Goal: Task Accomplishment & Management: Use online tool/utility

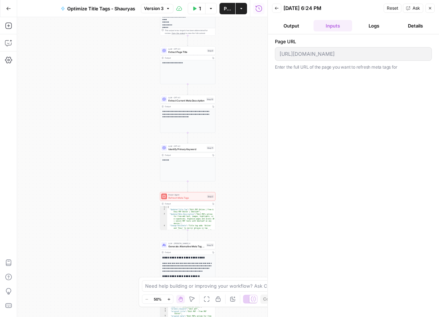
click at [14, 48] on div "Add Steps Copilot Settings AirOps Academy Help Give Feedback Shortcuts" at bounding box center [8, 167] width 17 height 300
click at [12, 8] on button "Go Back" at bounding box center [8, 8] width 13 height 13
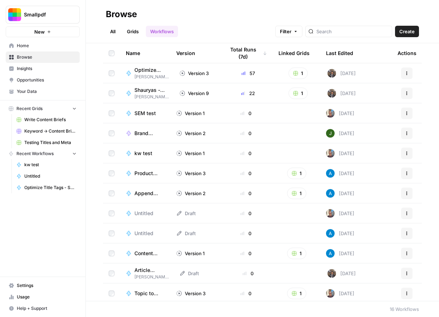
click at [133, 75] on div "Optimize Title Tags - Shauryas Shauryas' workflows" at bounding box center [147, 73] width 42 height 14
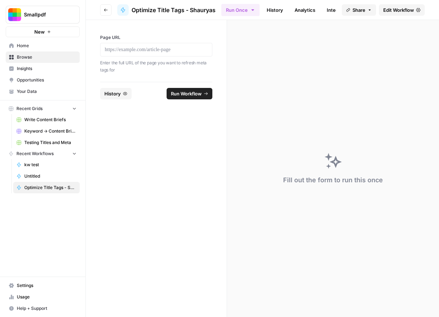
click at [109, 9] on button "Go back" at bounding box center [105, 9] width 11 height 11
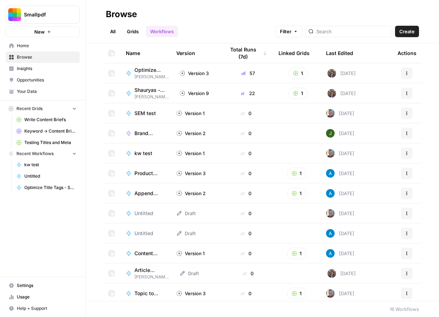
click at [32, 45] on span "Home" at bounding box center [47, 45] width 60 height 6
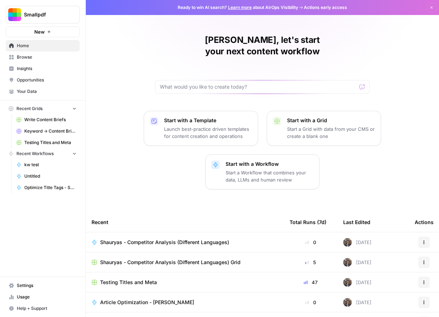
click at [174, 239] on span "Shauryas - Competitor Analysis (Different Languages)" at bounding box center [164, 242] width 129 height 7
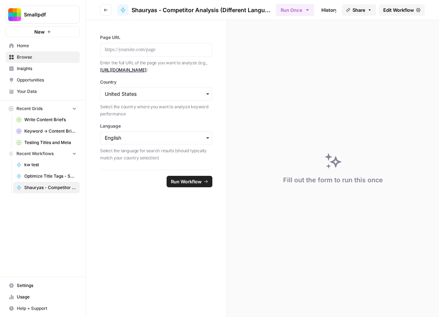
click at [396, 12] on span "Edit Workflow" at bounding box center [398, 9] width 31 height 7
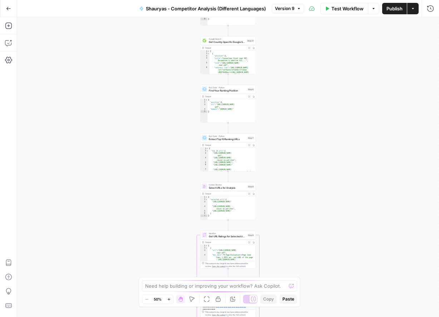
click at [13, 46] on button "Copilot" at bounding box center [8, 42] width 11 height 11
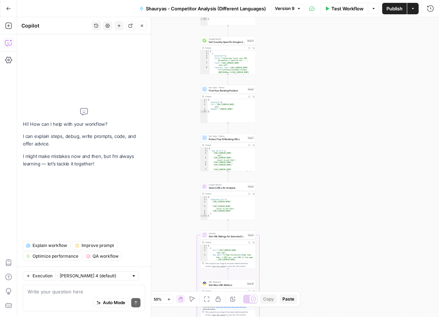
click at [68, 293] on textarea at bounding box center [83, 291] width 113 height 7
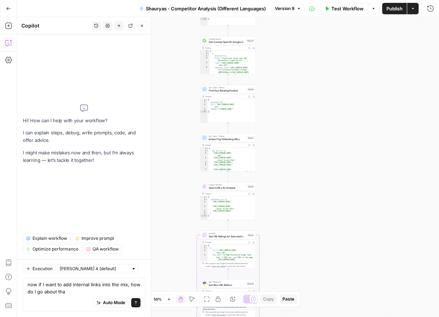
type textarea "now if I want to add internal links into the mix, how do I go about that"
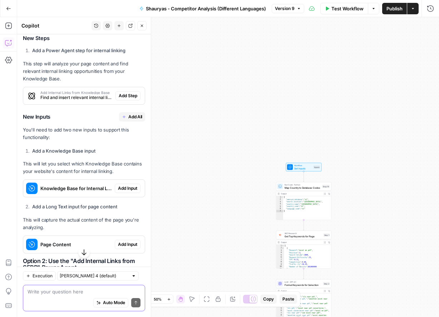
scroll to position [386, 0]
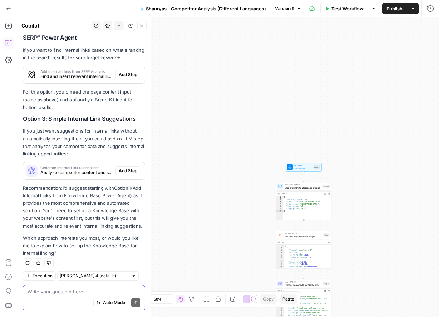
click at [82, 294] on textarea at bounding box center [83, 291] width 113 height 7
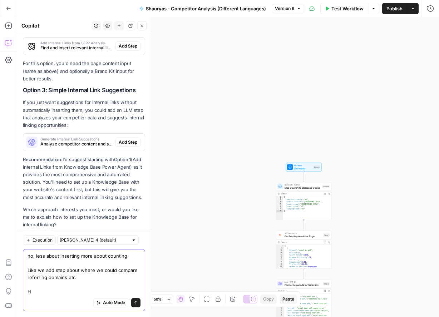
scroll to position [421, 0]
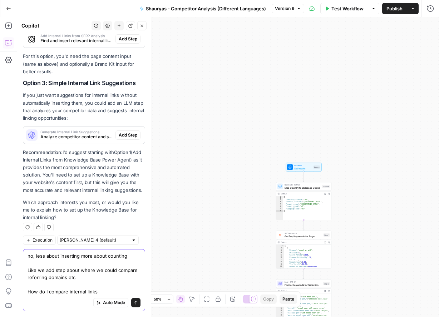
type textarea "no, less about inserting more about counting Like we add step about where we co…"
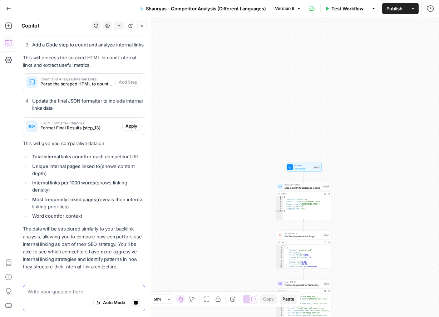
scroll to position [894, 0]
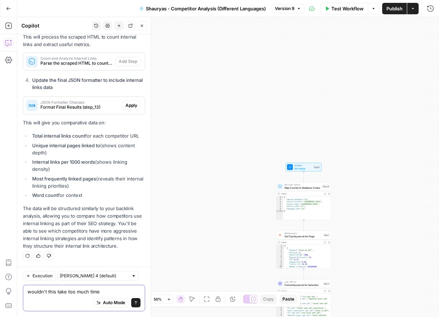
type textarea "wouldn't this take too much time?"
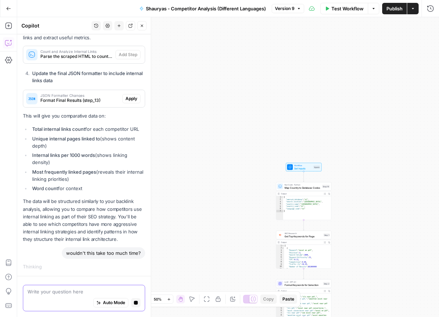
scroll to position [893, 0]
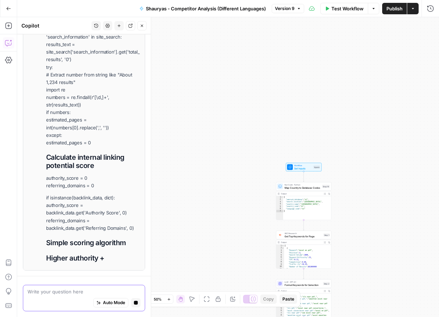
type textarea "e"
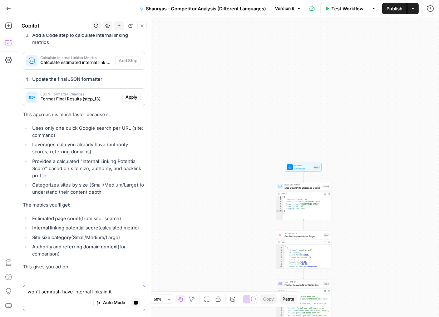
type textarea "won't semrush have internal links in it?"
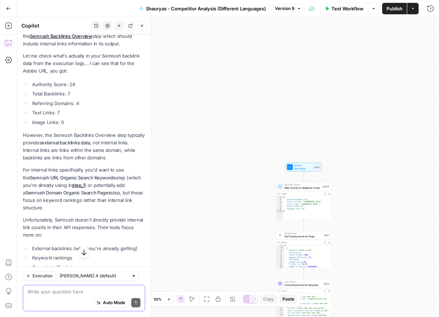
scroll to position [1752, 0]
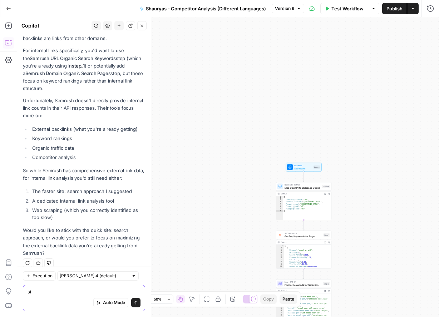
type textarea "s"
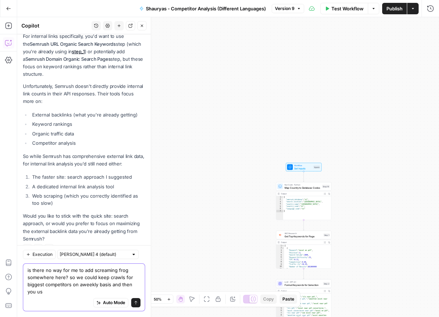
scroll to position [1773, 0]
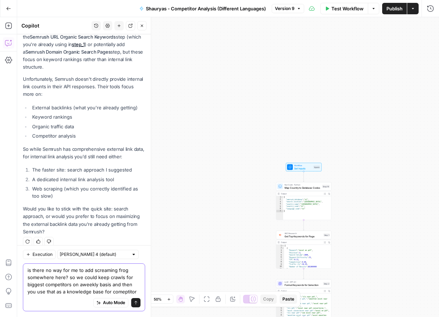
type textarea "is there no way for me to add screaming frog somewhere here? so we could keep c…"
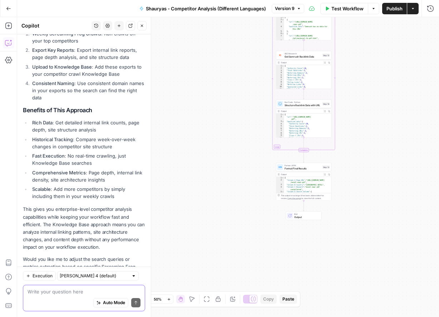
scroll to position [2415, 0]
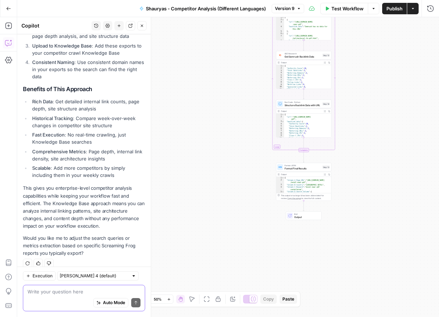
click at [85, 292] on textarea at bounding box center [83, 291] width 113 height 7
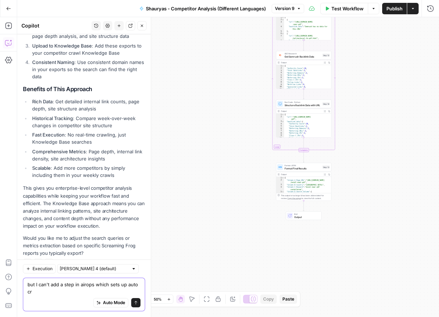
scroll to position [2422, 0]
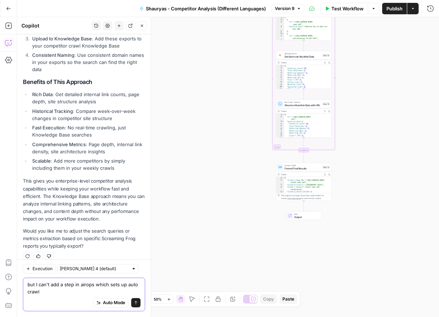
type textarea "but I can't add a step in airops which sets up auto crawl?"
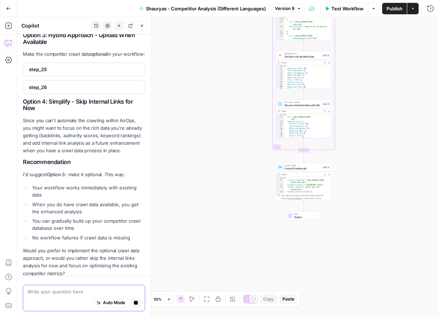
scroll to position [2898, 0]
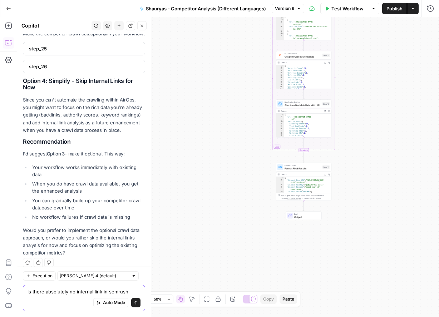
type textarea "is there absolutely no internal link in semrush?"
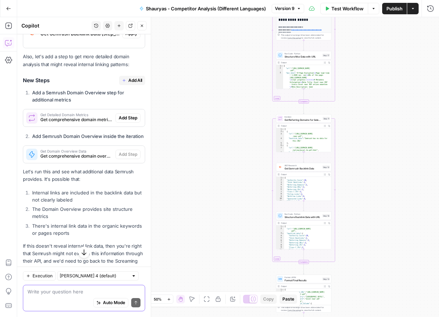
scroll to position [3338, 0]
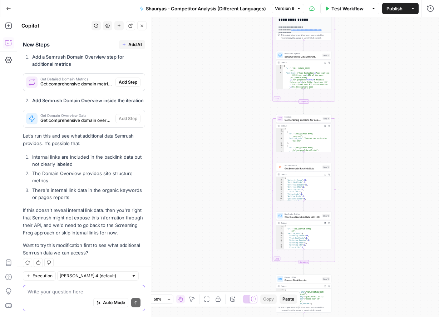
click at [71, 289] on textarea at bounding box center [83, 291] width 113 height 7
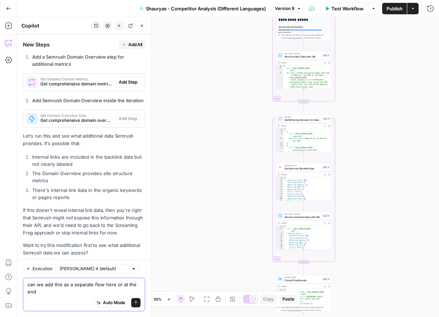
scroll to position [3345, 0]
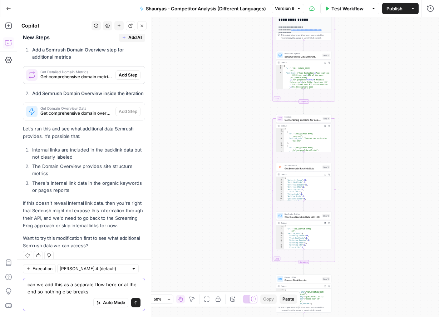
type textarea "can we add this as a separate flow here or at the end so nothing else breaks?"
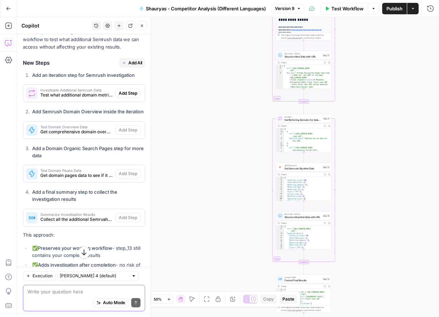
scroll to position [3632, 0]
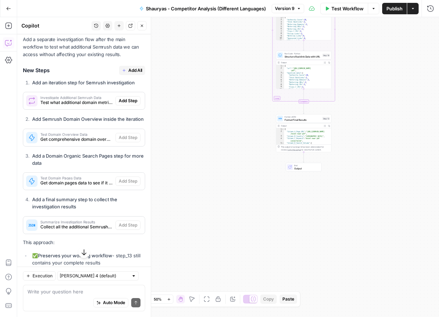
click at [136, 67] on span "Add All" at bounding box center [135, 70] width 14 height 6
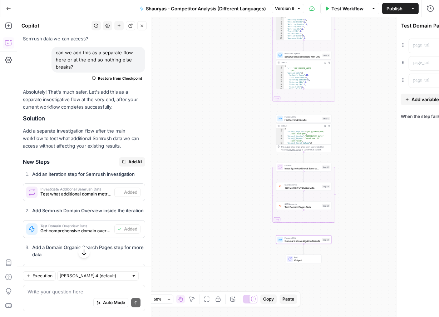
type textarea "Summarize Investigation Results"
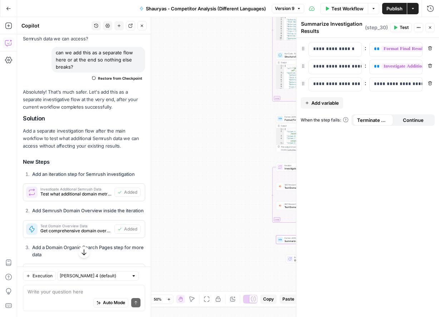
scroll to position [3723, 0]
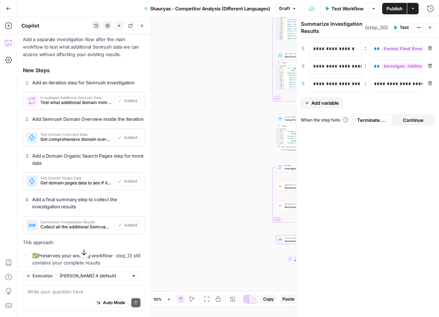
click at [348, 12] on button "Test Workflow" at bounding box center [344, 8] width 48 height 11
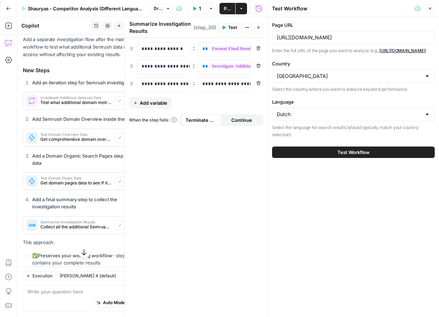
click at [337, 156] on span "Test Workflow" at bounding box center [353, 152] width 32 height 7
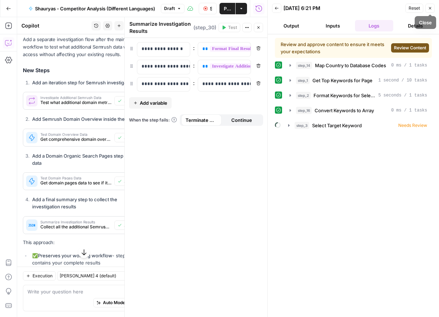
click at [411, 47] on span "Review Content" at bounding box center [410, 48] width 32 height 6
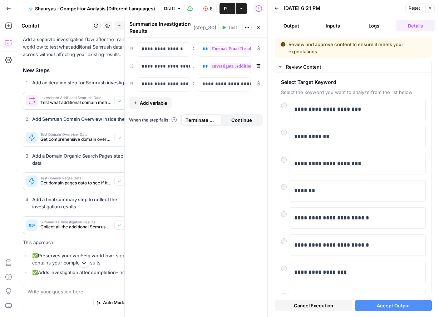
scroll to position [3723, 0]
click at [379, 307] on span "Accept Output" at bounding box center [392, 305] width 33 height 7
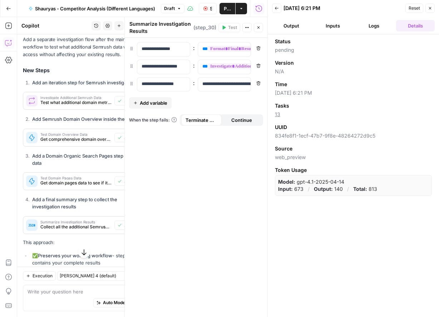
click at [370, 29] on button "Logs" at bounding box center [374, 25] width 39 height 11
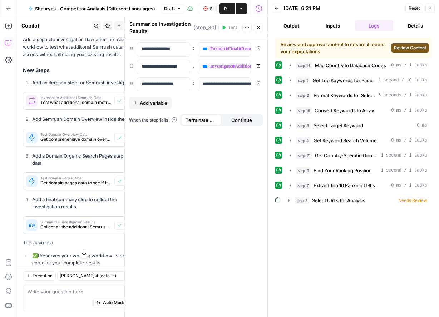
click at [419, 52] on button "Review Content" at bounding box center [410, 47] width 38 height 9
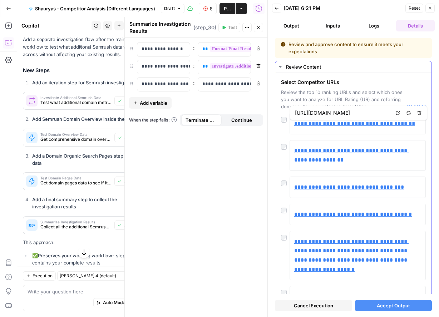
click at [280, 148] on div "**********" at bounding box center [353, 238] width 156 height 331
click at [283, 176] on div at bounding box center [285, 181] width 9 height 10
click at [279, 211] on div "**********" at bounding box center [353, 238] width 156 height 331
click at [289, 212] on div "**********" at bounding box center [357, 214] width 136 height 21
click at [286, 212] on div at bounding box center [285, 209] width 9 height 10
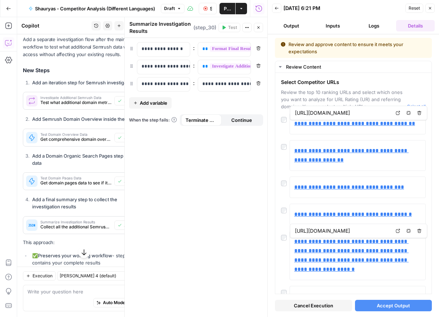
click at [381, 309] on button "Accept Output" at bounding box center [393, 305] width 77 height 11
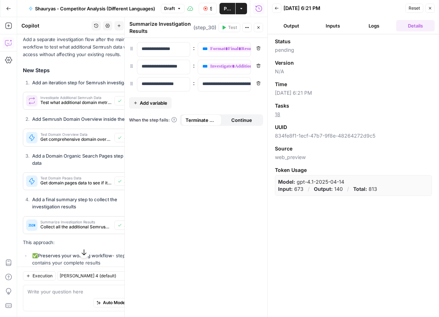
click at [372, 24] on button "Logs" at bounding box center [374, 25] width 39 height 11
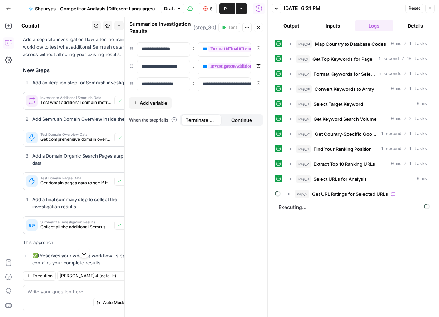
click at [177, 6] on button "Draft" at bounding box center [173, 8] width 24 height 9
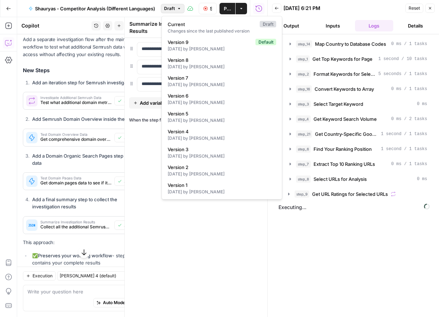
click at [141, 174] on div "**********" at bounding box center [196, 177] width 142 height 279
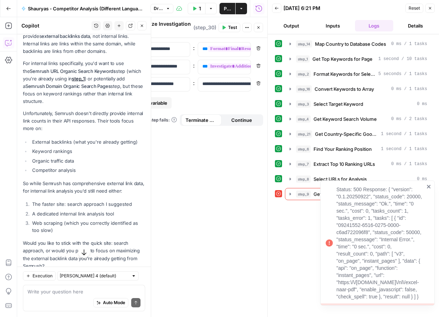
scroll to position [1782, 0]
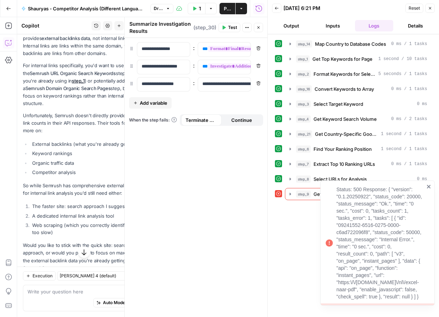
click at [425, 186] on div "Status: 500 Response: { "version": "0.1.20250922", "status_code": 20000, "statu…" at bounding box center [374, 243] width 103 height 119
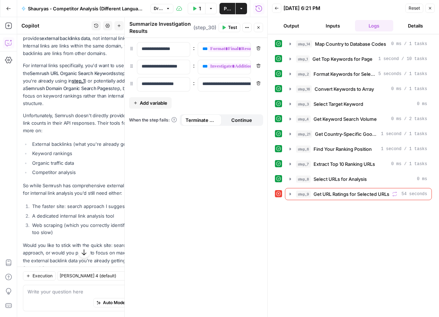
click at [210, 160] on div "**********" at bounding box center [196, 177] width 142 height 279
click at [432, 7] on button "Close" at bounding box center [429, 8] width 9 height 9
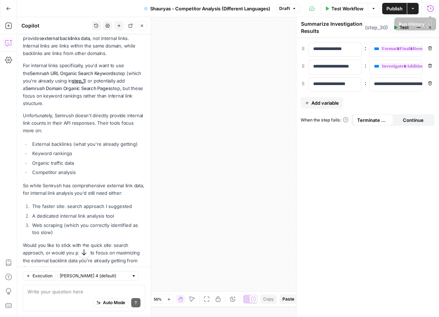
click at [431, 9] on icon "button" at bounding box center [429, 8] width 7 height 7
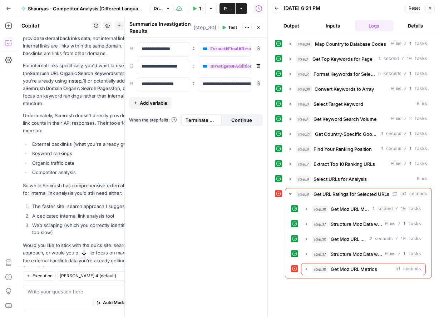
click at [417, 9] on span "Reset" at bounding box center [413, 8] width 11 height 6
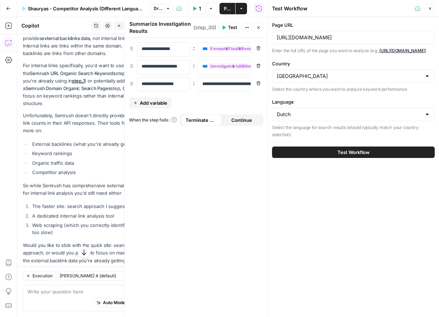
click at [173, 9] on div "Test Workflow Options Publish Actions Run History" at bounding box center [220, 8] width 94 height 17
click at [169, 8] on icon "button" at bounding box center [168, 8] width 4 height 4
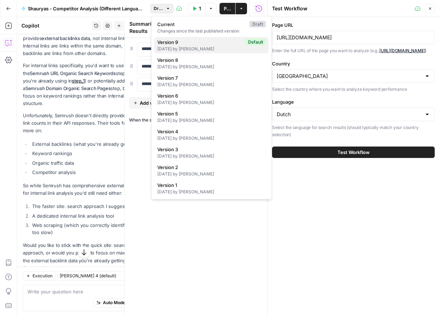
click at [177, 40] on span "Version 9" at bounding box center [199, 42] width 85 height 7
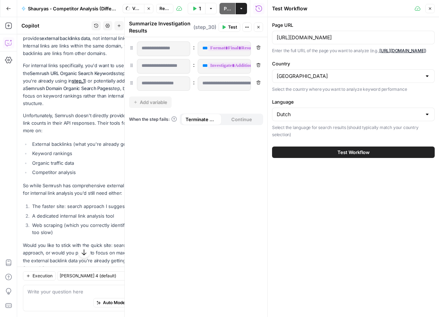
scroll to position [1737, 0]
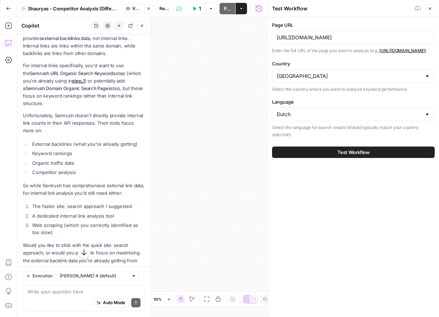
click at [431, 10] on icon "button" at bounding box center [429, 8] width 4 height 4
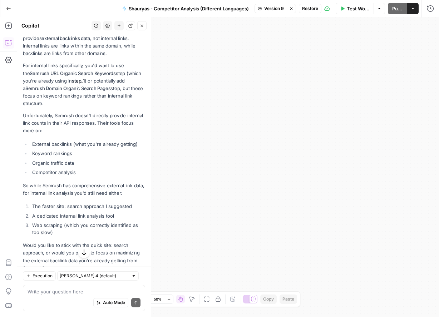
click at [144, 28] on button "Close" at bounding box center [141, 25] width 9 height 9
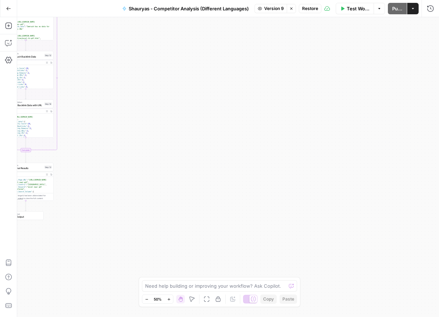
click at [310, 10] on span "Restore" at bounding box center [310, 8] width 16 height 6
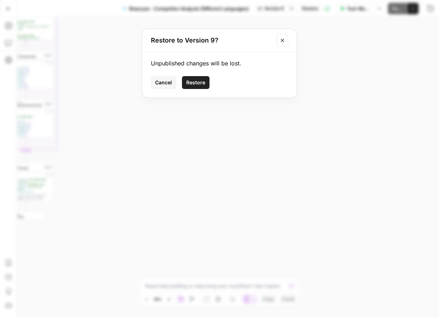
click at [200, 76] on button "Restore" at bounding box center [195, 82] width 27 height 13
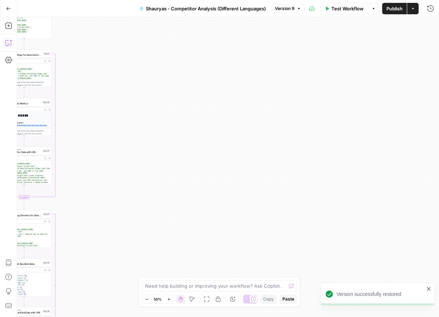
click at [8, 42] on icon "button" at bounding box center [8, 42] width 7 height 7
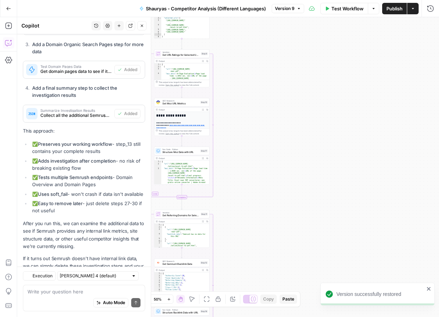
scroll to position [3764, 0]
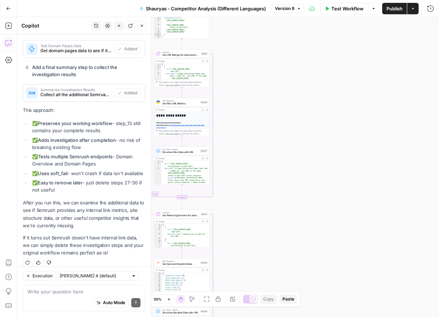
click at [8, 7] on icon "button" at bounding box center [8, 8] width 5 height 5
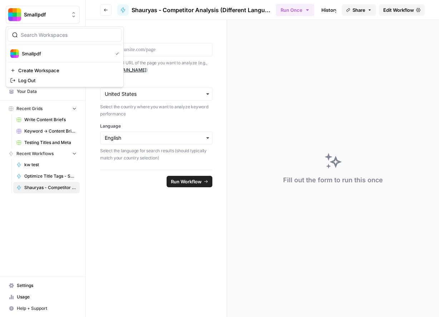
click at [8, 7] on button "Smallpdf" at bounding box center [43, 15] width 74 height 18
click at [44, 54] on span "Smallpdf" at bounding box center [66, 53] width 88 height 7
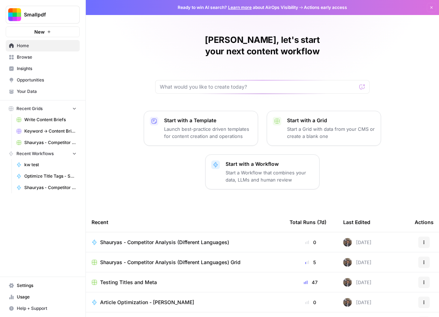
click at [39, 54] on span "Browse" at bounding box center [47, 57] width 60 height 6
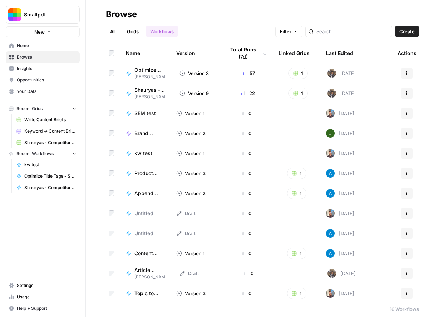
click at [128, 30] on link "Grids" at bounding box center [132, 31] width 20 height 11
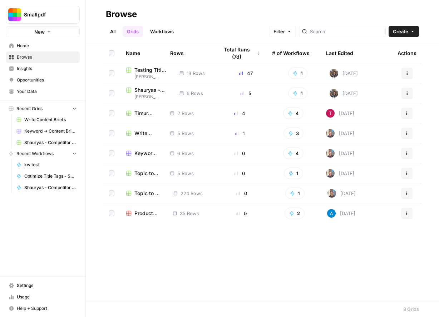
click at [111, 25] on div "All Grids Workflows Filter Create" at bounding box center [262, 28] width 313 height 17
click at [111, 29] on link "All" at bounding box center [113, 31] width 14 height 11
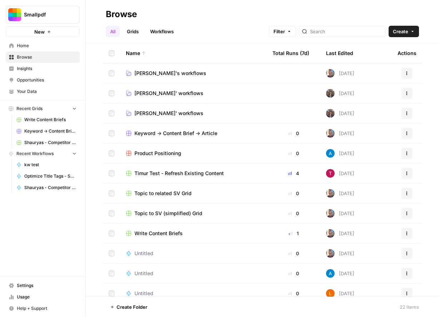
click at [181, 88] on td "Shauryas' workflows" at bounding box center [193, 93] width 146 height 20
click at [181, 88] on td "[PERSON_NAME]' workflows" at bounding box center [193, 93] width 146 height 20
click at [183, 95] on span "[PERSON_NAME]' workflows" at bounding box center [168, 93] width 69 height 7
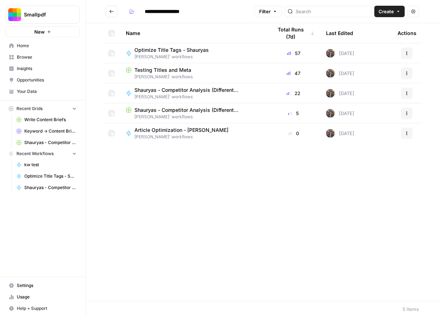
click at [388, 12] on span "Create" at bounding box center [385, 11] width 15 height 7
click at [360, 36] on span "Workflow" at bounding box center [375, 38] width 40 height 7
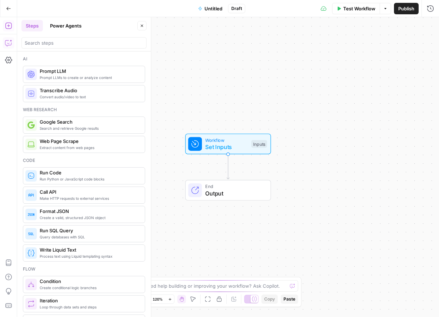
click at [9, 44] on icon "button" at bounding box center [8, 42] width 7 height 7
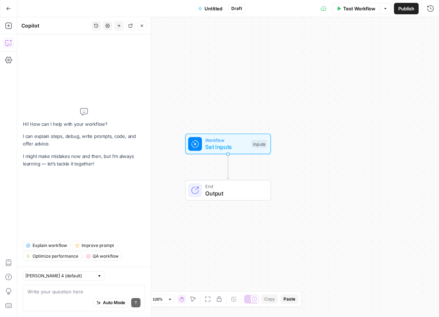
click at [70, 289] on textarea at bounding box center [83, 291] width 113 height 7
type textarea "O"
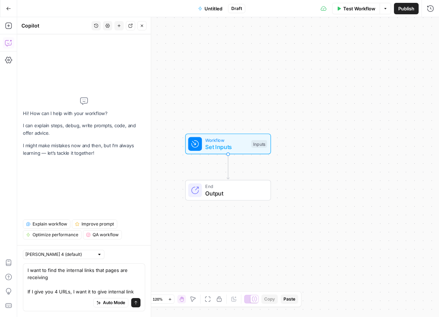
type textarea "I want to find the internal links that pages are receiving If I give you 4 URLs…"
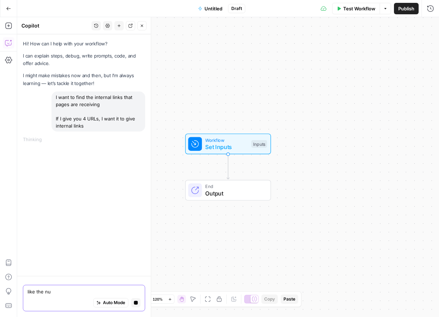
click at [136, 303] on icon "button" at bounding box center [136, 303] width 4 height 4
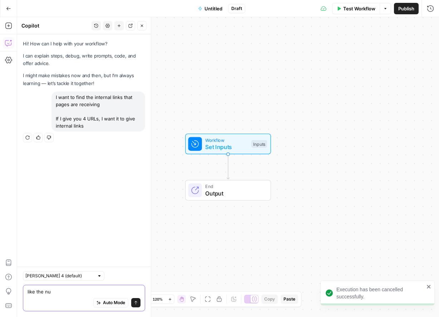
click at [78, 292] on textarea "like the nu" at bounding box center [83, 291] width 113 height 7
type textarea "like the number of internal links"
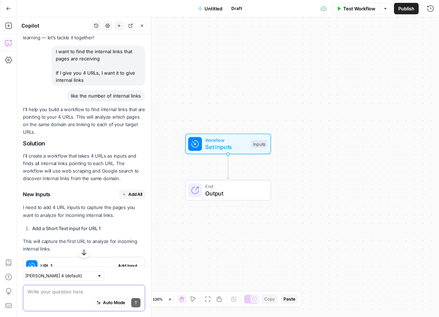
scroll to position [46, 0]
click at [135, 191] on span "Add All" at bounding box center [135, 194] width 14 height 6
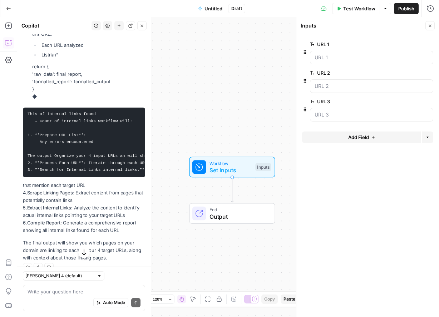
scroll to position [3378, 0]
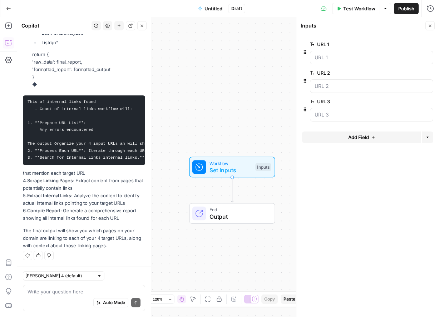
click at [380, 138] on button "Add Field" at bounding box center [361, 136] width 119 height 11
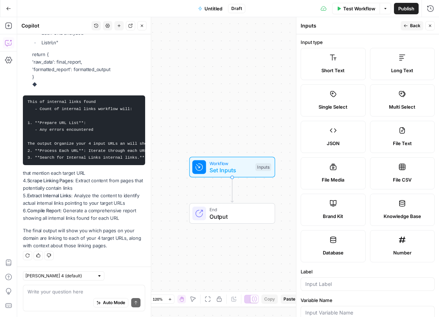
click at [416, 26] on span "Back" at bounding box center [415, 25] width 10 height 6
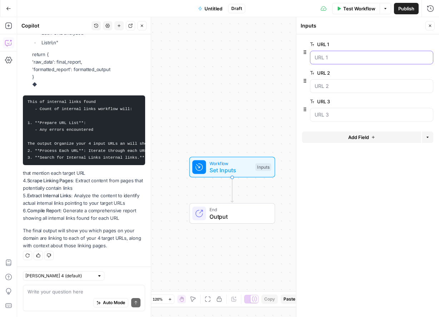
click at [356, 59] on 1 "URL 1" at bounding box center [371, 57] width 114 height 7
click at [341, 56] on 1 "URL 1" at bounding box center [371, 57] width 114 height 7
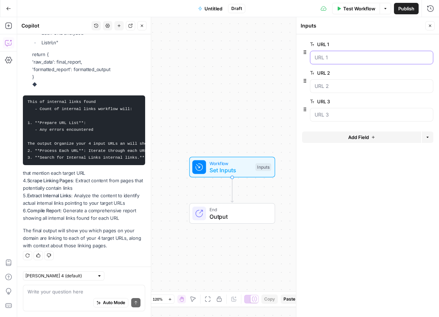
click at [341, 56] on 1 "URL 1" at bounding box center [371, 57] width 114 height 7
click at [429, 27] on icon "button" at bounding box center [429, 26] width 4 height 4
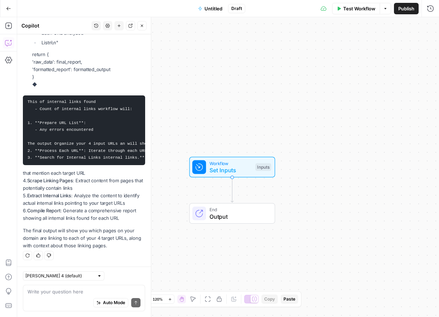
click at [242, 167] on span "Set Inputs" at bounding box center [230, 170] width 42 height 9
click at [358, 60] on 1 "URL 1" at bounding box center [371, 57] width 114 height 7
click at [341, 59] on 1 "URL 1" at bounding box center [371, 57] width 114 height 7
click at [402, 41] on span "edit field" at bounding box center [406, 44] width 16 height 6
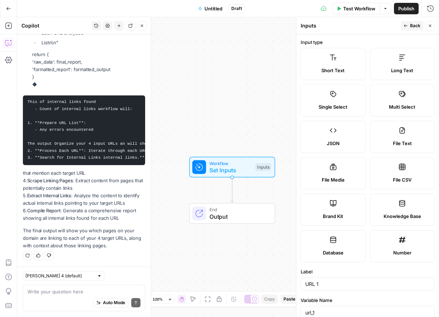
click at [414, 25] on span "Back" at bounding box center [415, 25] width 10 height 6
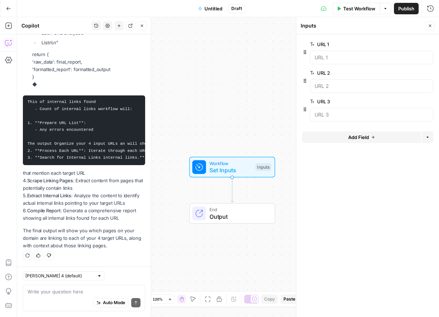
click at [359, 62] on div at bounding box center [371, 58] width 123 height 14
click at [355, 58] on 1 "URL 1" at bounding box center [371, 57] width 114 height 7
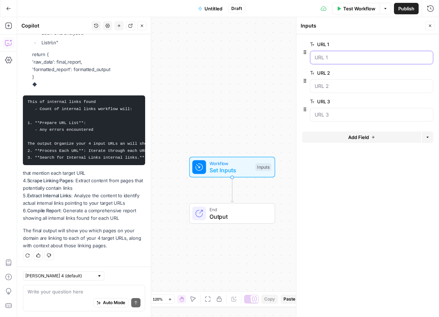
click at [355, 58] on 1 "URL 1" at bounding box center [371, 57] width 114 height 7
click at [429, 29] on button "Close" at bounding box center [429, 25] width 9 height 9
click at [74, 290] on textarea at bounding box center [83, 291] width 113 height 7
type textarea "non editable field"
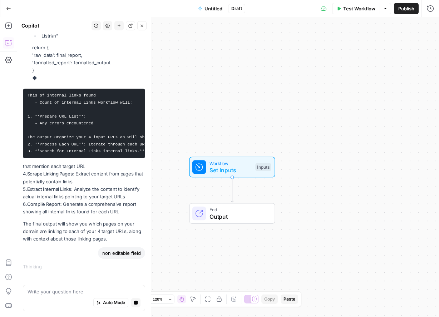
click at [220, 170] on span "Set Inputs" at bounding box center [230, 170] width 42 height 9
click at [250, 157] on div "Test Step" at bounding box center [250, 151] width 43 height 15
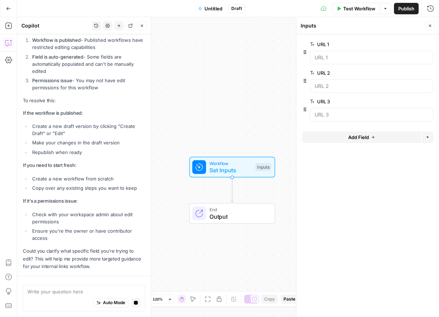
scroll to position [3660, 0]
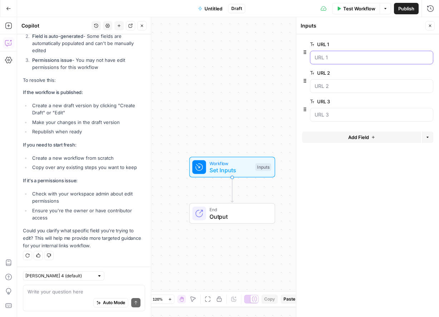
click at [391, 60] on 1 "URL 1" at bounding box center [371, 57] width 114 height 7
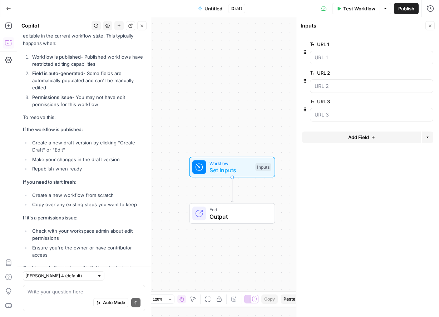
click at [429, 137] on icon "button" at bounding box center [427, 137] width 4 height 4
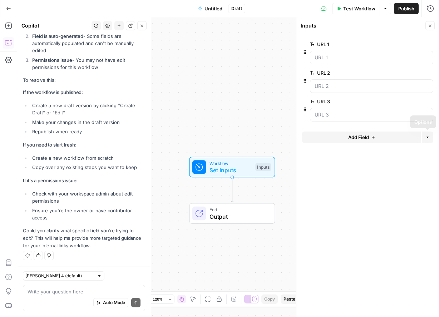
click at [355, 147] on div "Add Field Options" at bounding box center [367, 139] width 131 height 17
click at [85, 290] on textarea at bounding box center [83, 291] width 113 height 7
type textarea "the input section is not editable that you just added"
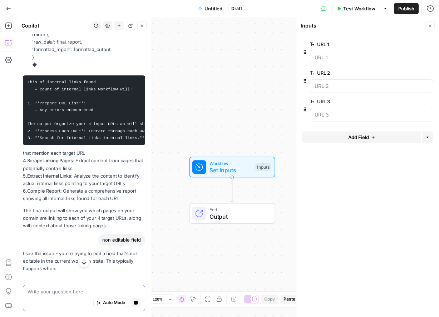
scroll to position [3648, 0]
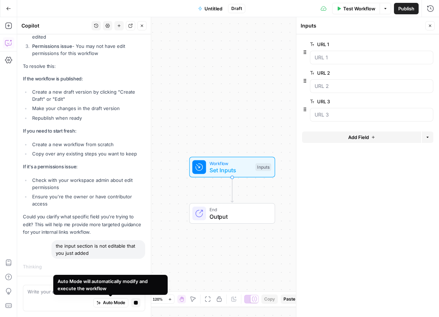
click at [76, 291] on div "Auto Mode will automatically modify and execute the workflow" at bounding box center [110, 284] width 106 height 14
click at [133, 302] on button "Stop generating" at bounding box center [135, 302] width 9 height 9
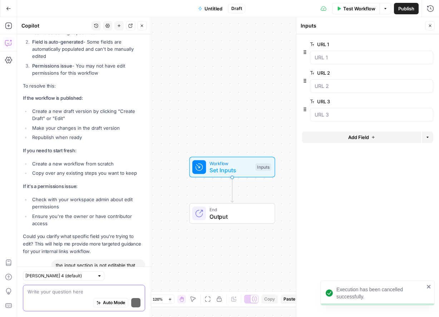
scroll to position [3683, 0]
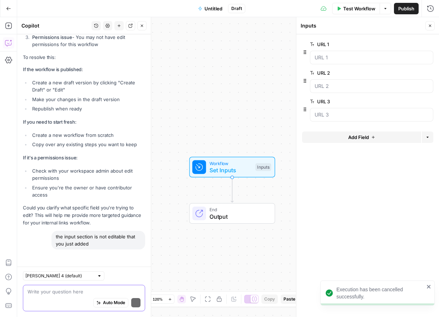
click at [100, 289] on textarea at bounding box center [83, 291] width 113 height 7
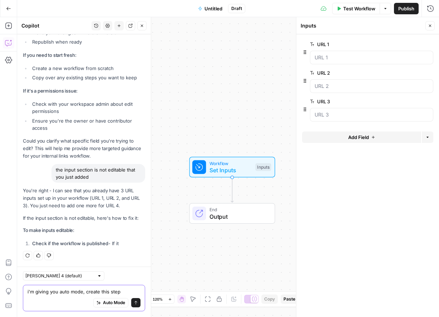
scroll to position [3773, 0]
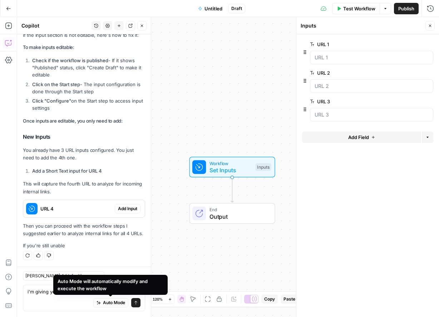
click at [137, 217] on div "URL 4 Add Input" at bounding box center [83, 208] width 121 height 17
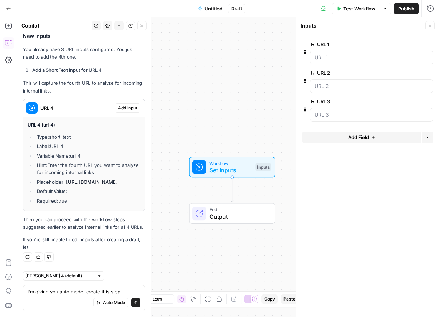
scroll to position [4034, 0]
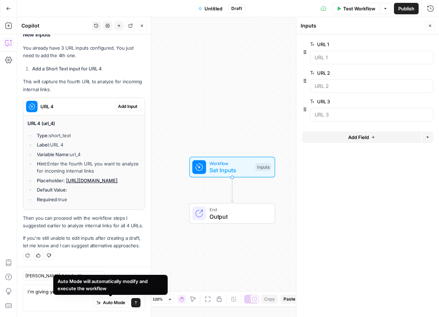
click at [92, 301] on div "Auto Mode Send" at bounding box center [83, 303] width 113 height 16
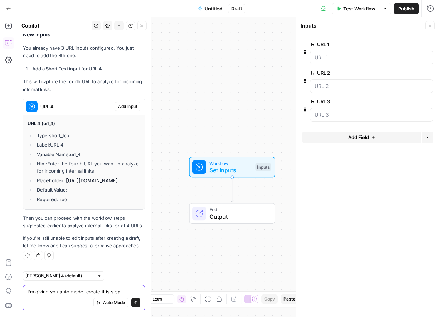
click at [100, 301] on button "Auto Mode" at bounding box center [110, 302] width 35 height 9
click at [130, 291] on textarea "i'm giving you auto mode, create this step" at bounding box center [83, 291] width 113 height 7
click at [105, 291] on textarea "i'm giving you auto mode, create this step" at bounding box center [83, 291] width 113 height 7
click at [123, 291] on textarea "i'm giving you auto mode, create entire step" at bounding box center [83, 291] width 113 height 7
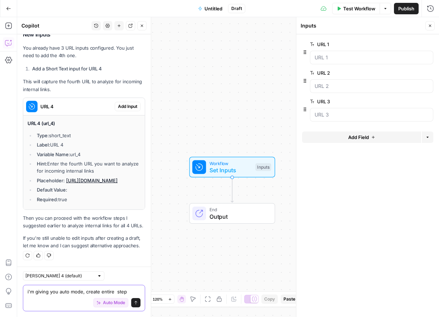
click at [123, 291] on textarea "i'm giving you auto mode, create entire step" at bounding box center [83, 291] width 113 height 7
type textarea "i'm giving you auto mode, create entire workflow"
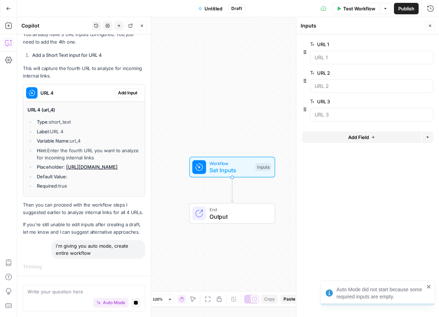
click at [430, 26] on icon "button" at bounding box center [429, 26] width 4 height 4
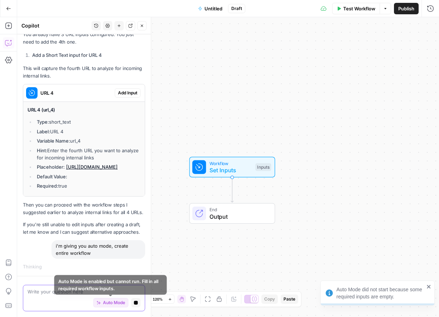
click at [112, 299] on span "Auto Mode" at bounding box center [114, 302] width 22 height 6
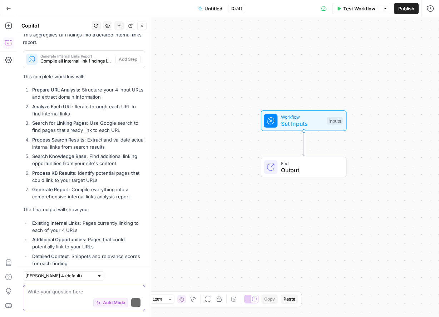
scroll to position [4861, 0]
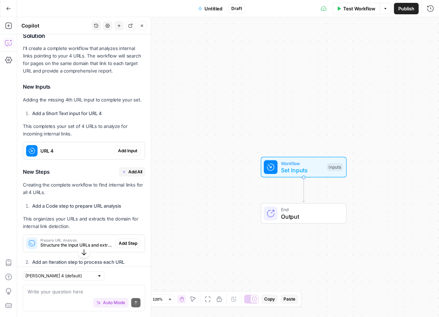
click at [129, 154] on span "Add Input" at bounding box center [127, 150] width 19 height 6
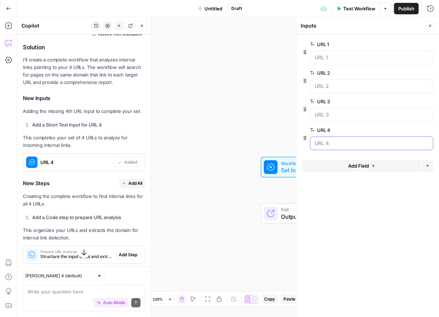
click at [377, 143] on 4 "URL 4" at bounding box center [371, 143] width 114 height 7
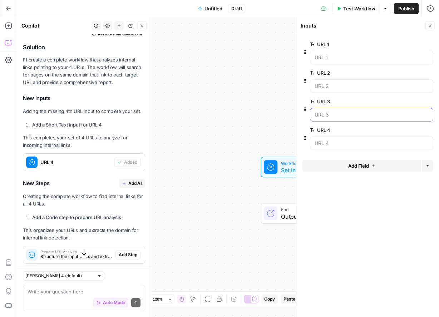
click at [356, 114] on 3 "URL 3" at bounding box center [371, 114] width 114 height 7
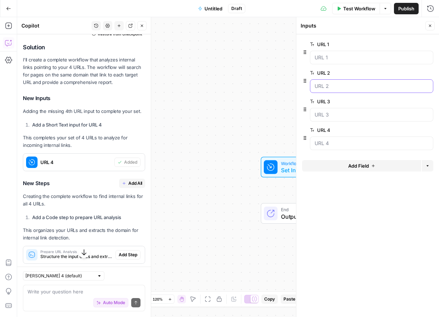
click at [345, 82] on 2 "URL 2" at bounding box center [371, 85] width 114 height 7
click at [341, 59] on 1 "URL 1" at bounding box center [371, 57] width 114 height 7
click at [429, 43] on icon "button" at bounding box center [429, 44] width 4 height 4
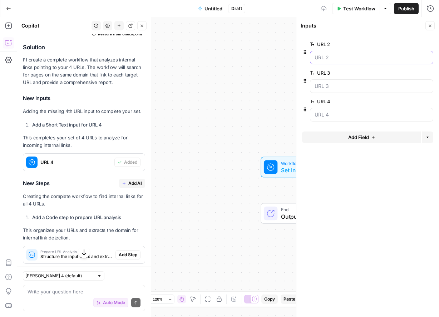
click at [349, 59] on 2 "URL 2" at bounding box center [371, 57] width 114 height 7
click at [325, 57] on 2 "URL 2" at bounding box center [371, 57] width 114 height 7
click at [326, 85] on 3 "URL 3" at bounding box center [371, 85] width 114 height 7
click at [429, 26] on icon "button" at bounding box center [430, 26] width 2 height 2
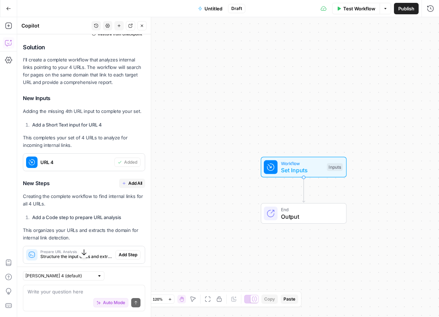
click at [126, 188] on button "Add All" at bounding box center [132, 183] width 26 height 9
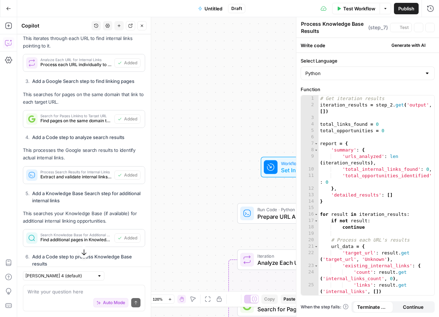
type textarea "Generate Internal Links Report"
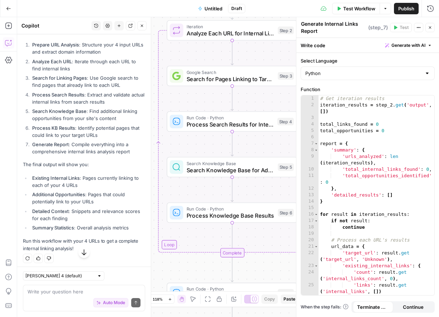
scroll to position [4895, 0]
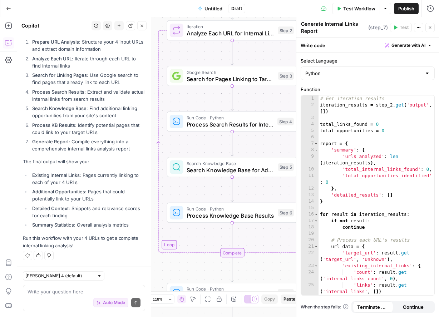
click at [356, 9] on span "Test Workflow" at bounding box center [359, 8] width 32 height 7
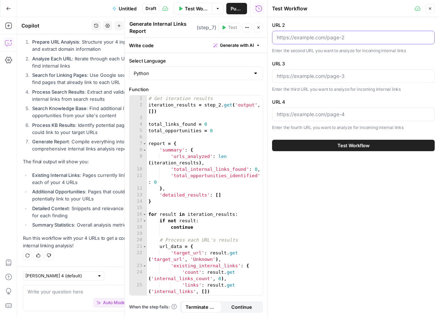
click at [328, 40] on input "URL 2" at bounding box center [352, 37] width 153 height 7
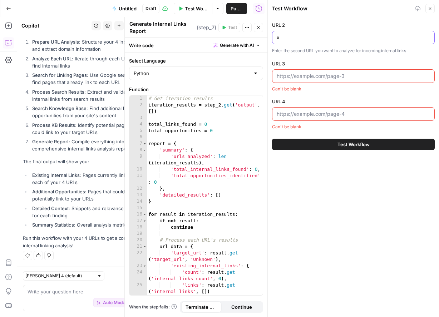
paste input "[URL][DOMAIN_NAME]"
type input "x"
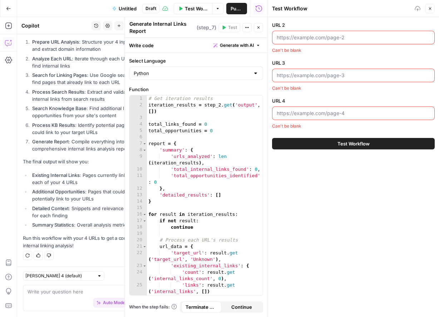
paste input "[URL][DOMAIN_NAME]"
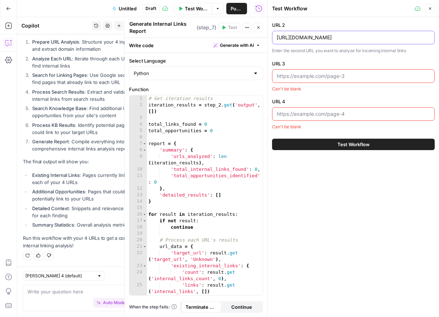
type input "[URL][DOMAIN_NAME]"
click at [317, 72] on input "URL 3" at bounding box center [352, 75] width 153 height 7
paste input "[URL][DOMAIN_NAME]"
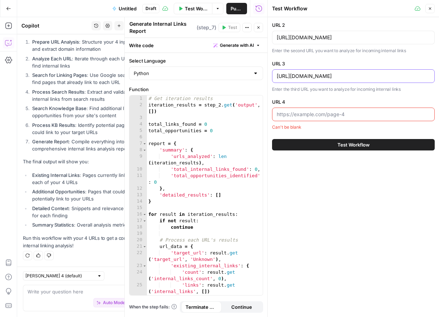
type input "[URL][DOMAIN_NAME]"
click at [307, 109] on div at bounding box center [353, 114] width 162 height 14
paste input "https://smallpdf.com/edit-pdf"
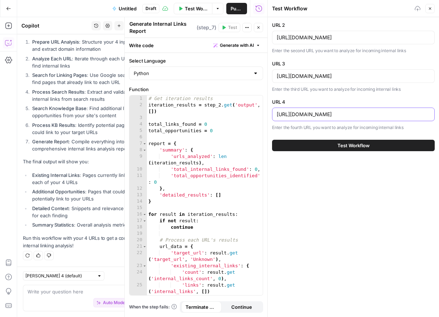
type input "https://smallpdf.com/edit-pdf"
click at [316, 146] on button "Test Workflow" at bounding box center [353, 145] width 162 height 11
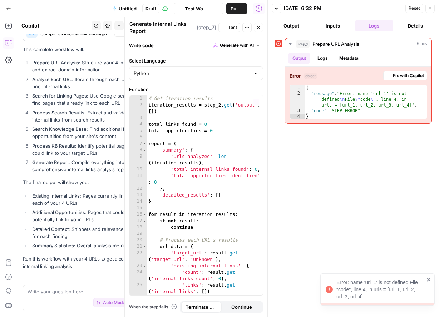
scroll to position [4800, 0]
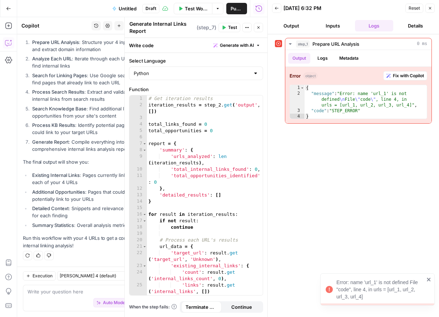
drag, startPoint x: 336, startPoint y: 279, endPoint x: 367, endPoint y: 296, distance: 35.9
click at [367, 296] on div "Error: name 'url_1' is not defined File "code", line 4, in urls = [url_1, url_2…" at bounding box center [380, 289] width 88 height 21
click at [367, 296] on div "step_1 Prepare URL Analysis 0 ms Output Logs Metadata Error object Fix with Cop…" at bounding box center [353, 175] width 157 height 275
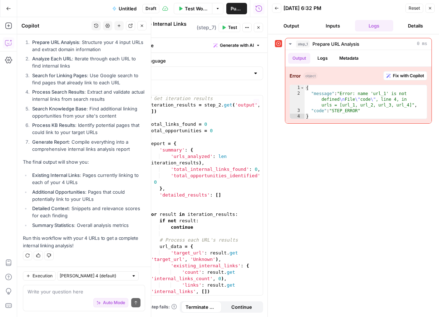
click at [100, 287] on div "Write your question here Auto Mode Send" at bounding box center [84, 298] width 122 height 26
type textarea "error"
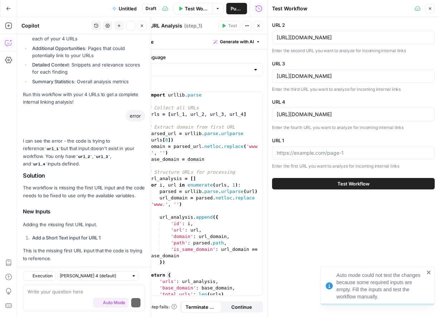
scroll to position [5020, 0]
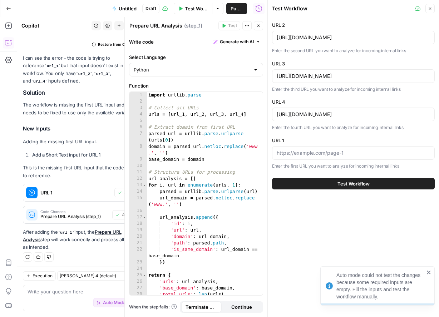
click at [406, 135] on div "URL 2 https://www.ilovepdf.com/edit-pdf Enter the second URL you want to analyz…" at bounding box center [353, 95] width 162 height 148
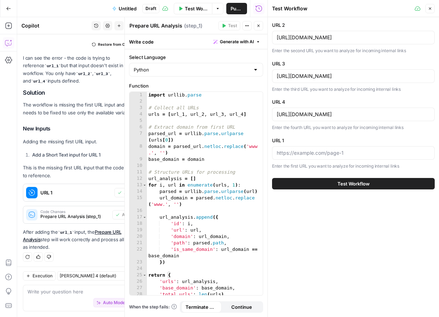
click at [345, 158] on div at bounding box center [353, 153] width 162 height 14
paste input "[URL][DOMAIN_NAME]"
type input "[URL][DOMAIN_NAME]"
click at [358, 181] on span "Test Workflow" at bounding box center [353, 183] width 32 height 7
click at [352, 180] on span "Test Workflow" at bounding box center [353, 183] width 32 height 7
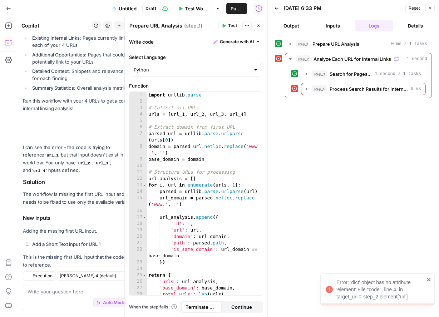
scroll to position [5020, 0]
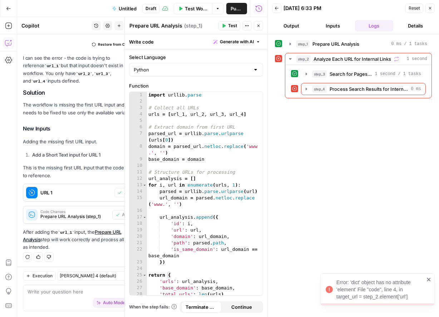
drag, startPoint x: 336, startPoint y: 281, endPoint x: 411, endPoint y: 299, distance: 76.7
click at [411, 299] on div "Error: 'dict' object has no attribute 'element' File "code", line 4, in target_…" at bounding box center [380, 289] width 88 height 21
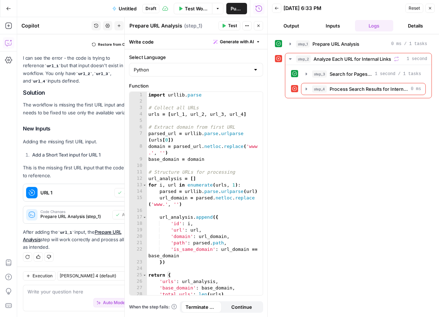
copy div "Error: 'dict' object has no attribute 'element' File "code", line 4, in target_…"
click at [349, 93] on button "step_4 Process Search Results for Internal Links 0 ms" at bounding box center [363, 88] width 124 height 11
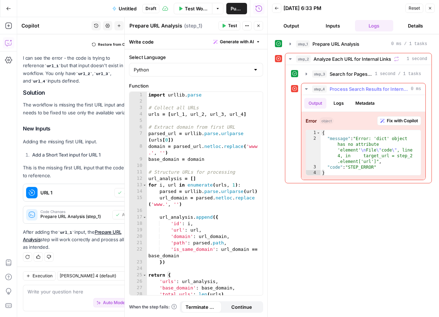
click at [394, 123] on span "Fix with Copilot" at bounding box center [401, 120] width 31 height 6
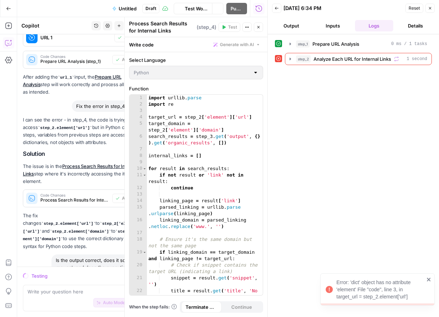
scroll to position [5136, 0]
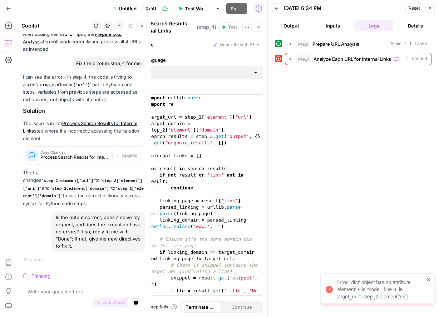
click at [55, 218] on div "Is the output correct, does it solve my request, and does the execution have no…" at bounding box center [98, 231] width 94 height 40
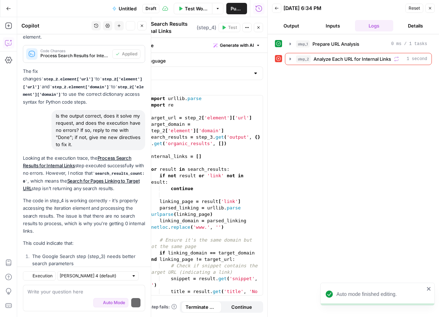
scroll to position [5435, 0]
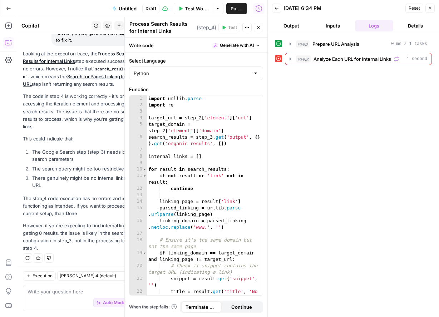
click at [204, 10] on span "Test Workflow" at bounding box center [196, 8] width 23 height 7
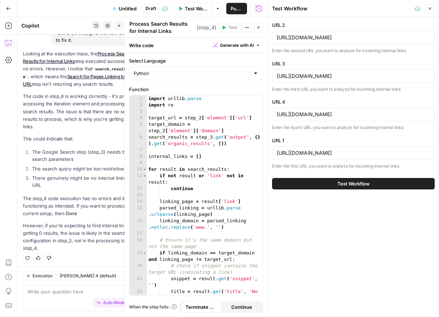
click at [372, 181] on button "Test Workflow" at bounding box center [353, 183] width 162 height 11
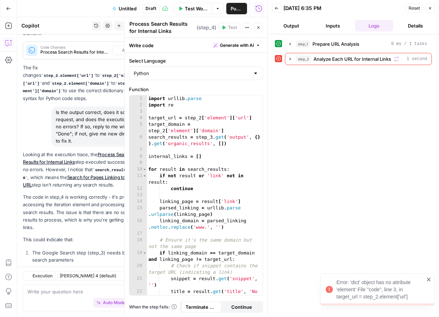
scroll to position [5435, 0]
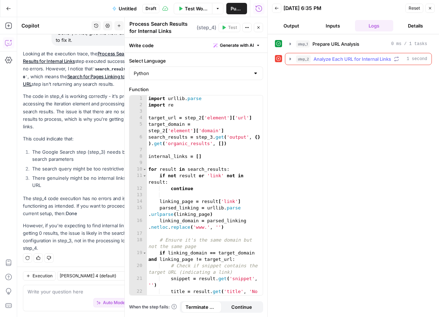
click at [290, 58] on icon "button" at bounding box center [290, 59] width 6 height 6
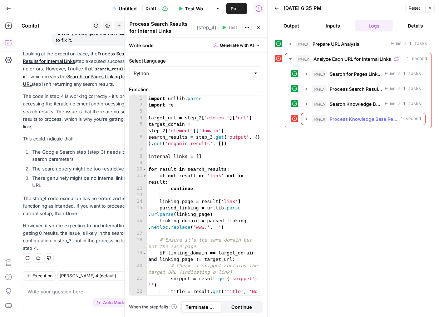
click at [385, 120] on span "Process Knowledge Base Results" at bounding box center [363, 118] width 68 height 7
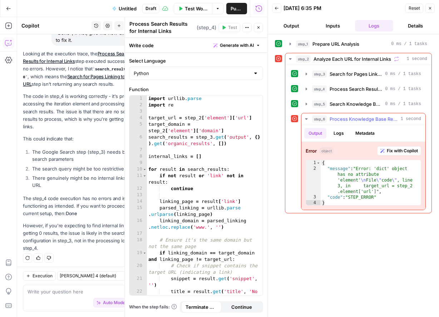
click at [393, 149] on span "Fix with Copilot" at bounding box center [401, 150] width 31 height 6
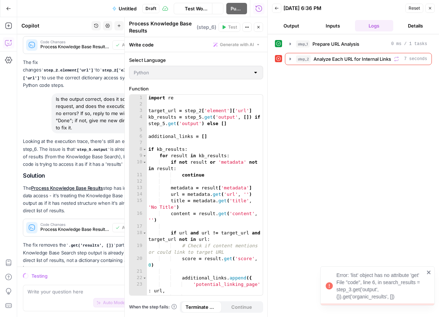
scroll to position [5699, 0]
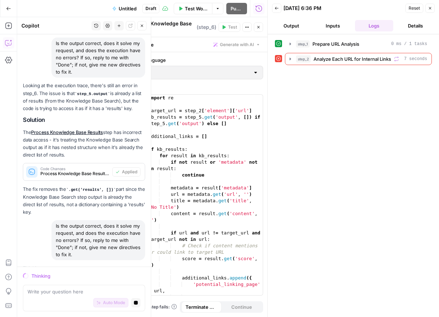
click at [37, 117] on div "Looking at the execution trace, there's still an error in step_6. The issue is …" at bounding box center [84, 149] width 122 height 134
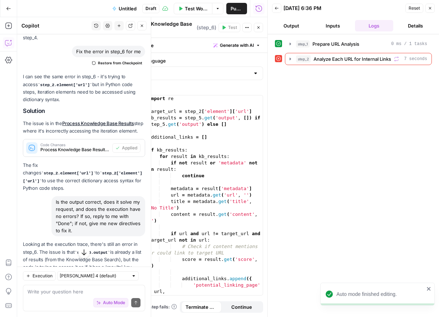
scroll to position [5816, 0]
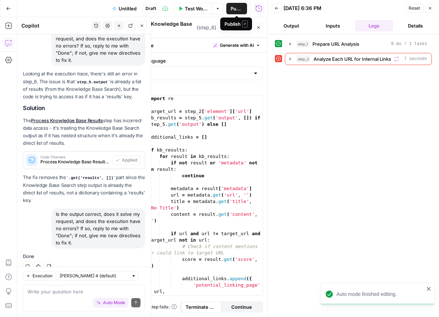
click at [191, 9] on span "Test Workflow" at bounding box center [196, 8] width 23 height 7
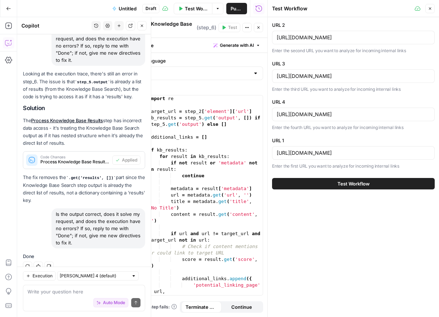
click at [215, 9] on icon "button" at bounding box center [217, 8] width 4 height 4
click at [195, 9] on span "Test Workflow" at bounding box center [196, 8] width 23 height 7
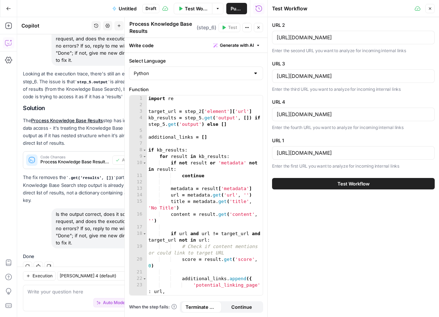
click at [351, 182] on span "Test Workflow" at bounding box center [353, 183] width 32 height 7
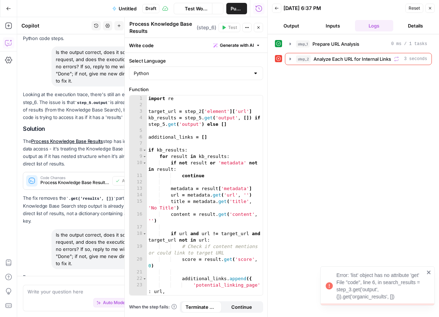
scroll to position [5816, 0]
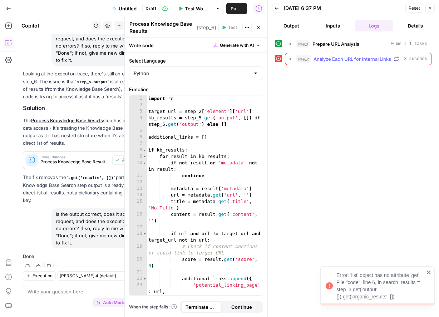
click at [291, 58] on icon "button" at bounding box center [290, 59] width 6 height 6
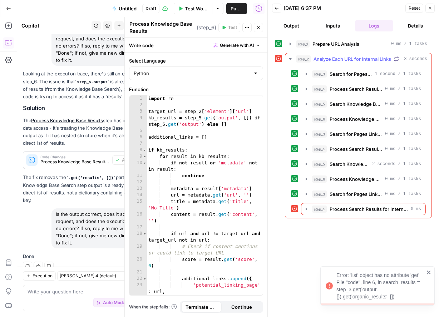
click at [381, 210] on span "Process Search Results for Internal Links" at bounding box center [368, 208] width 78 height 7
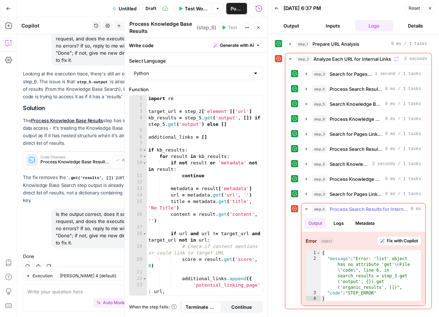
click at [395, 245] on div "Error object Fix with Copilot 1 2 3 4 { "message" : "Error: 'list' object has n…" at bounding box center [363, 269] width 124 height 74
click at [395, 240] on span "Fix with Copilot" at bounding box center [401, 240] width 31 height 6
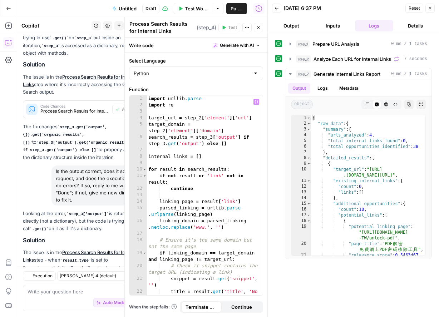
scroll to position [6204, 0]
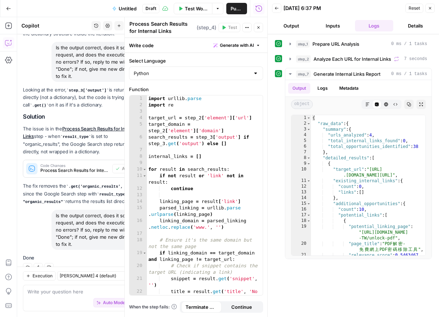
click at [191, 11] on span "Test Workflow" at bounding box center [196, 8] width 23 height 7
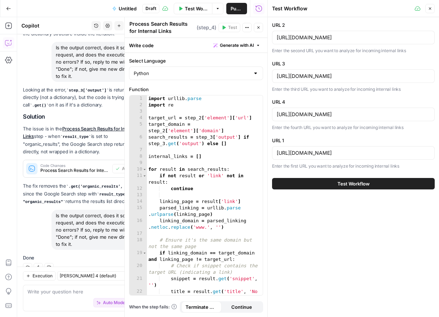
click at [366, 186] on span "Test Workflow" at bounding box center [353, 183] width 32 height 7
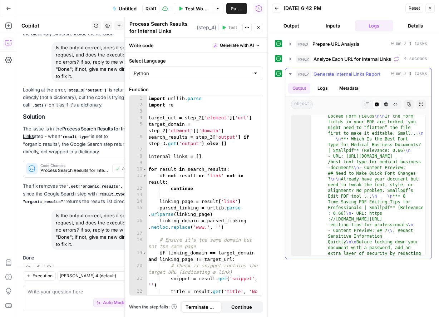
scroll to position [4025, 0]
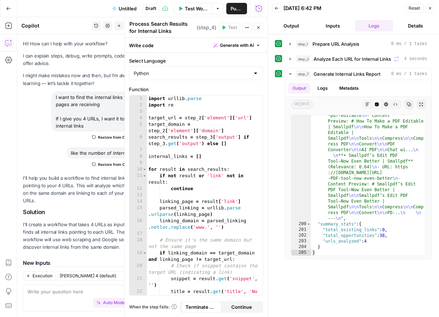
scroll to position [4025, 0]
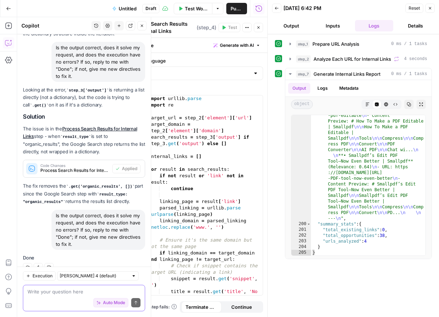
click at [100, 294] on textarea at bounding box center [83, 291] width 113 height 7
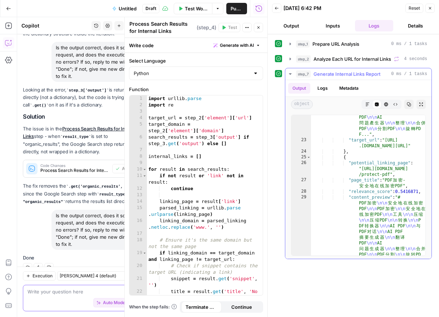
scroll to position [198, 0]
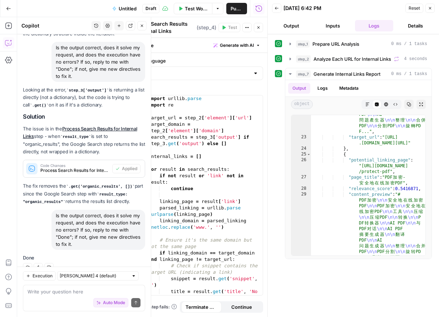
click at [77, 297] on div "Auto Mode Send" at bounding box center [83, 303] width 113 height 16
type textarea "why does it say total internal links found is 0"
click at [109, 303] on span "Auto Mode" at bounding box center [114, 302] width 22 height 6
click at [133, 293] on textarea "why does it say total internal links found is 0" at bounding box center [83, 291] width 113 height 7
type textarea "why does it say total internal links found is 0"
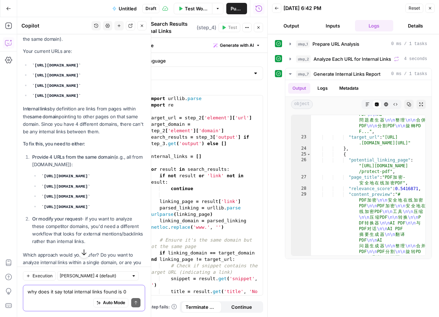
scroll to position [6488, 0]
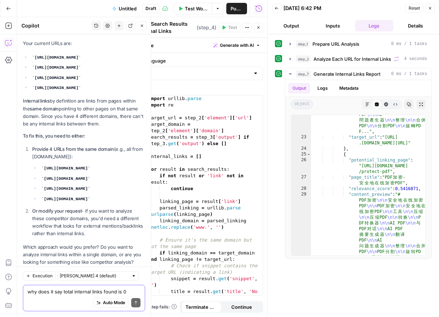
click at [84, 291] on textarea "why does it say total internal links found is 0" at bounding box center [83, 291] width 113 height 7
type textarea "m"
type textarea "i"
type textarea "modify since I'm looking for competitor analysis"
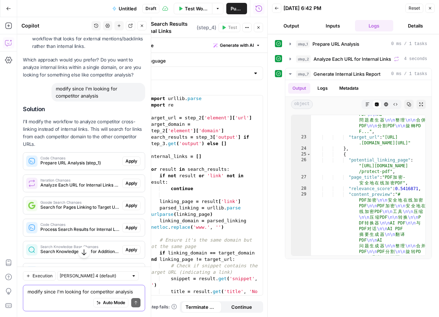
scroll to position [6690, 0]
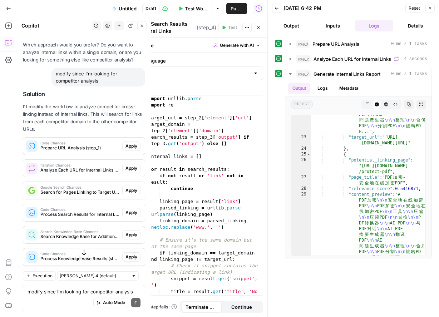
click at [127, 141] on button "Apply" at bounding box center [131, 145] width 18 height 9
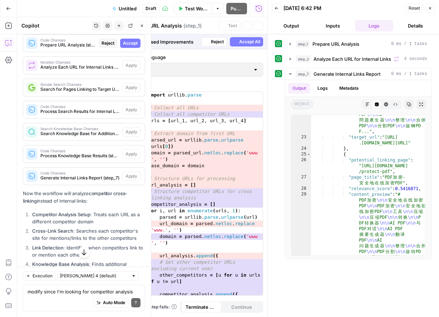
scroll to position [6587, 0]
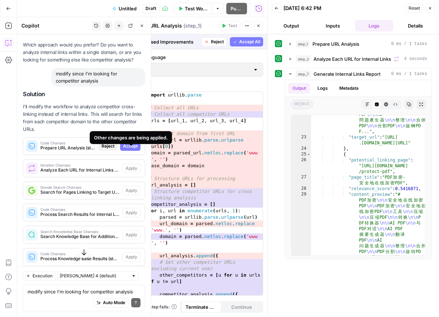
click at [125, 143] on span "Accept" at bounding box center [130, 146] width 15 height 6
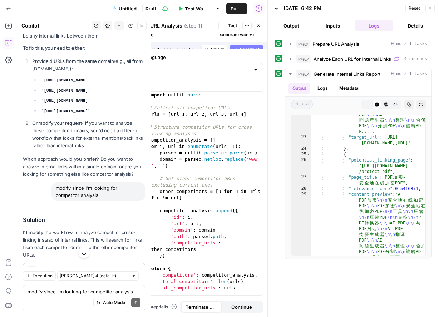
scroll to position [6701, 0]
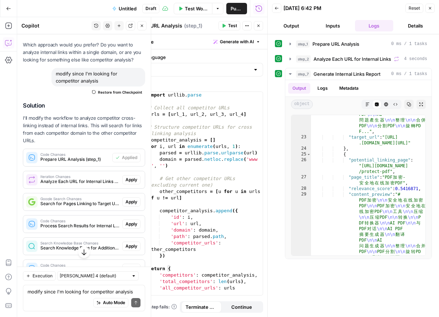
click at [134, 176] on span "Apply" at bounding box center [131, 179] width 12 height 6
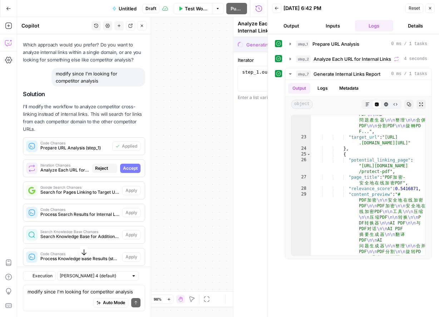
click at [134, 164] on div "Solution I'll modify the workflow to analyze competitor cross-linking instead o…" at bounding box center [84, 253] width 122 height 324
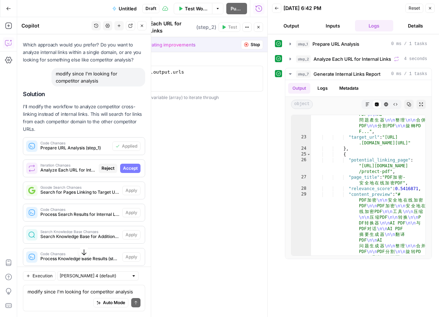
click at [131, 165] on span "Accept" at bounding box center [130, 168] width 15 height 6
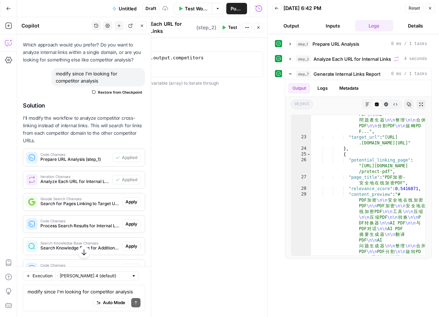
click at [136, 199] on span "Apply" at bounding box center [131, 202] width 12 height 6
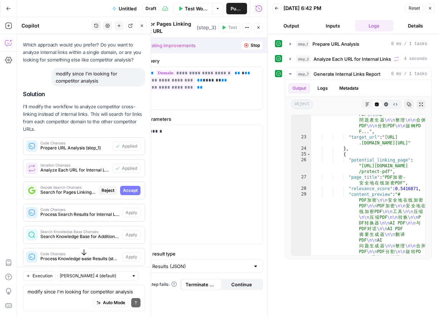
click at [134, 187] on span "Accept" at bounding box center [130, 190] width 15 height 6
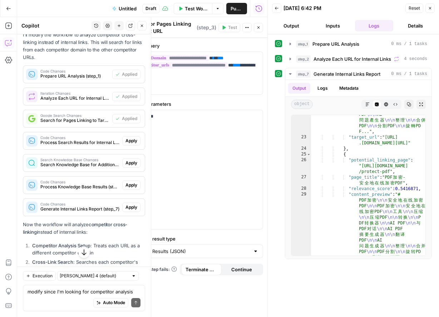
click at [125, 137] on span "Apply" at bounding box center [131, 140] width 12 height 6
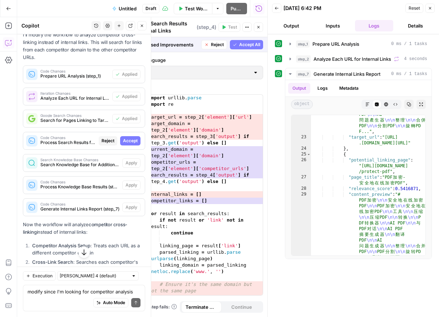
click at [127, 137] on span "Accept" at bounding box center [130, 140] width 15 height 6
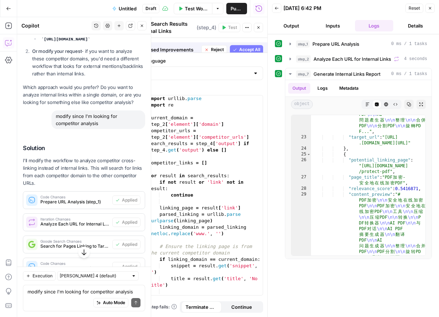
scroll to position [6785, 0]
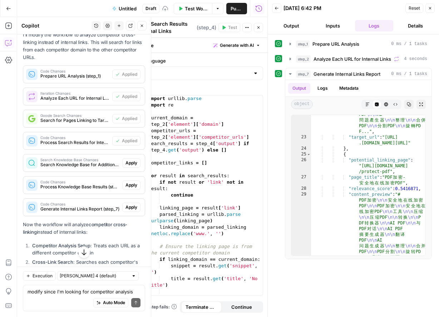
click at [134, 157] on div "Search Knowledge Base Changes Search Knowledge Base for Additional Links (step_…" at bounding box center [83, 162] width 121 height 11
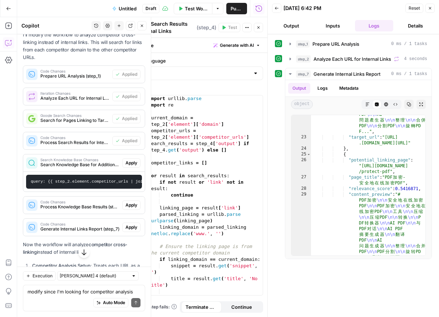
click at [134, 160] on span "Apply" at bounding box center [131, 163] width 12 height 6
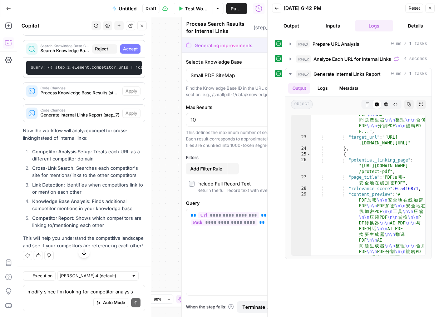
type textarea "Search Knowledge Base for Additional Links"
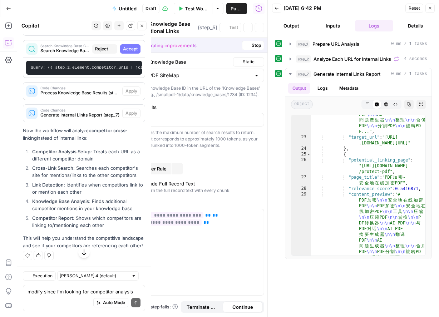
scroll to position [6659, 0]
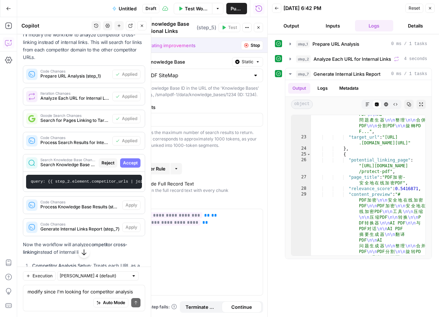
click at [134, 160] on span "Accept" at bounding box center [130, 163] width 15 height 6
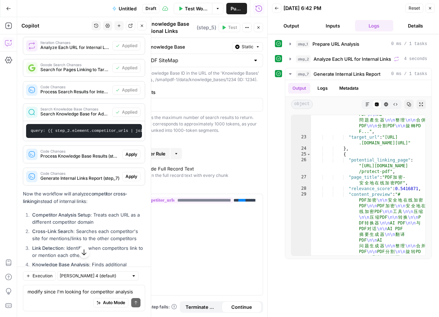
click at [133, 151] on span "Apply" at bounding box center [131, 154] width 12 height 6
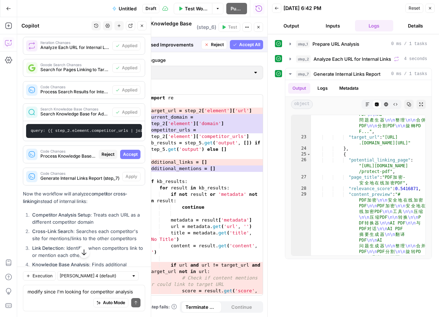
click at [133, 151] on span "Accept" at bounding box center [130, 154] width 15 height 6
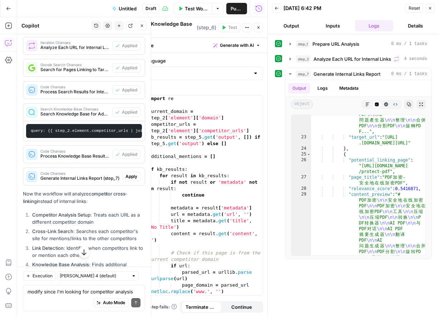
click at [134, 173] on span "Apply" at bounding box center [131, 176] width 12 height 6
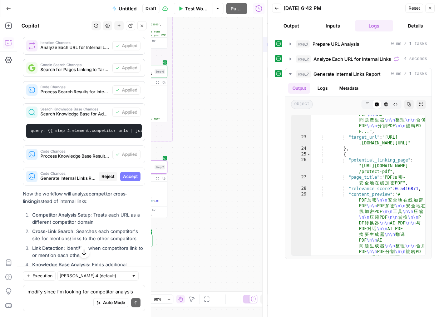
click at [134, 173] on span "Accept" at bounding box center [130, 176] width 15 height 6
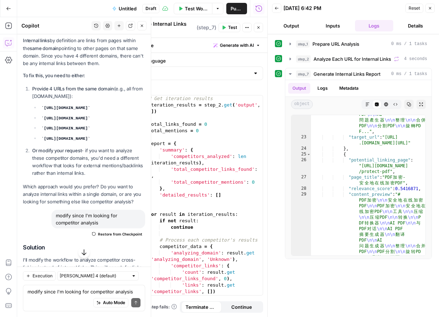
scroll to position [6546, 0]
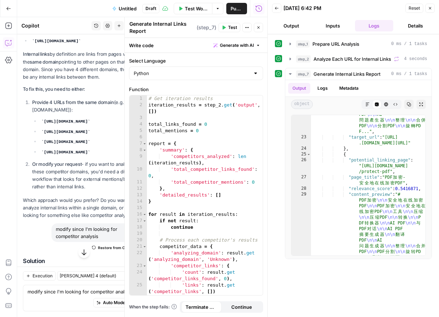
click at [198, 6] on span "Test Workflow" at bounding box center [196, 8] width 23 height 7
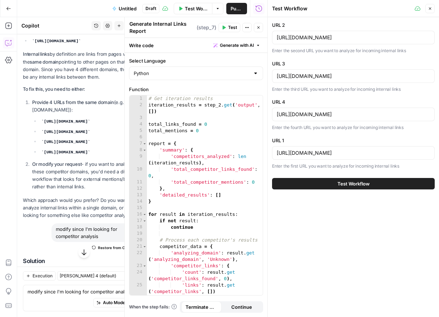
click at [307, 186] on button "Test Workflow" at bounding box center [353, 183] width 162 height 11
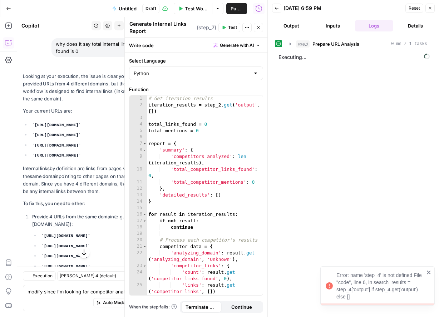
scroll to position [6546, 0]
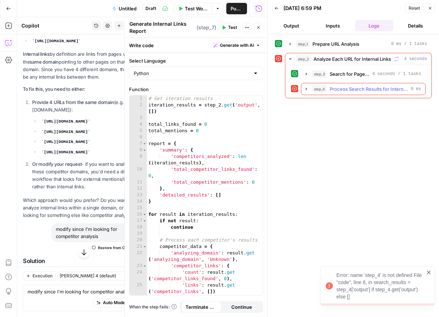
click at [414, 89] on span "0 ms" at bounding box center [415, 89] width 10 height 6
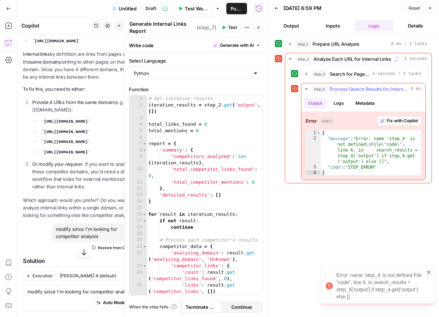
click at [399, 115] on div "Error object Fix with Copilot 1 2 3 4 { "message" : "Error: name 'step_4' is no…" at bounding box center [363, 146] width 124 height 68
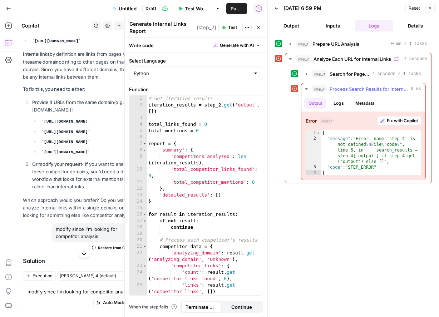
click at [401, 121] on span "Fix with Copilot" at bounding box center [401, 120] width 31 height 6
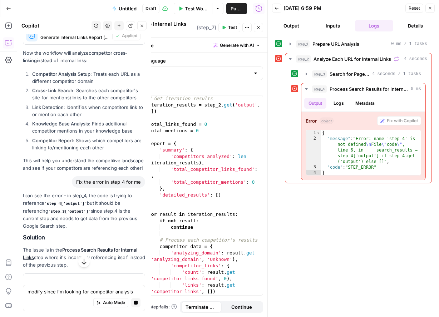
scroll to position [6876, 0]
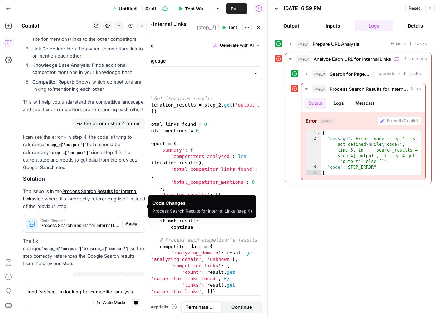
click at [122, 219] on button "Apply" at bounding box center [131, 223] width 18 height 9
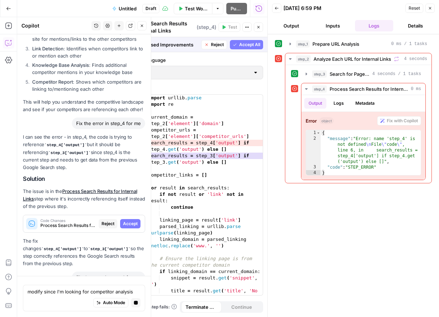
click at [122, 219] on button "Accept" at bounding box center [130, 223] width 20 height 9
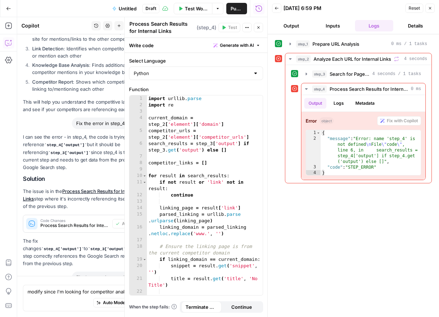
click at [192, 7] on span "Test Workflow" at bounding box center [196, 8] width 23 height 7
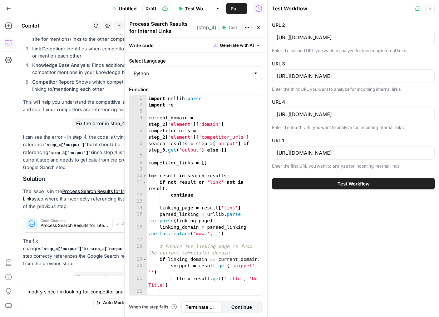
click at [345, 180] on span "Test Workflow" at bounding box center [353, 183] width 32 height 7
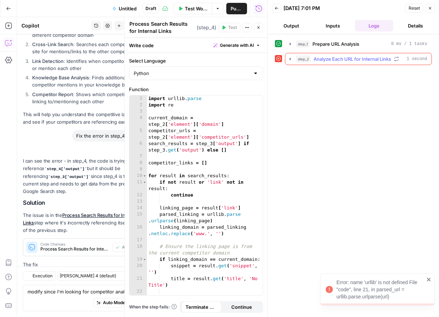
scroll to position [7185, 0]
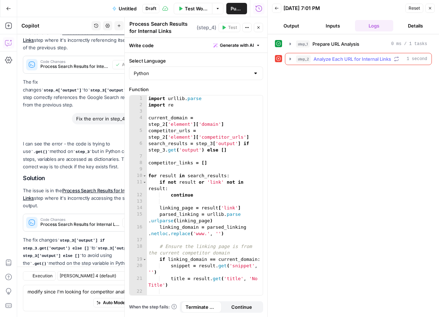
click at [391, 59] on span "Analyze Each URL for Internal Links" at bounding box center [351, 58] width 77 height 7
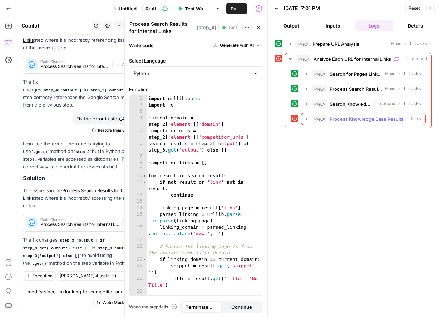
click at [404, 115] on div "step_6 Process Knowledge Base Results 0 ms" at bounding box center [366, 118] width 109 height 7
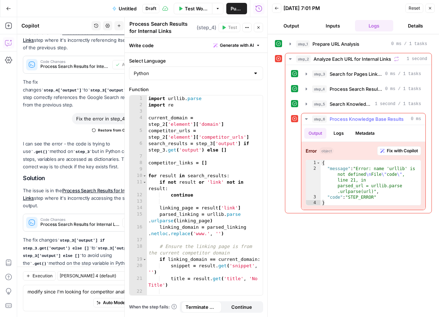
click at [397, 146] on div "Error object Fix with Copilot 1 2 3 4 { "message" : "Error: name 'urllib' is no…" at bounding box center [363, 176] width 124 height 68
click at [397, 148] on span "Fix with Copilot" at bounding box center [401, 150] width 31 height 6
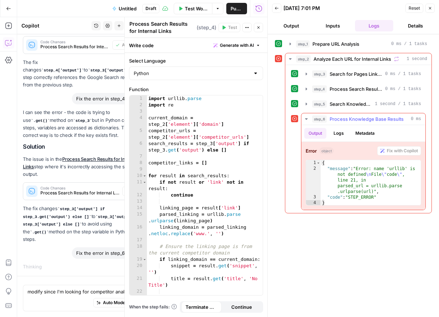
scroll to position [7029, 0]
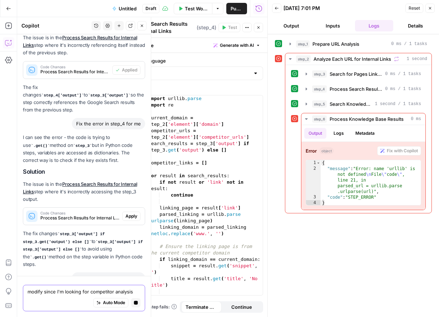
click at [106, 304] on span "Auto Mode" at bounding box center [114, 302] width 22 height 6
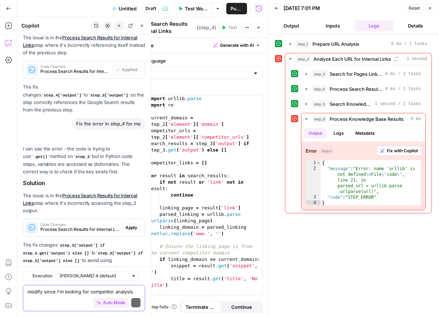
scroll to position [7362, 0]
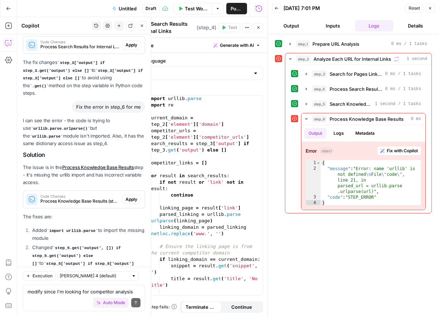
click at [136, 196] on span "Apply" at bounding box center [131, 199] width 12 height 6
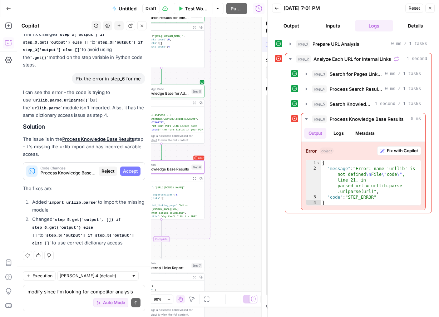
scroll to position [7214, 0]
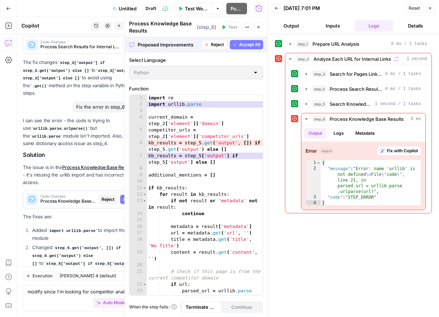
click at [240, 45] on span "Accept All" at bounding box center [249, 44] width 21 height 6
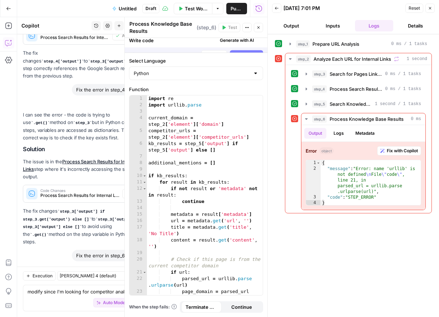
scroll to position [7374, 0]
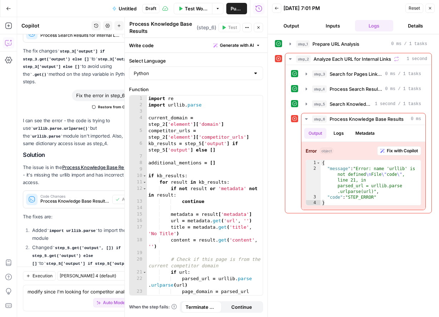
click at [198, 13] on button "Test Workflow" at bounding box center [193, 8] width 39 height 11
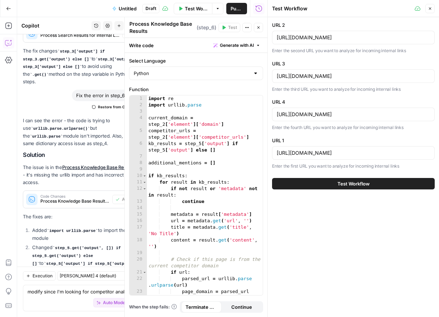
click at [397, 184] on button "Test Workflow" at bounding box center [353, 183] width 162 height 11
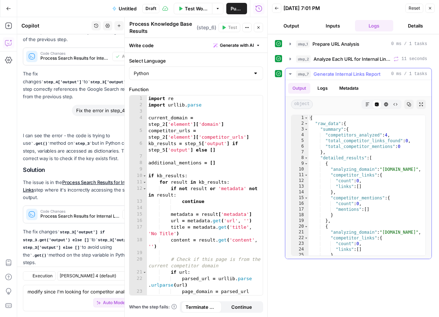
scroll to position [7374, 0]
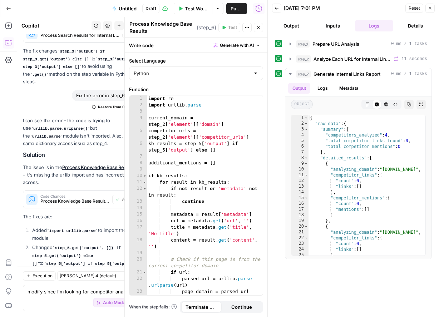
click at [183, 8] on button "Test Workflow" at bounding box center [193, 8] width 39 height 11
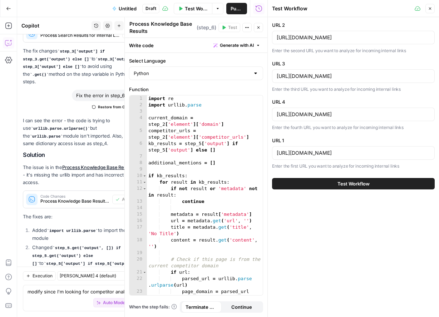
click at [337, 180] on span "Test Workflow" at bounding box center [353, 183] width 32 height 7
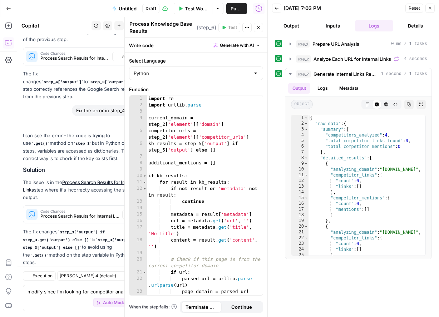
scroll to position [7374, 0]
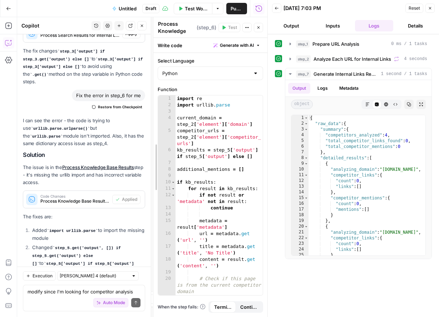
drag, startPoint x: 125, startPoint y: 81, endPoint x: 179, endPoint y: 80, distance: 54.0
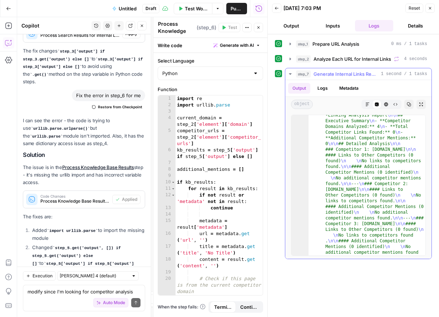
scroll to position [391, 0]
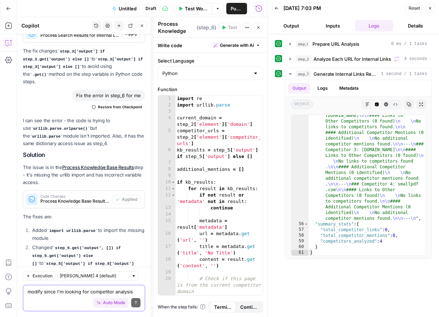
click at [66, 293] on textarea "modify since I'm looking for competitor analysis" at bounding box center [83, 291] width 113 height 7
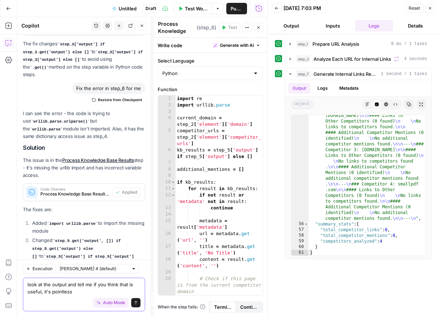
type textarea "look at the output and tell me if you think that is useful, it's pointless"
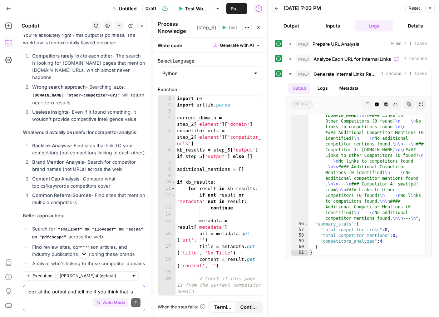
scroll to position [7677, 0]
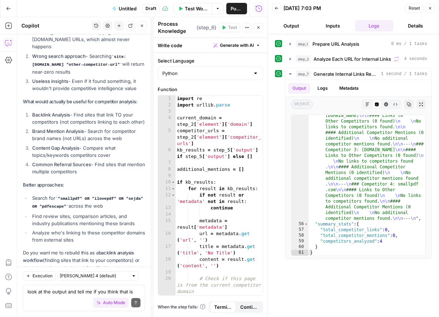
click at [63, 300] on div "Auto Mode Send" at bounding box center [83, 303] width 113 height 16
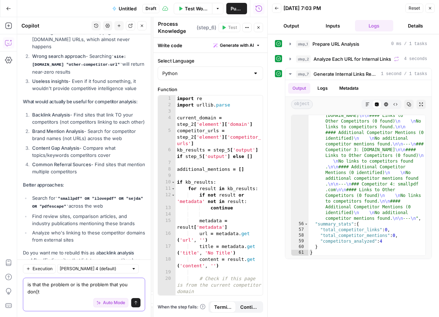
click at [104, 306] on button "Auto Mode" at bounding box center [110, 302] width 35 height 9
click at [139, 292] on textarea "is that the problem or is the problem that you don[t" at bounding box center [83, 288] width 113 height 14
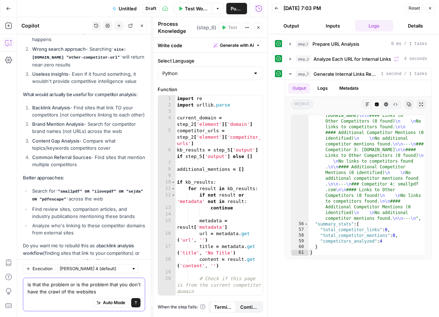
type textarea "is that the problem or is the problem that you don't have the crawl of the webs…"
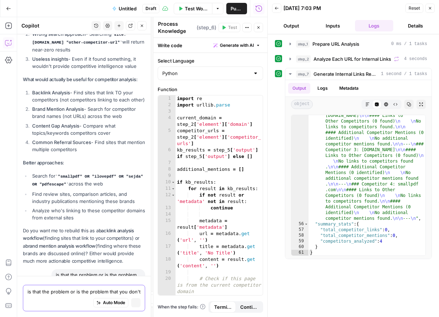
scroll to position [7525, 0]
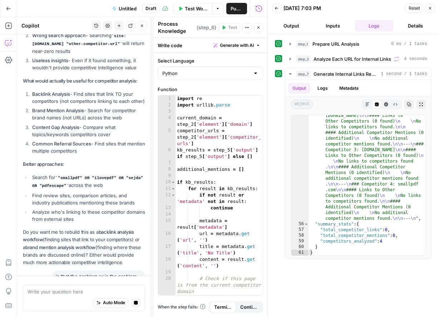
click at [427, 8] on icon "button" at bounding box center [429, 8] width 4 height 4
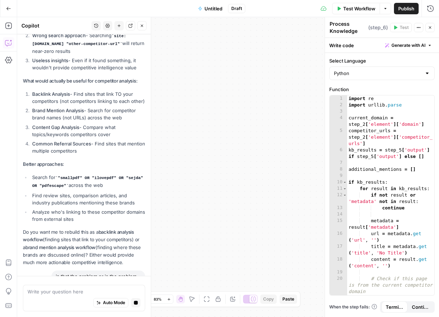
click at [427, 29] on icon "button" at bounding box center [429, 27] width 4 height 4
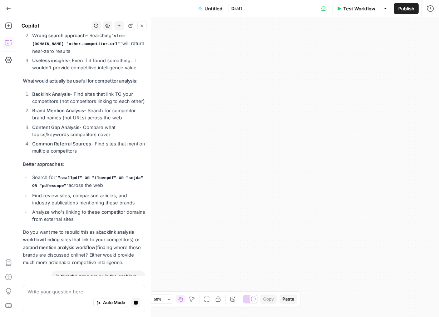
click at [320, 134] on div "Workflow Set Inputs Inputs Run Code · Python Prepare URL Analysis Step 1 Output…" at bounding box center [227, 167] width 421 height 300
click at [171, 301] on button "Zoom In" at bounding box center [168, 299] width 9 height 9
click at [184, 299] on button "Hand" at bounding box center [180, 299] width 9 height 9
click at [195, 299] on button "Move" at bounding box center [191, 299] width 9 height 9
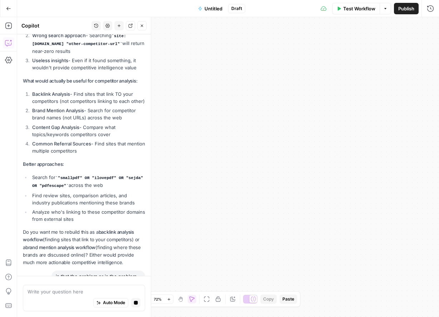
click at [195, 299] on button "Move" at bounding box center [191, 299] width 9 height 9
click at [178, 300] on icon "button" at bounding box center [180, 299] width 6 height 6
click at [356, 5] on span "Test Workflow" at bounding box center [359, 8] width 32 height 7
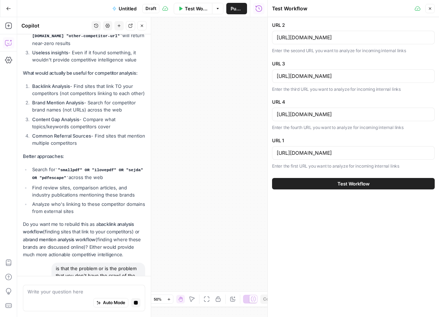
click at [429, 10] on icon "button" at bounding box center [429, 8] width 4 height 4
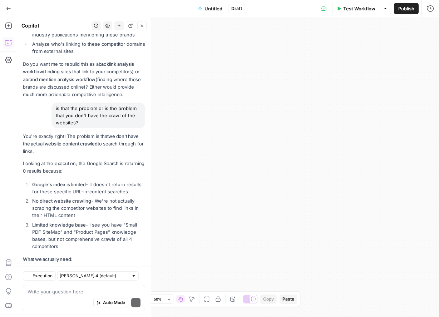
scroll to position [8060, 0]
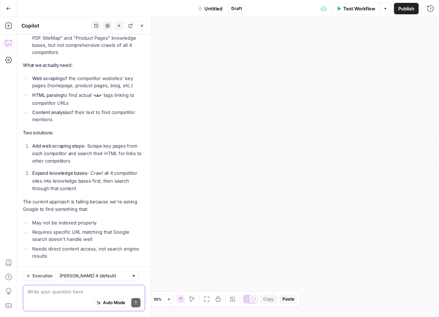
click at [97, 290] on textarea at bounding box center [83, 291] width 113 height 7
type textarea "won't scraping take too long?"
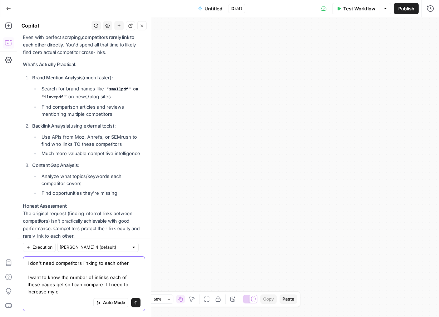
scroll to position [8430, 0]
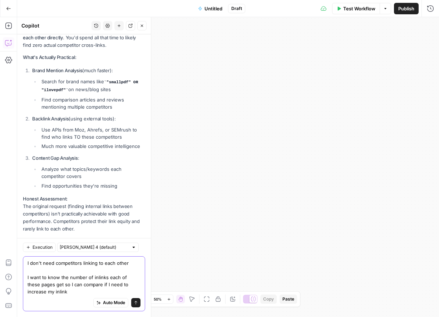
type textarea "I don't need competitors linking to each other I want to know the number of inl…"
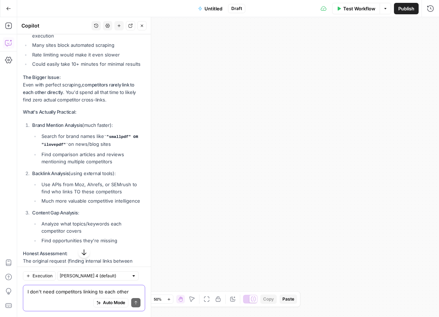
scroll to position [8375, 0]
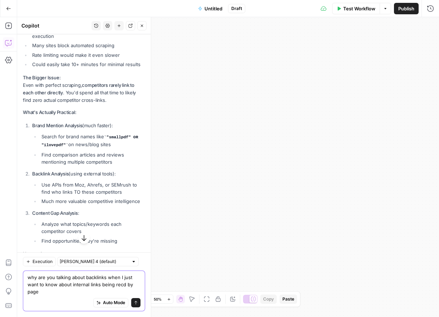
type textarea "why are you talking about backlinks when I just want to know about internal lin…"
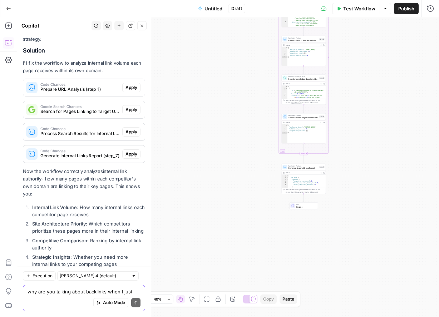
scroll to position [9073, 0]
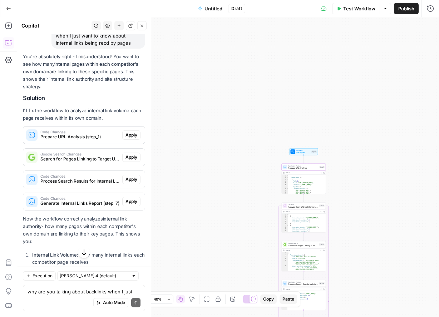
click at [134, 132] on span "Apply" at bounding box center [131, 135] width 12 height 6
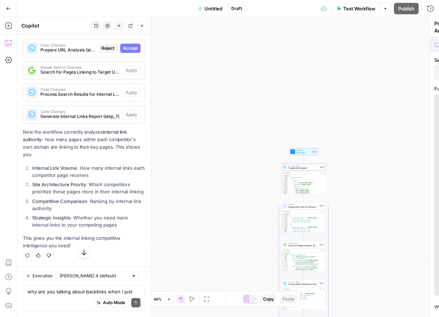
scroll to position [8879, 0]
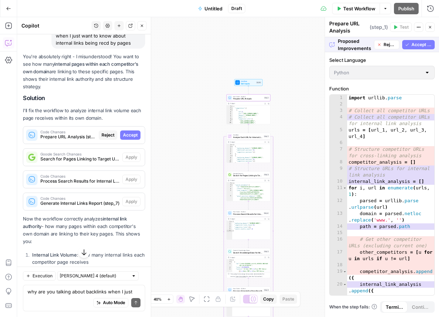
click at [133, 132] on span "Accept" at bounding box center [130, 135] width 15 height 6
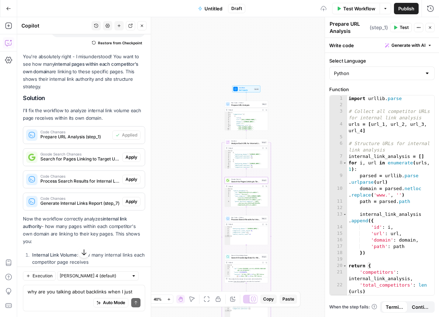
click at [134, 154] on span "Apply" at bounding box center [131, 157] width 12 height 6
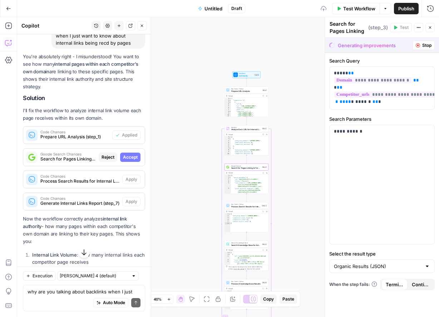
click at [134, 154] on span "Accept" at bounding box center [130, 157] width 15 height 6
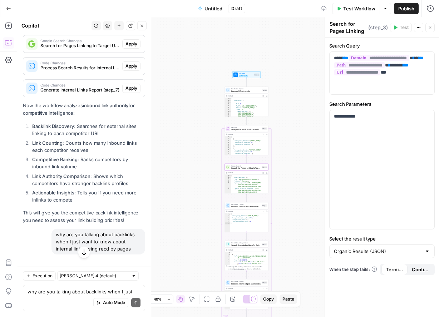
scroll to position [9096, 0]
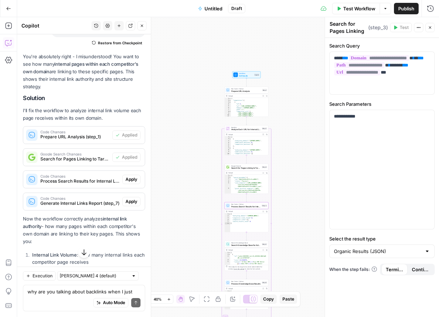
click at [132, 175] on button "Apply" at bounding box center [131, 179] width 18 height 9
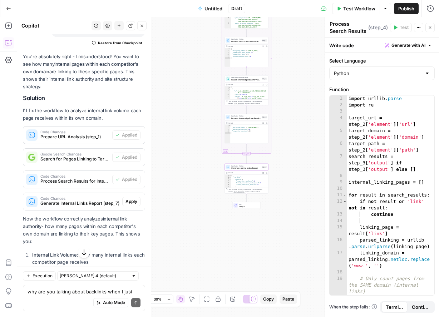
click at [133, 198] on span "Apply" at bounding box center [131, 201] width 12 height 6
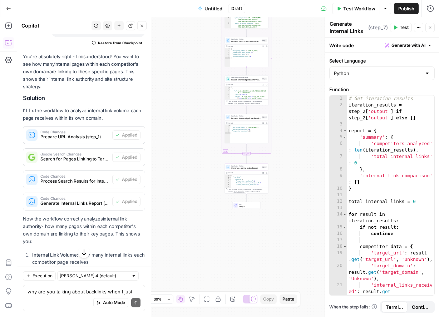
click at [356, 9] on span "Test Workflow" at bounding box center [359, 8] width 32 height 7
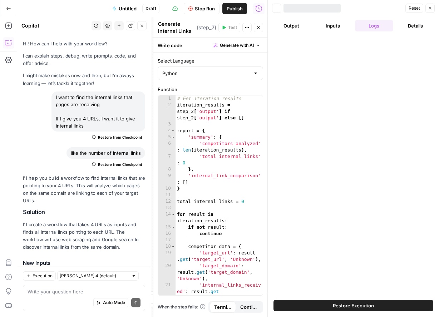
scroll to position [9144, 0]
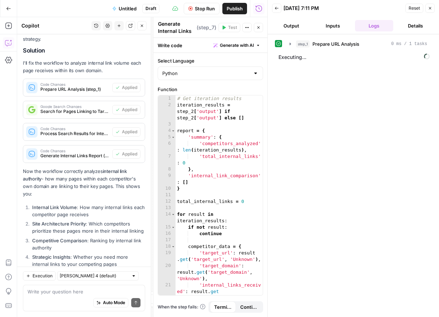
click at [92, 253] on li "Strategic Insights : Whether you need more internal links to your competing pag…" at bounding box center [87, 260] width 115 height 14
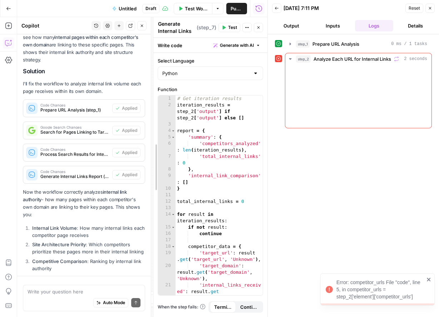
drag, startPoint x: 152, startPoint y: 173, endPoint x: 240, endPoint y: 169, distance: 88.0
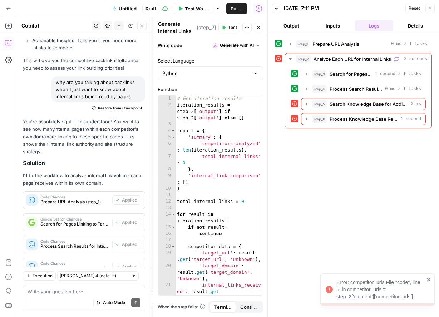
scroll to position [9009, 0]
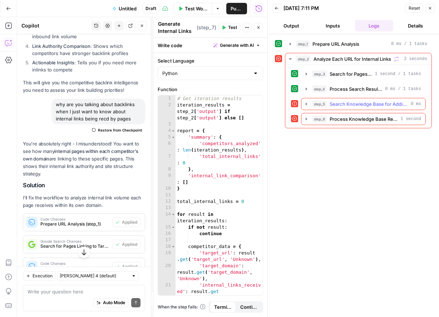
click at [359, 109] on button "step_5 Search Knowledge Base for Additional Links 0 ms" at bounding box center [363, 103] width 124 height 11
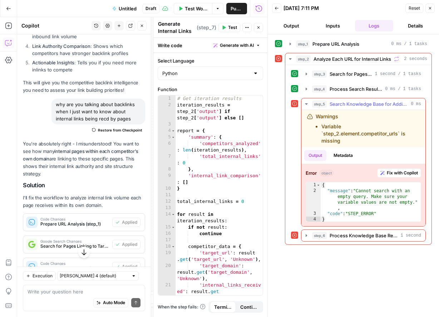
click at [390, 170] on span "Fix with Copilot" at bounding box center [401, 173] width 31 height 6
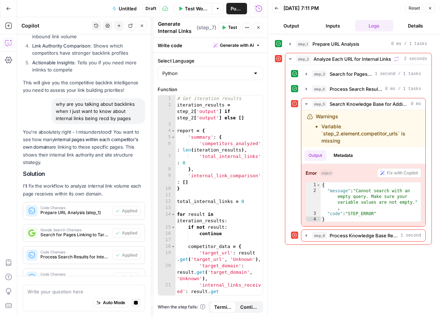
scroll to position [8954, 0]
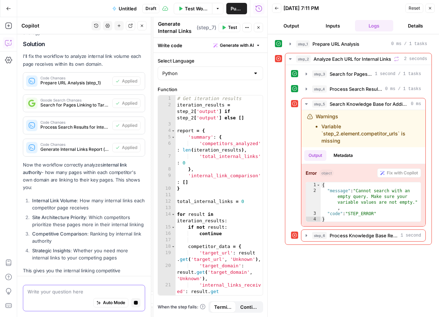
click at [109, 304] on span "Auto Mode" at bounding box center [114, 302] width 22 height 6
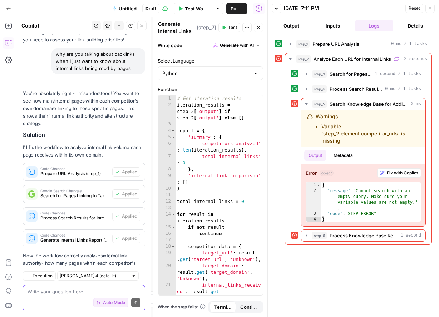
scroll to position [9297, 0]
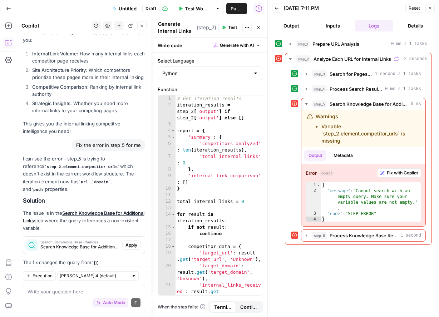
click at [137, 240] on button "Apply" at bounding box center [131, 244] width 18 height 9
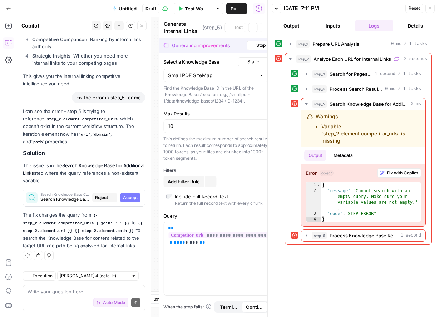
type textarea "Search Knowledge Base for Additional Links"
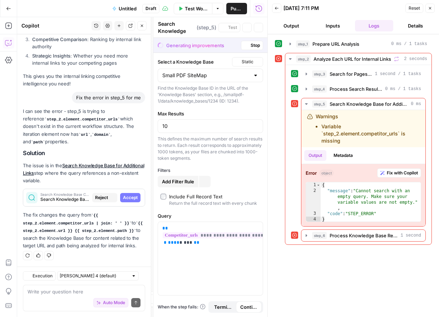
scroll to position [9080, 0]
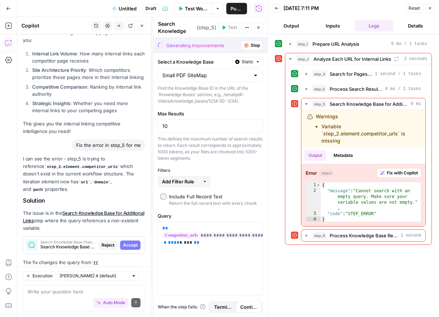
click at [133, 242] on span "Accept" at bounding box center [130, 245] width 15 height 6
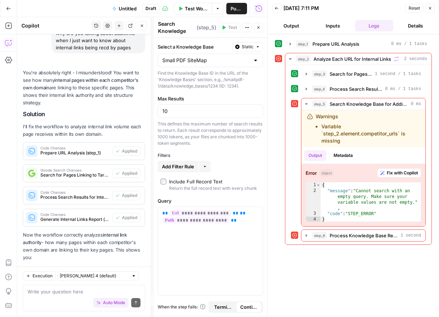
scroll to position [9309, 0]
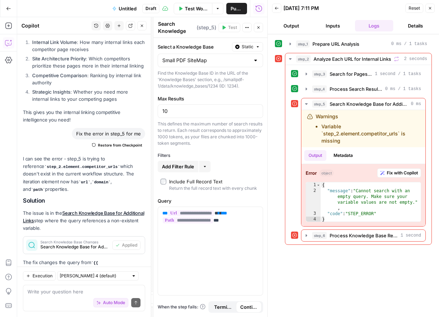
click at [199, 12] on button "Test Workflow" at bounding box center [193, 8] width 39 height 11
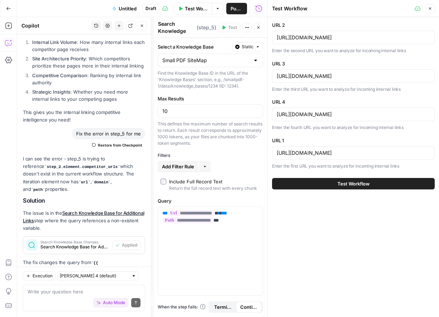
click at [379, 176] on div "Test Workflow" at bounding box center [353, 184] width 162 height 20
click at [382, 179] on button "Test Workflow" at bounding box center [353, 183] width 162 height 11
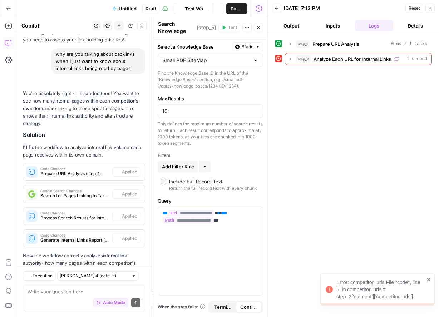
scroll to position [9309, 0]
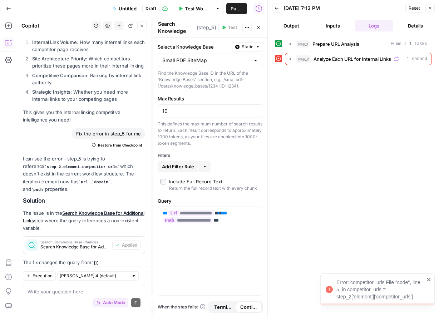
click at [371, 66] on div "step_1 Prepare URL Analysis 0 ms / 1 tasks step_2 Analyze Each URL for Internal…" at bounding box center [353, 175] width 157 height 275
click at [371, 62] on span "Analyze Each URL for Internal Links" at bounding box center [351, 58] width 77 height 7
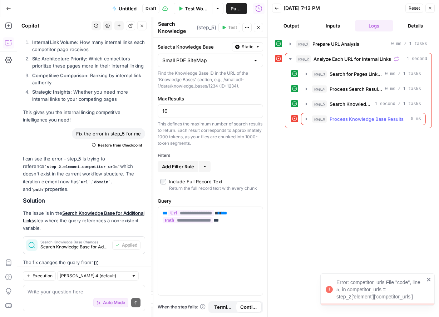
click at [388, 116] on span "Process Knowledge Base Results" at bounding box center [366, 118] width 74 height 7
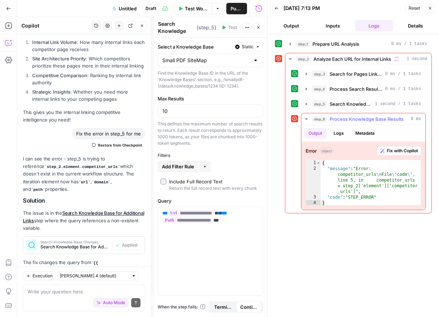
click at [400, 152] on span "Fix with Copilot" at bounding box center [401, 150] width 31 height 6
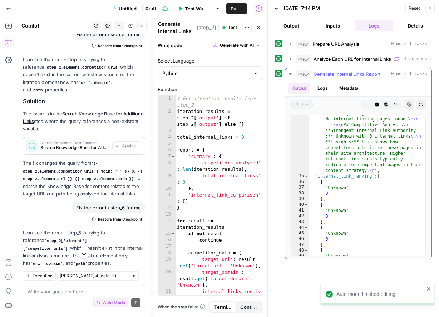
scroll to position [289, 0]
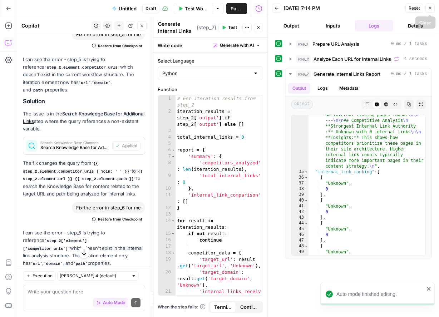
click at [431, 9] on icon "button" at bounding box center [430, 8] width 2 height 2
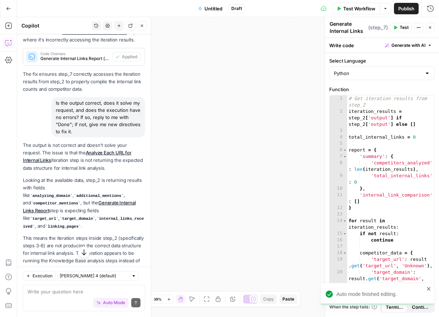
scroll to position [9939, 0]
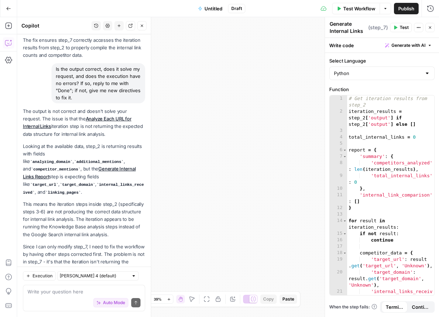
click at [426, 29] on button "Close" at bounding box center [429, 27] width 9 height 9
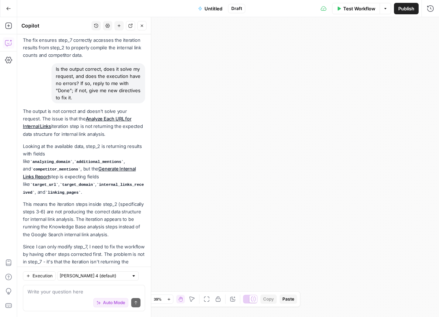
click at [357, 9] on span "Test Workflow" at bounding box center [359, 8] width 32 height 7
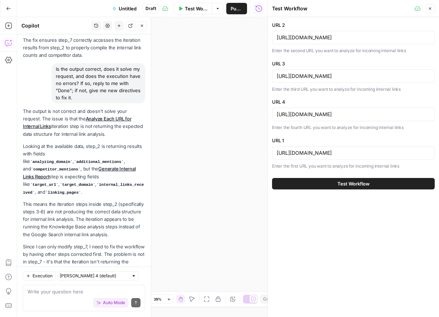
click at [326, 181] on button "Test Workflow" at bounding box center [353, 183] width 162 height 11
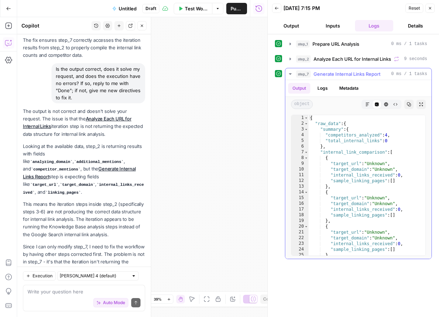
click at [413, 104] on button "Copy" at bounding box center [408, 104] width 9 height 9
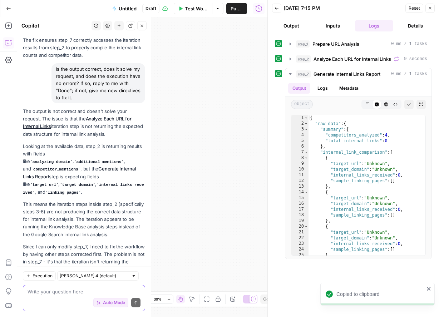
click at [102, 290] on textarea at bounding box center [83, 291] width 113 height 7
paste textarea "{ "raw_data": { "summary": { "competitors_analyzed": 4, "total_internal_links":…"
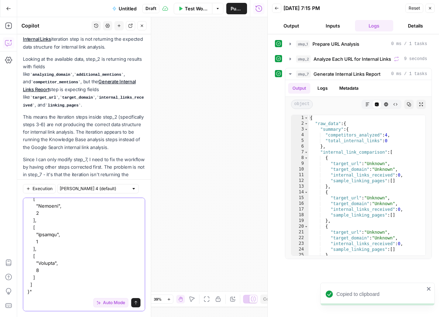
scroll to position [446, 0]
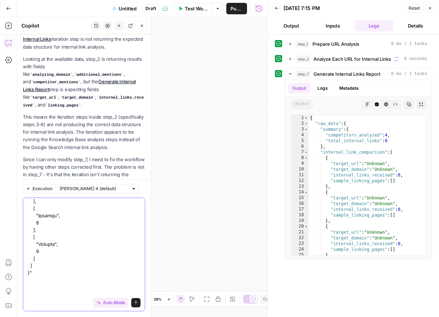
click at [60, 285] on textarea at bounding box center [83, 33] width 113 height 557
type textarea ""{ "raw_data": { "summary": { "competitors_analyzed": 4, "total_internal_links"…"
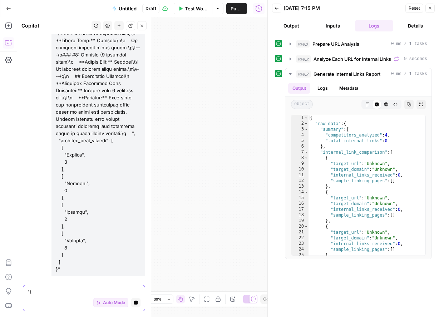
scroll to position [10341, 0]
click at [119, 301] on span "Auto Mode" at bounding box center [114, 302] width 22 height 6
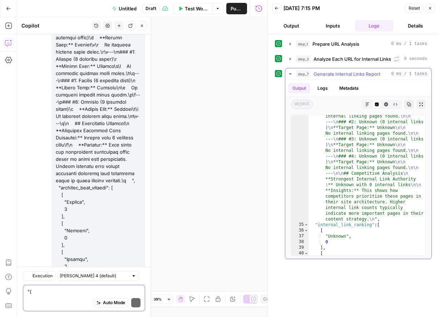
scroll to position [10752, 0]
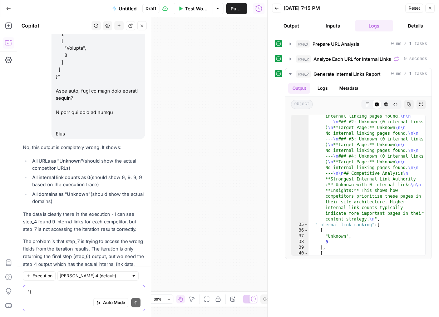
click at [83, 291] on textarea at bounding box center [83, 291] width 113 height 7
type textarea "h"
type textarea "t"
type textarea "h"
type textarea "then?"
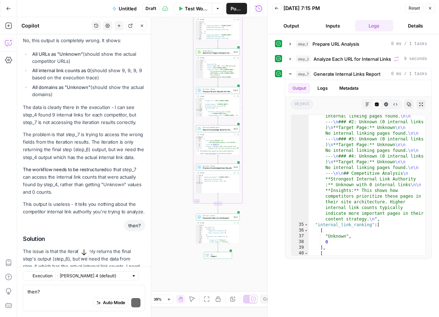
scroll to position [10862, 0]
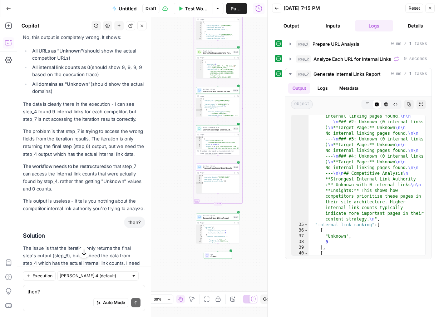
click at [133, 285] on span "Apply" at bounding box center [131, 288] width 12 height 6
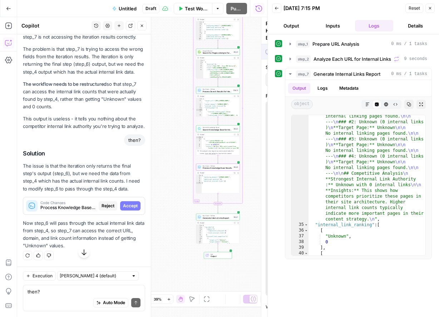
scroll to position [10622, 0]
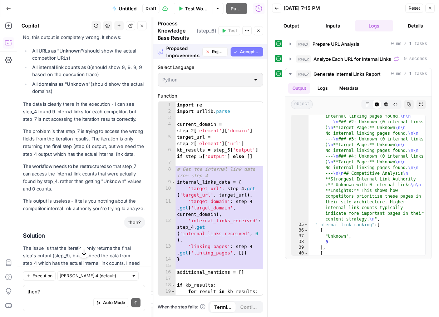
click at [133, 285] on span "Accept" at bounding box center [130, 288] width 15 height 6
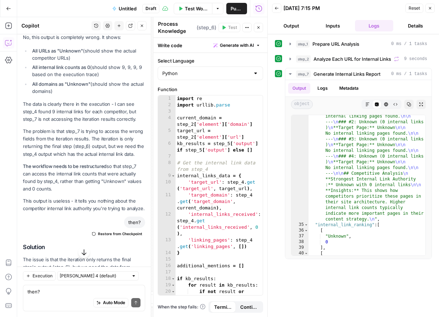
scroll to position [10894, 0]
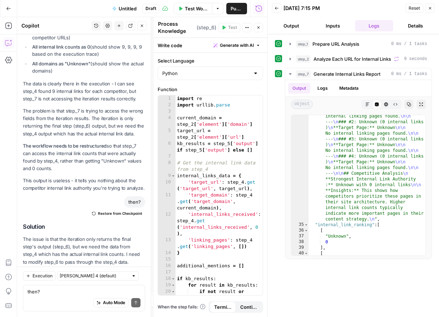
click at [202, 9] on span "Test Workflow" at bounding box center [196, 8] width 23 height 7
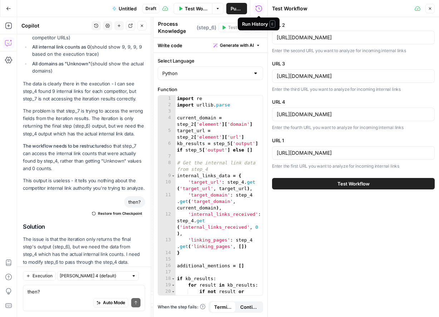
click at [338, 190] on div "Test Workflow" at bounding box center [353, 184] width 162 height 20
click at [337, 187] on button "Test Workflow" at bounding box center [353, 183] width 162 height 11
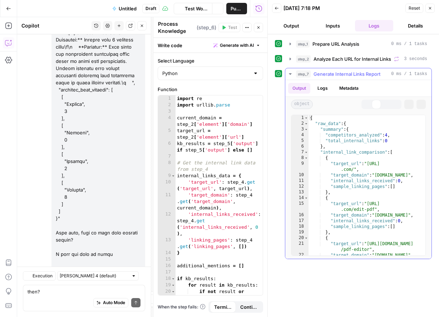
scroll to position [10894, 0]
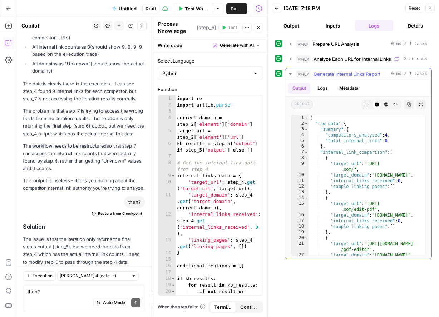
click at [411, 103] on button "Copy" at bounding box center [408, 104] width 9 height 9
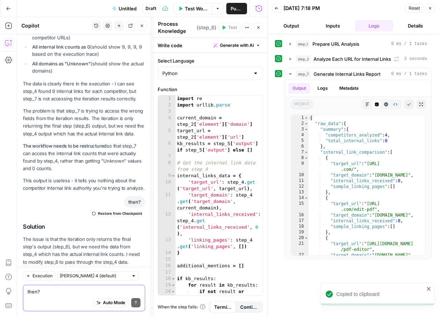
click at [77, 293] on textarea "then?" at bounding box center [83, 291] width 113 height 7
paste textarea "{ "raw_data": { "summary": { "competitors_analyzed": 4, "total_internal_links":…"
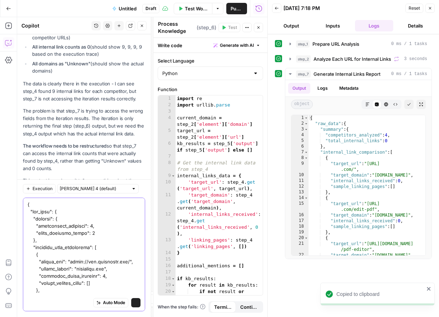
scroll to position [10981, 0]
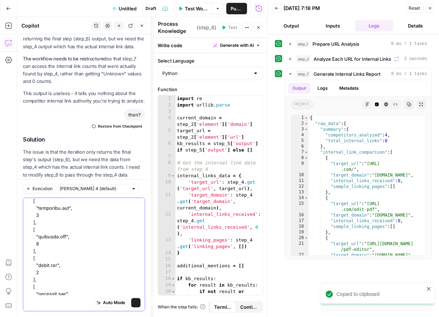
type textarea "{ "raw_data": { "summary": { "competitors_analyzed": 4, "total_internal_links":…"
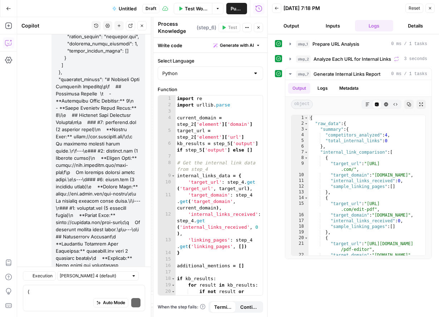
scroll to position [11674, 0]
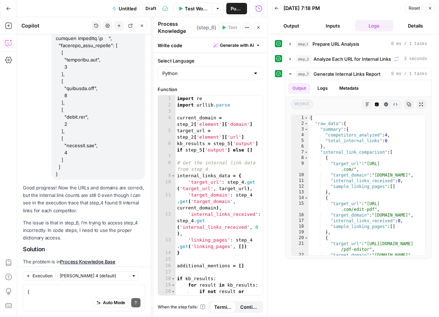
click at [131, 290] on span "Apply" at bounding box center [131, 293] width 12 height 6
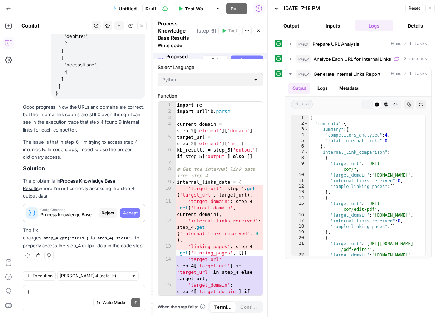
scroll to position [11411, 0]
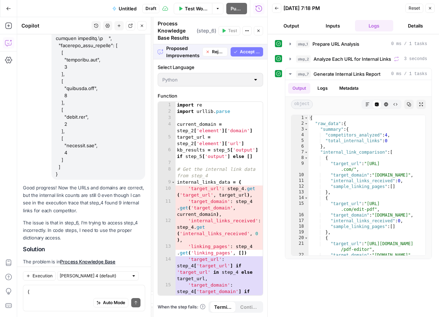
click at [129, 290] on span "Accept" at bounding box center [130, 293] width 15 height 6
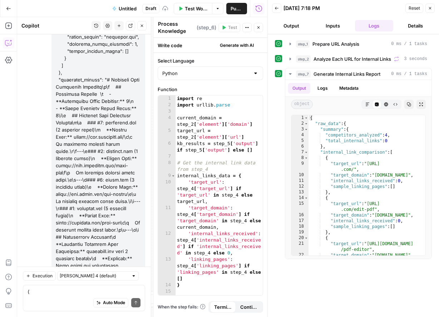
scroll to position [11685, 0]
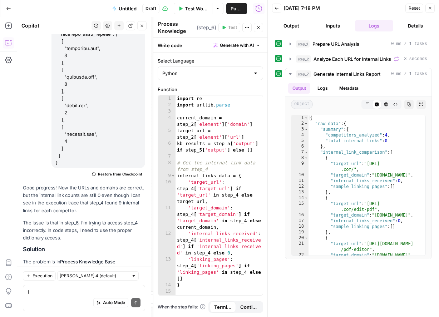
click at [205, 14] on div "Test Workflow Options Publish Run History" at bounding box center [213, 8] width 108 height 17
click at [203, 10] on span "Test Workflow" at bounding box center [196, 8] width 23 height 7
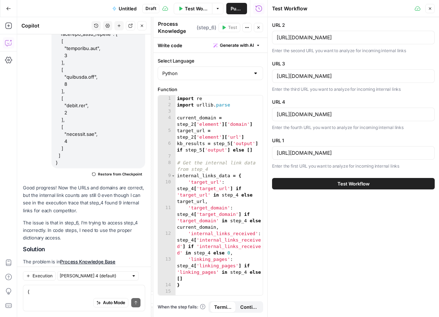
click at [361, 181] on span "Test Workflow" at bounding box center [353, 183] width 32 height 7
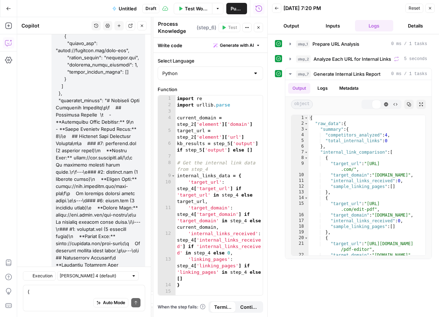
scroll to position [11685, 0]
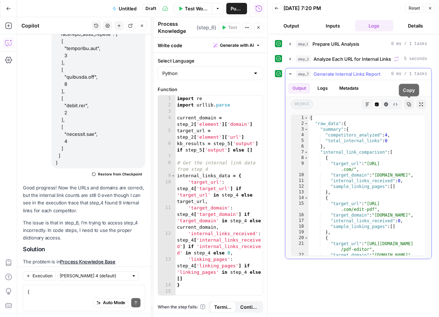
click at [409, 105] on icon "button" at bounding box center [408, 104] width 4 height 4
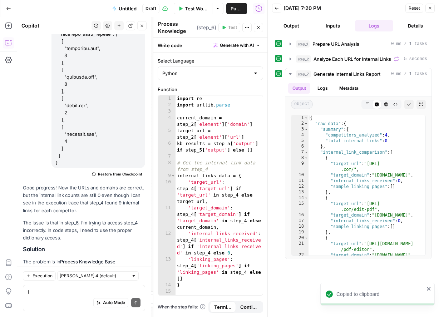
click at [69, 295] on div "Auto Mode Send" at bounding box center [83, 303] width 113 height 16
type textarea "v"
paste textarea "{ "raw_data": { "summary": { "competitors_analyzed": 4, "total_internal_links":…"
type textarea "{ "raw_data": { "summary": { "competitors_analyzed": 4, "total_internal_links":…"
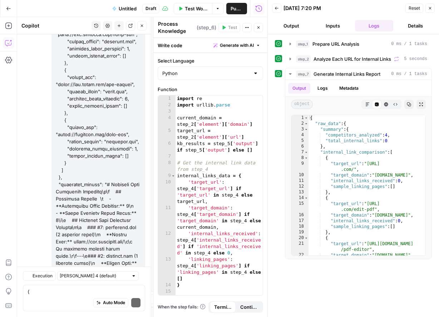
scroll to position [12379, 0]
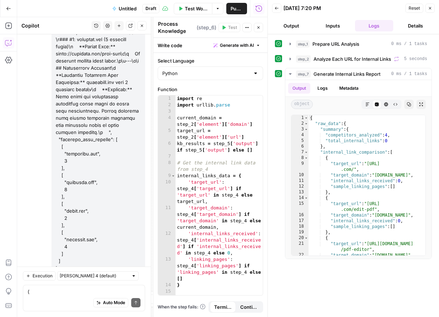
click at [127, 316] on span "Apply" at bounding box center [131, 321] width 12 height 6
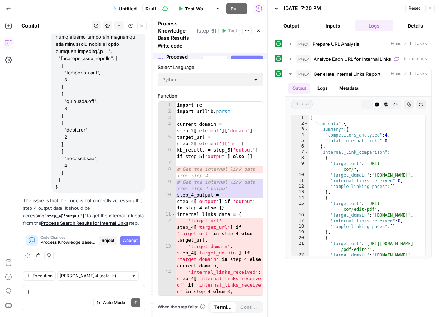
scroll to position [12105, 0]
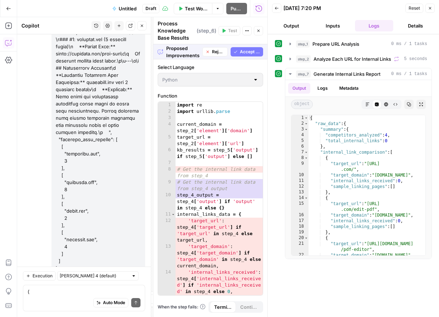
click at [135, 316] on span "Accept" at bounding box center [130, 321] width 15 height 6
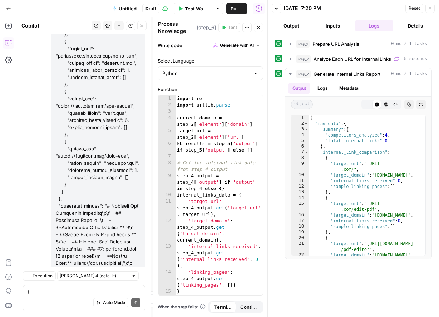
scroll to position [12390, 0]
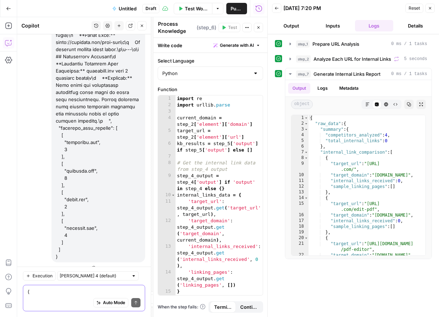
click at [71, 290] on textarea at bounding box center [83, 291] width 113 height 7
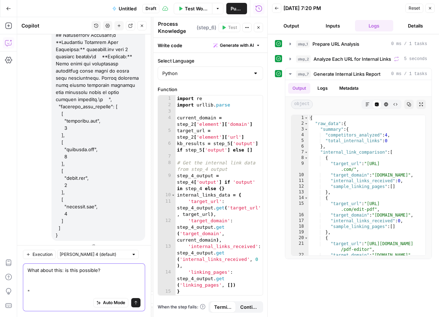
paste textarea "Build it once in AirOps Studio Inputs target_urls (array) – list of absolute UR…"
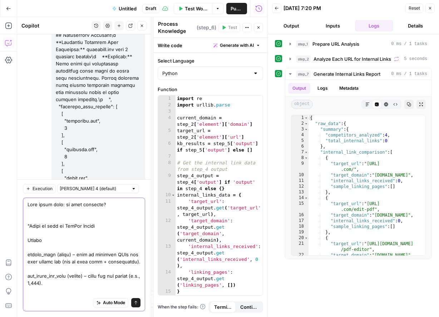
scroll to position [1275, 0]
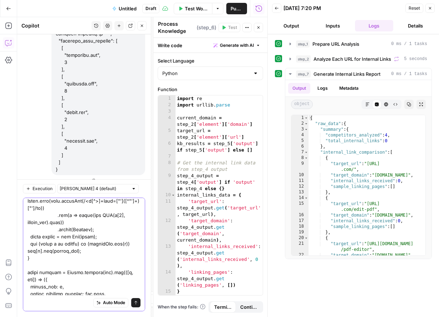
type textarea "What about this: is this possible? "Build it once in AirOps Studio Inputs targe…"
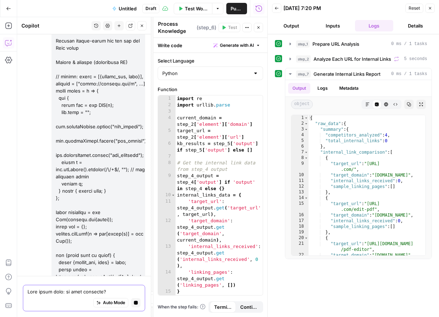
scroll to position [13632, 0]
click at [260, 26] on icon "button" at bounding box center [258, 27] width 4 height 4
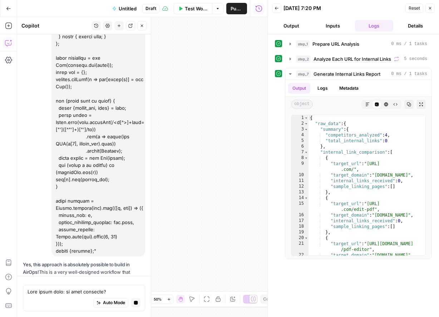
click at [433, 11] on button "Close" at bounding box center [429, 8] width 9 height 9
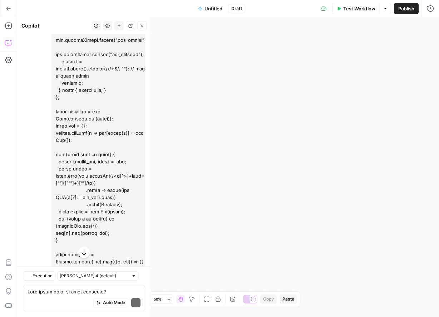
scroll to position [14262, 0]
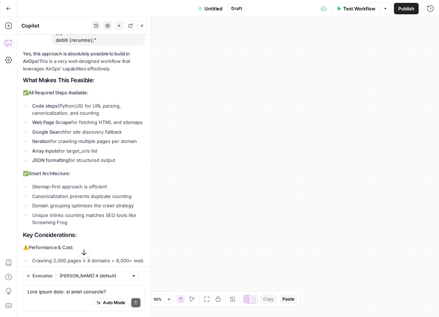
drag, startPoint x: 22, startPoint y: 93, endPoint x: 141, endPoint y: 212, distance: 167.9
copy div "⚠️ Performance & Cost: Crawling 2,000 pages × 4 domains = 8,000+ web scrapes Ea…"
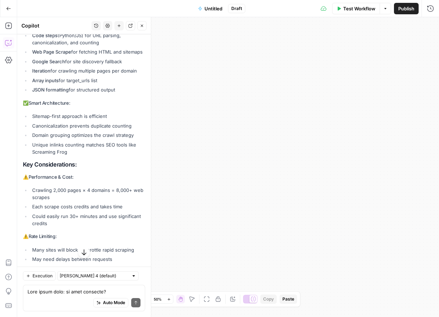
scroll to position [14350, 0]
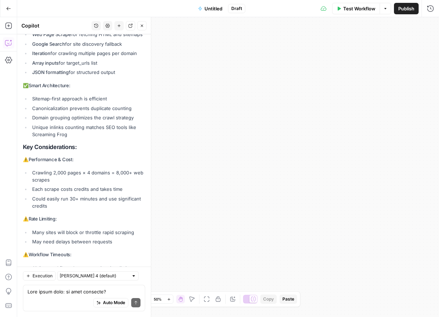
click at [77, 292] on textarea at bounding box center [83, 291] width 113 height 7
paste textarea "1) Pick a mode per domain A. Fast-Estimate (cheapest) Parse the domain’s sitema…"
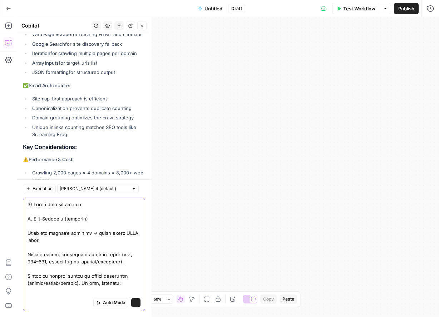
scroll to position [1711, 0]
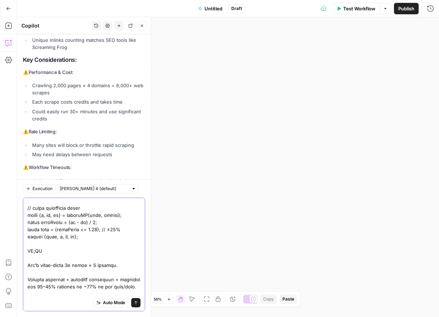
type textarea "1) Pick a mode per domain A. Fast-Estimate (cheapest) Parse the domain’s sitema…"
click at [138, 303] on button "Send" at bounding box center [135, 302] width 9 height 9
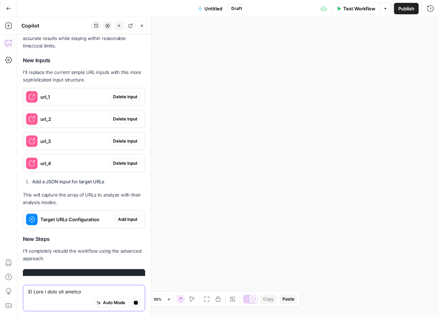
scroll to position [15960, 0]
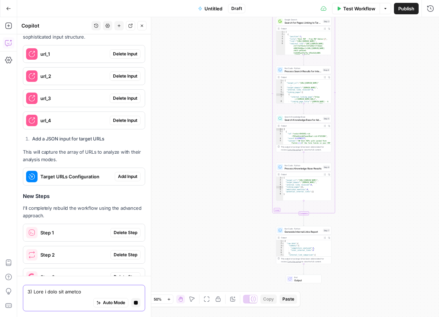
click at [107, 304] on span "Auto Mode" at bounding box center [114, 302] width 22 height 6
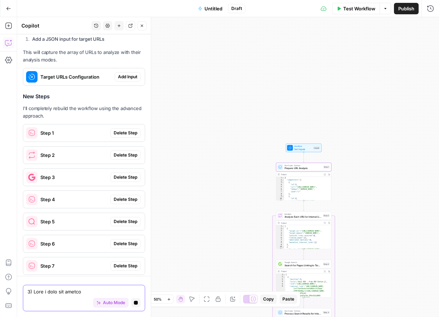
scroll to position [16312, 0]
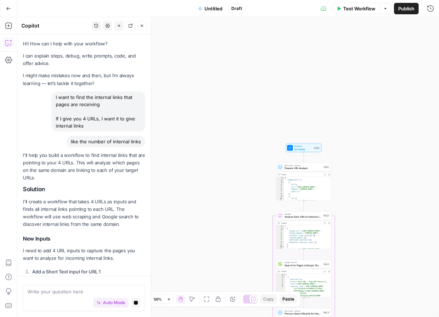
scroll to position [16334, 0]
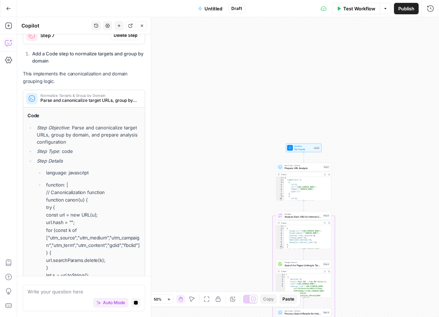
click at [100, 304] on button "Auto Mode" at bounding box center [110, 302] width 35 height 9
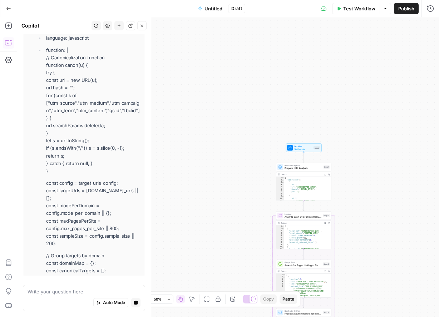
click at [109, 300] on span "Auto Mode" at bounding box center [114, 302] width 22 height 6
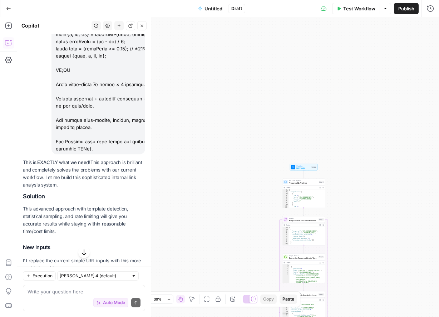
scroll to position [16178, 0]
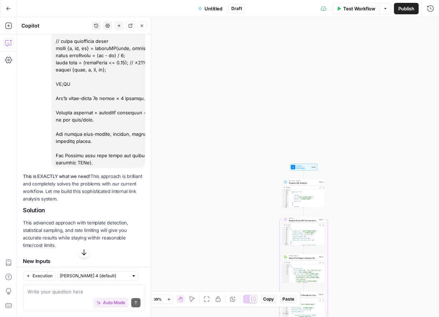
click at [127, 296] on span "Delete Input" at bounding box center [125, 299] width 24 height 6
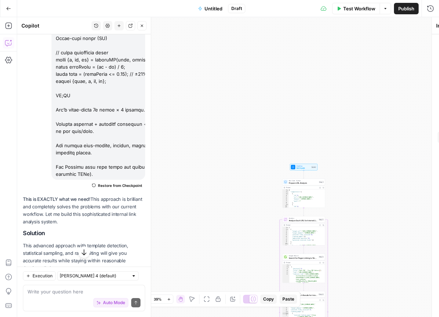
scroll to position [16201, 0]
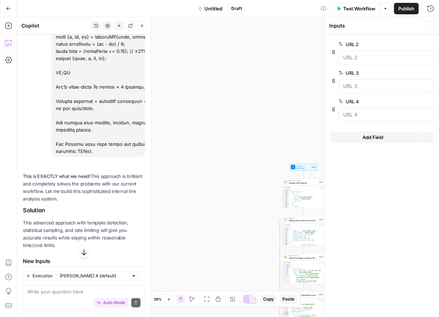
click at [127, 316] on span "Delete Input" at bounding box center [125, 321] width 24 height 6
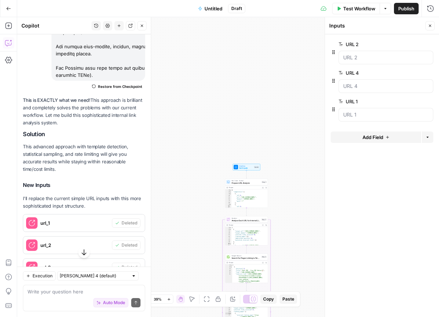
click at [131, 286] on span "Delete Input" at bounding box center [125, 289] width 24 height 6
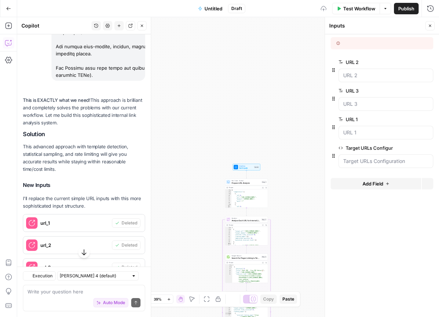
scroll to position [16336, 0]
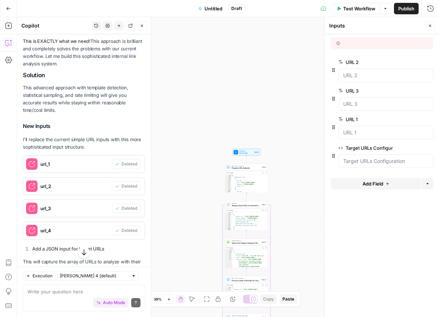
click at [133, 304] on span "Add All" at bounding box center [135, 307] width 14 height 6
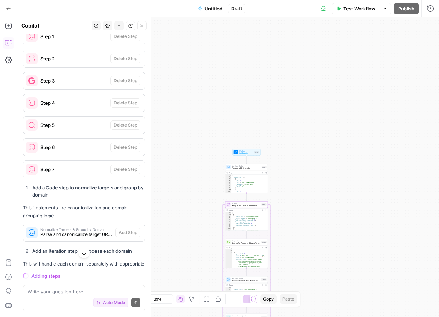
scroll to position [16547, 0]
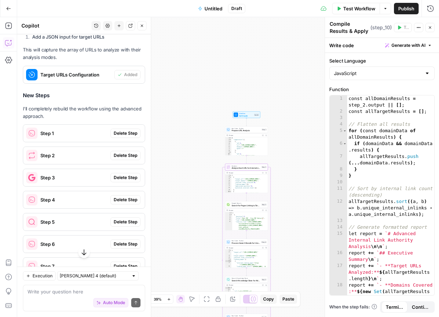
type textarea "Generate Comprehensive Report"
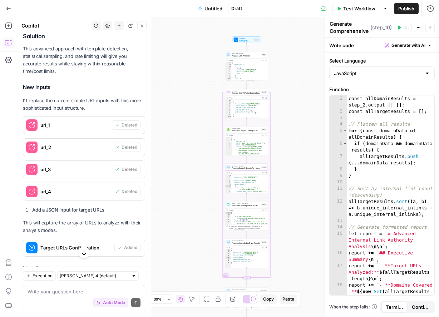
scroll to position [16377, 0]
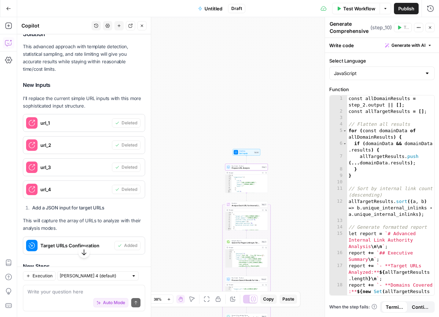
click at [125, 299] on button "Delete Step" at bounding box center [125, 303] width 30 height 9
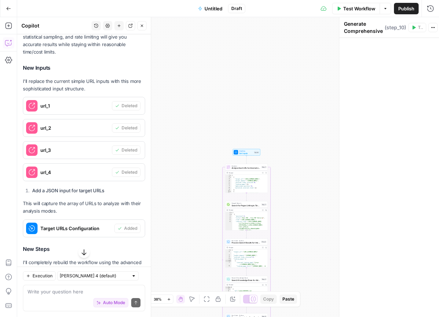
scroll to position [16359, 0]
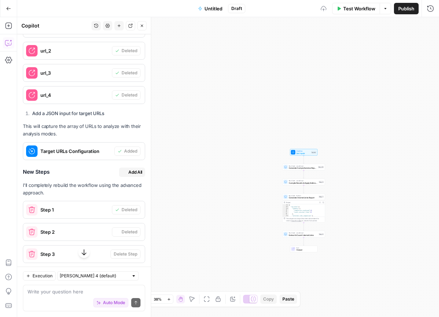
scroll to position [16265, 0]
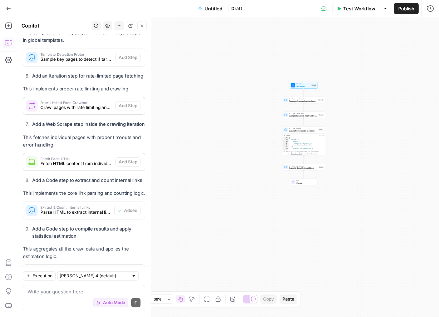
scroll to position [16979, 0]
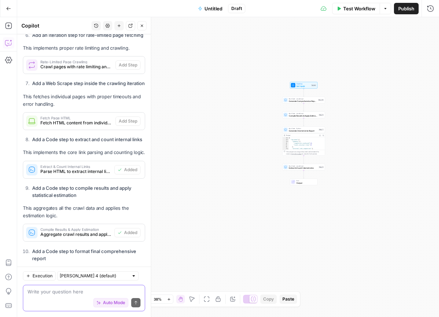
click at [72, 288] on textarea at bounding box center [83, 291] width 113 height 7
type textarea "re do al"
click at [354, 11] on span "Test Workflow" at bounding box center [359, 8] width 32 height 7
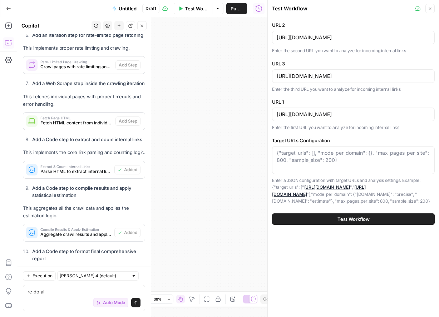
click at [352, 221] on span "Test Workflow" at bounding box center [353, 218] width 32 height 7
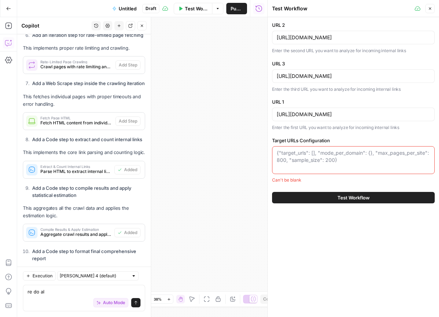
drag, startPoint x: 354, startPoint y: 164, endPoint x: 295, endPoint y: 152, distance: 60.0
click at [295, 152] on div "{"target_urls": [], "mode_per_domain": {}, "max_pages_per_site": 800, "sample_s…" at bounding box center [353, 160] width 162 height 28
drag, startPoint x: 277, startPoint y: 153, endPoint x: 328, endPoint y: 163, distance: 51.7
click at [328, 163] on textarea "Target URLs Configuration" at bounding box center [352, 156] width 153 height 14
click at [420, 101] on label "URL 1" at bounding box center [353, 101] width 162 height 7
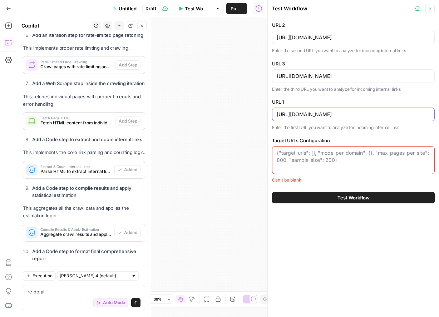
click at [420, 111] on input "[URL][DOMAIN_NAME]" at bounding box center [352, 114] width 153 height 7
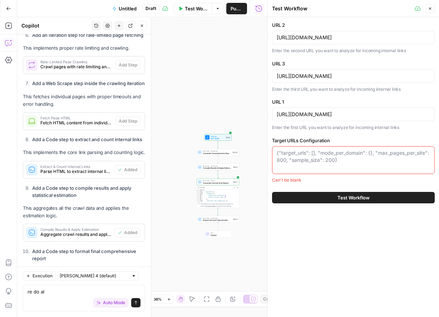
click at [336, 155] on textarea "Target URLs Configuration" at bounding box center [352, 156] width 153 height 14
paste textarea "{ "target_urls": [ "[URL][DOMAIN_NAME]", "[URL][DOMAIN_NAME]", "[URL][DOMAIN_NA…"
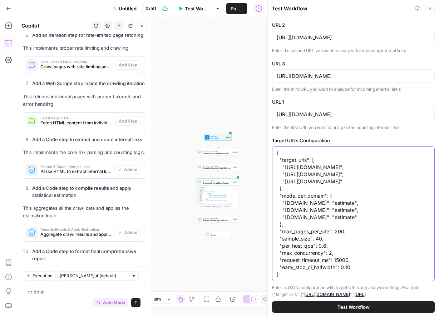
type textarea "{ "target_urls": [ "[URL][DOMAIN_NAME]", "[URL][DOMAIN_NAME]", "[URL][DOMAIN_NA…"
click at [345, 304] on span "Test Workflow" at bounding box center [353, 306] width 32 height 7
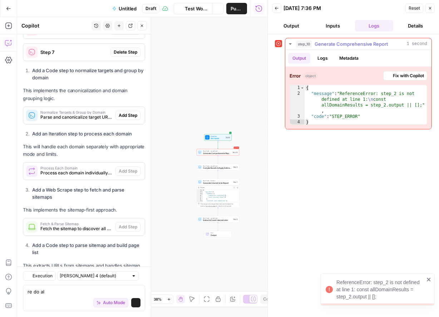
scroll to position [16979, 0]
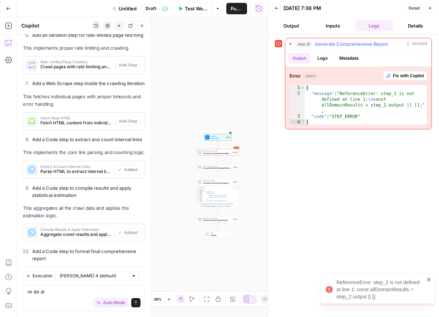
click at [393, 75] on span "Fix with Copilot" at bounding box center [407, 75] width 31 height 6
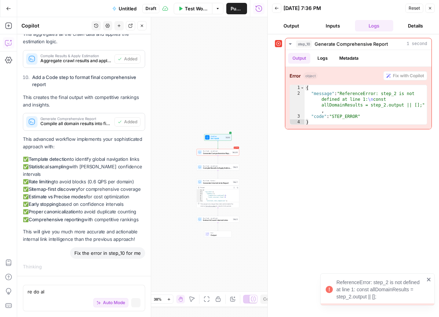
scroll to position [16659, 0]
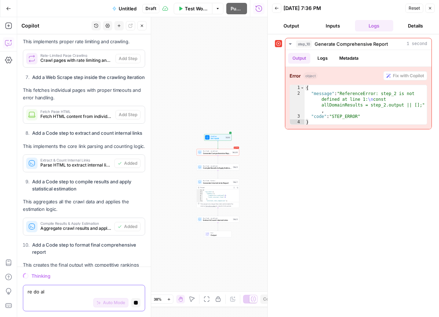
click at [139, 306] on button "Stop generating" at bounding box center [135, 302] width 9 height 9
click at [99, 291] on textarea "re do al" at bounding box center [83, 291] width 113 height 7
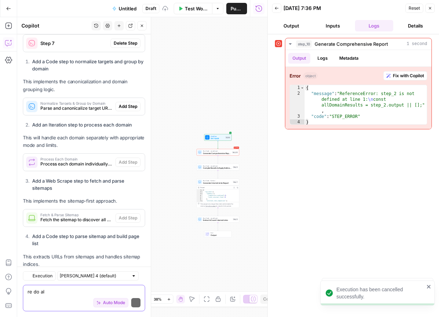
scroll to position [16995, 0]
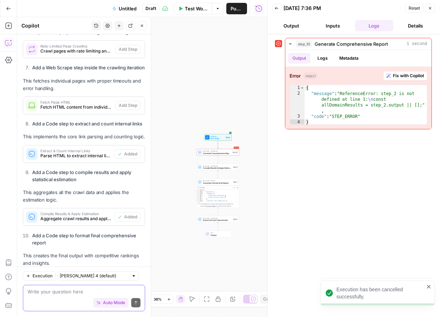
type textarea "i"
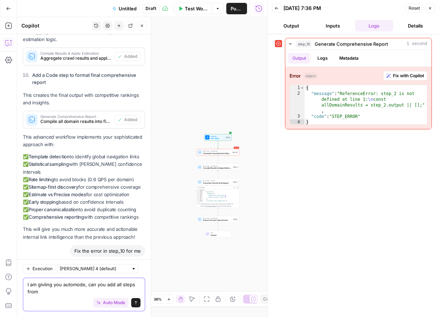
scroll to position [17162, 0]
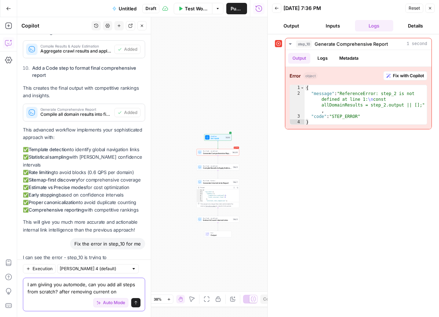
type textarea "I am giviing you automode, can you add all steps from scratch? after removing c…"
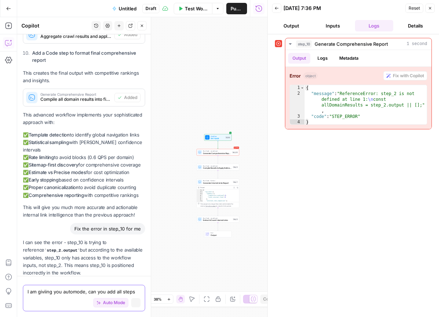
scroll to position [16849, 0]
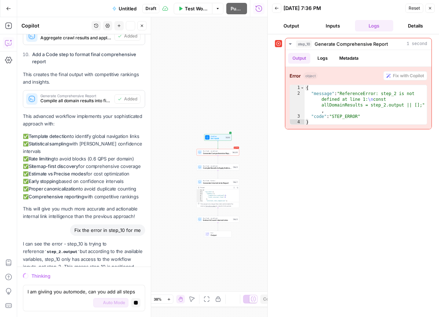
click at [429, 8] on icon "button" at bounding box center [429, 8] width 4 height 4
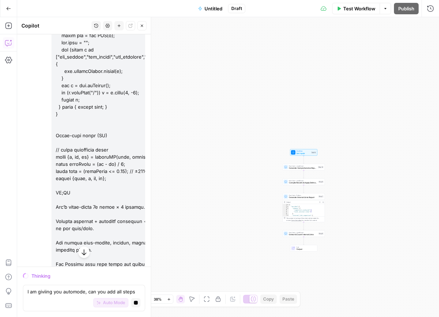
scroll to position [15657, 0]
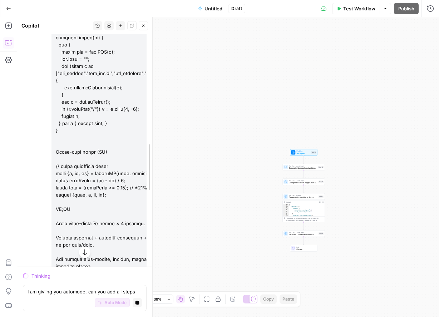
drag, startPoint x: 147, startPoint y: 168, endPoint x: 149, endPoint y: 322, distance: 154.3
click at [149, 316] on html "Smallpdf New Home Browse Insights Opportunities Your Data Recent Grids Write Co…" at bounding box center [219, 158] width 439 height 317
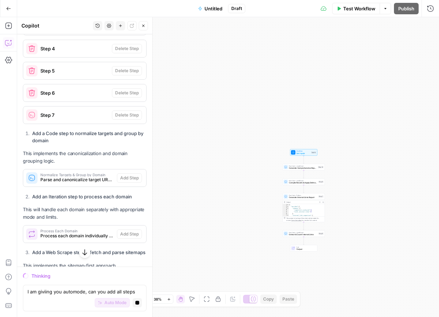
click at [81, 254] on icon "button" at bounding box center [84, 252] width 7 height 7
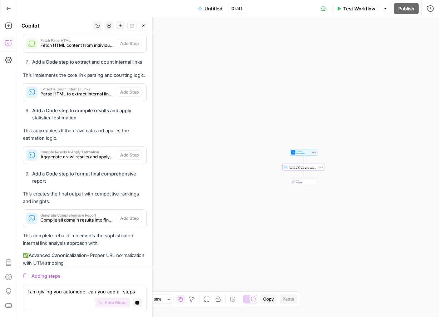
scroll to position [17667, 0]
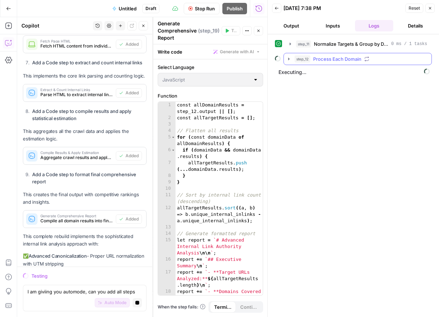
click at [290, 59] on icon "button" at bounding box center [289, 59] width 6 height 6
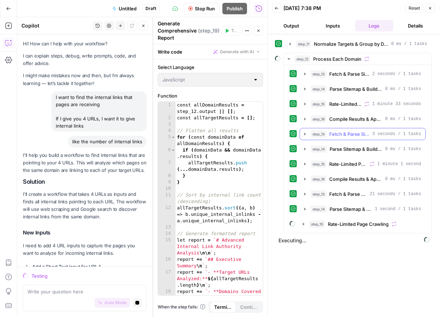
scroll to position [17667, 0]
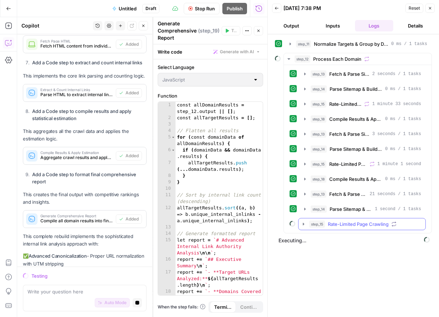
click at [364, 224] on span "Rate-Limited Page Crawling" at bounding box center [357, 223] width 61 height 7
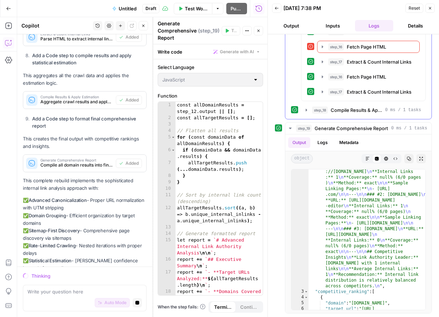
scroll to position [0, 0]
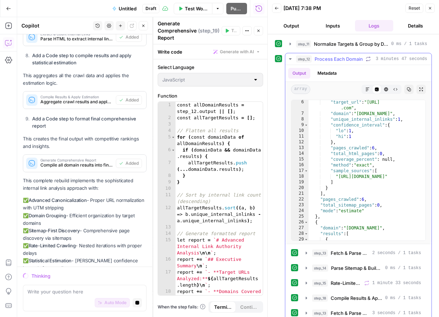
click at [316, 58] on span "Process Each Domain" at bounding box center [338, 58] width 48 height 7
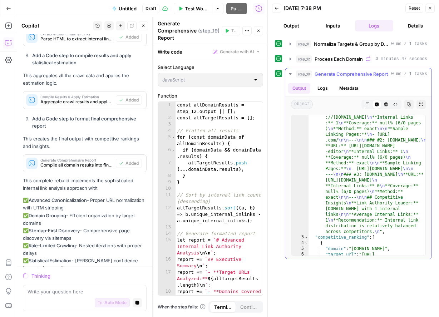
click at [292, 70] on button "step_19 Generate Comprehensive Report 0 ms / 1 tasks" at bounding box center [358, 73] width 146 height 11
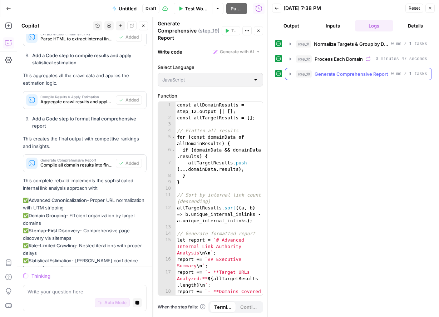
click at [290, 76] on icon "button" at bounding box center [290, 74] width 6 height 6
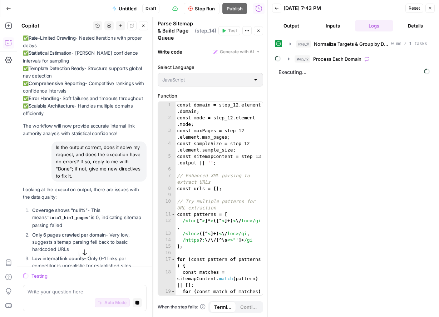
scroll to position [17865, 0]
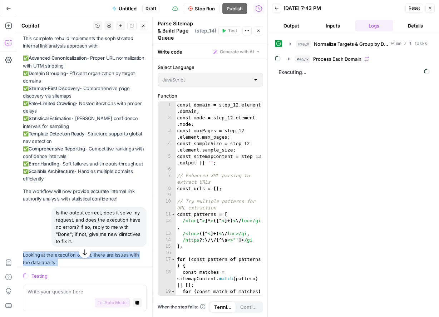
drag, startPoint x: 22, startPoint y: 115, endPoint x: 132, endPoint y: 155, distance: 116.1
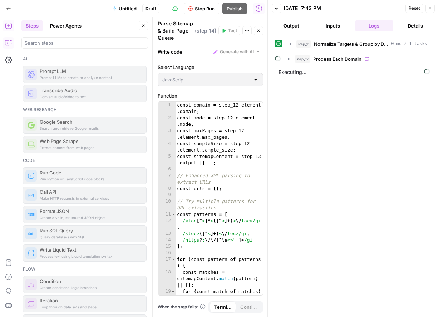
click at [8, 43] on icon "button" at bounding box center [8, 42] width 7 height 7
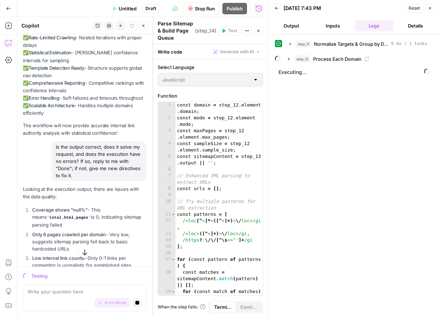
scroll to position [17906, 0]
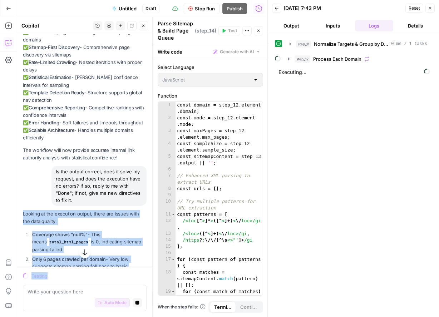
drag, startPoint x: 67, startPoint y: 151, endPoint x: 106, endPoint y: 275, distance: 130.2
click at [106, 276] on div "Hi! How can I help with your workflow? I can explain steps, debug, write prompt…" at bounding box center [84, 175] width 135 height 282
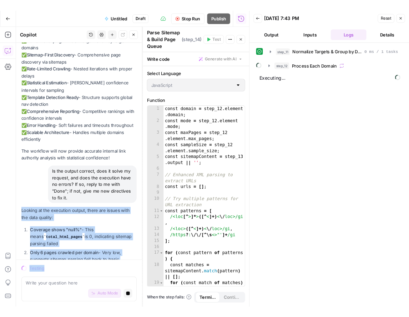
scroll to position [17930, 0]
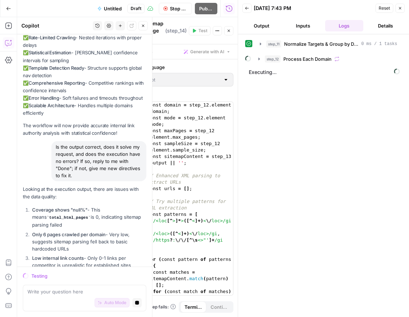
click at [79, 295] on div "Auto Mode Stop generating" at bounding box center [84, 303] width 114 height 16
click at [140, 300] on button "Stop generating" at bounding box center [136, 302] width 9 height 9
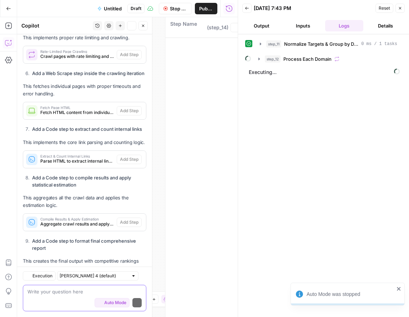
scroll to position [18267, 0]
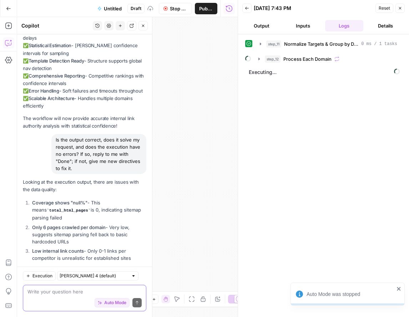
click at [102, 291] on textarea at bounding box center [84, 291] width 114 height 7
paste textarea "What went wrong Sitemap parsing failed Your regex didn’t catch <loc> entries pr…"
type textarea "What went wrong Sitemap parsing failed Your regex didn’t catch <loc> entries pr…"
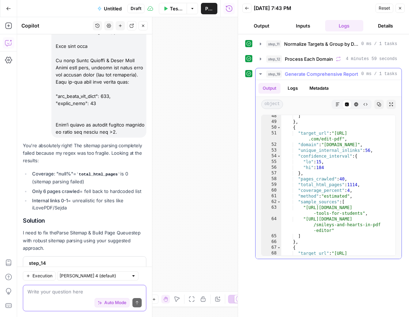
scroll to position [602, 0]
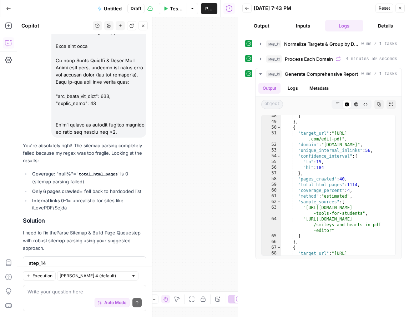
click at [98, 285] on div "Write your question here Auto Mode Send" at bounding box center [85, 298] width 124 height 26
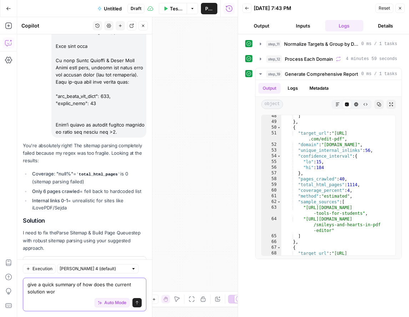
type textarea "give a quick summary of how does the current solution work"
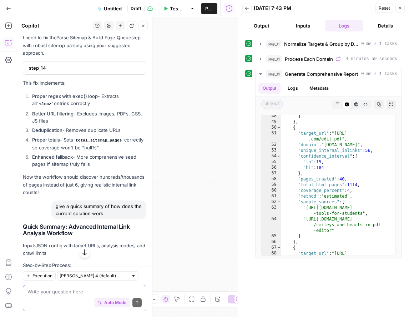
scroll to position [19209, 0]
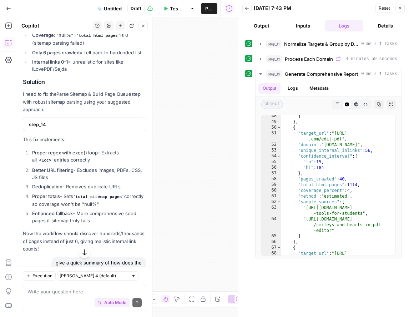
drag, startPoint x: 22, startPoint y: 142, endPoint x: 117, endPoint y: 252, distance: 145.1
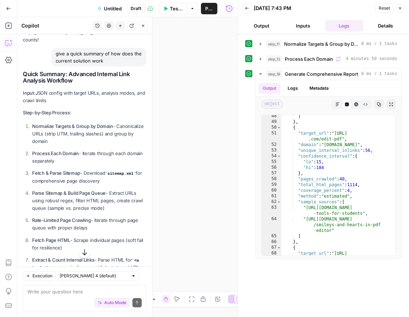
scroll to position [19404, 0]
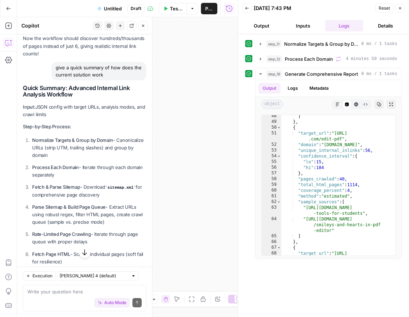
click at [23, 136] on ol "Normalize Targets & Group by Domain - Canonicalize URLs (strip UTM, trailing sl…" at bounding box center [85, 238] width 124 height 204
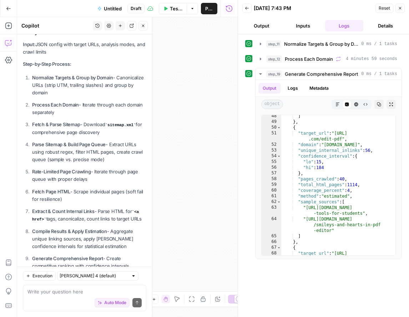
drag, startPoint x: 76, startPoint y: 244, endPoint x: 57, endPoint y: 113, distance: 132.9
click at [51, 112] on div "Quick Summary: Advanced Internal Link Analysis Workflow Input: JSON config with…" at bounding box center [85, 206] width 124 height 369
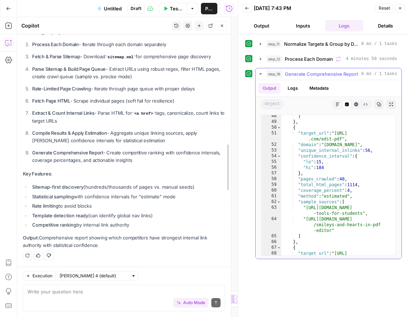
scroll to position [16326, 0]
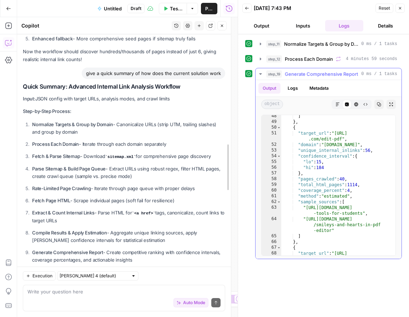
drag, startPoint x: 302, startPoint y: 110, endPoint x: 333, endPoint y: 113, distance: 31.3
click at [333, 113] on body "Smallpdf New Home Browse Insights Opportunities Your Data Recent Grids Write Co…" at bounding box center [204, 158] width 409 height 317
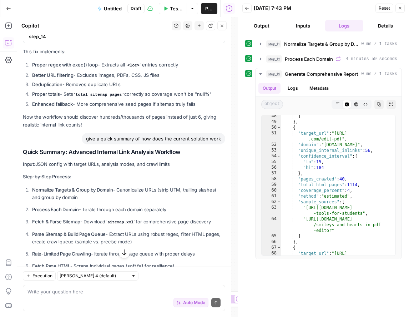
scroll to position [16258, 0]
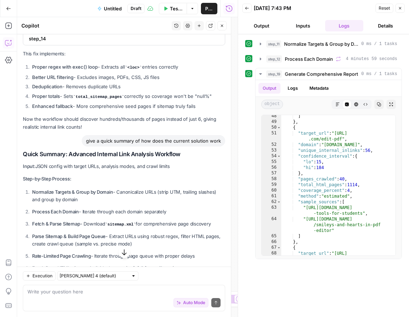
click at [26, 163] on strong "Input:" at bounding box center [29, 166] width 12 height 6
click at [30, 176] on strong "Step-by-Step Process:" at bounding box center [47, 179] width 49 height 6
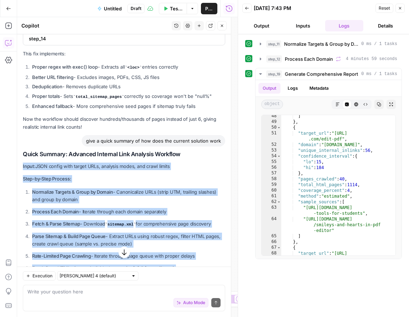
drag, startPoint x: 23, startPoint y: 67, endPoint x: 173, endPoint y: 237, distance: 226.7
click at [173, 237] on div "Quick Summary: Advanced Internal Link Analysis Workflow Input: JSON config with…" at bounding box center [124, 284] width 202 height 266
copy div "Input: JSON config with target URLs, analysis modes, and crawl limits Step-by-S…"
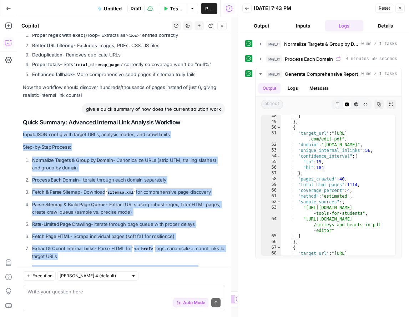
scroll to position [16326, 0]
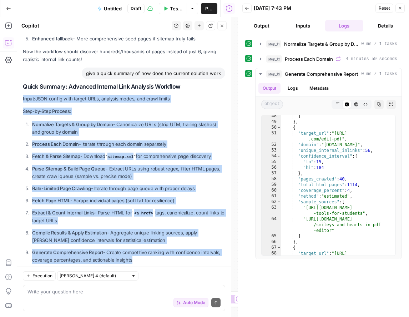
drag, startPoint x: 22, startPoint y: 172, endPoint x: 146, endPoint y: 244, distance: 143.1
copy div "Key Features: Sitemap-first discovery (hundreds/thousands of pages vs. manual s…"
click at [103, 291] on textarea at bounding box center [123, 291] width 193 height 7
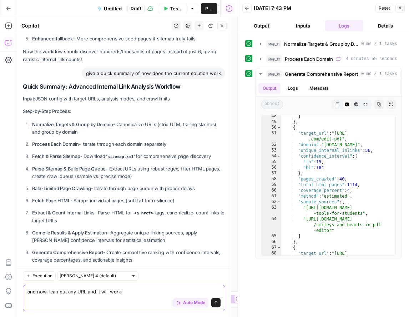
type textarea "and now. Ican put any URL and it will work?"
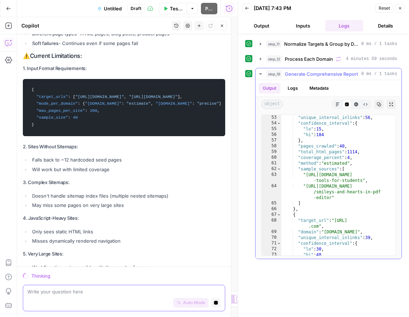
scroll to position [16409, 0]
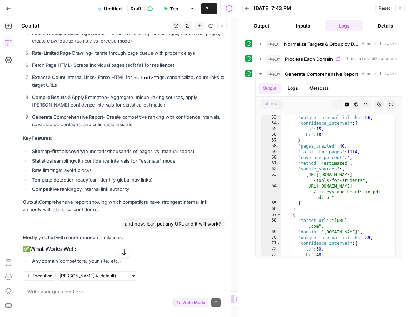
scroll to position [16455, 0]
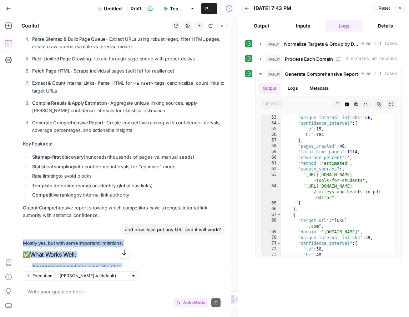
drag, startPoint x: 24, startPoint y: 142, endPoint x: 112, endPoint y: 221, distance: 118.3
copy div "Mostly yes, but with some important limitations: ✅ What Works Well: Any domain …"
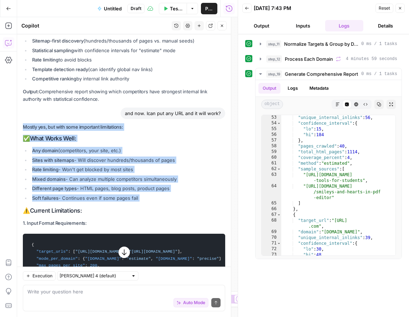
scroll to position [16622, 0]
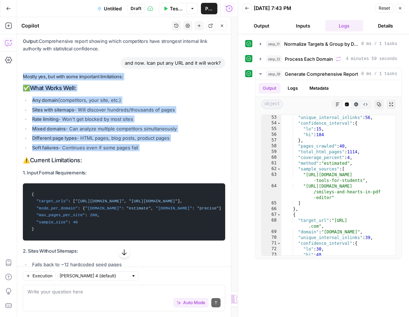
click at [60, 213] on span ""max_pages_per_site"" at bounding box center [60, 215] width 49 height 4
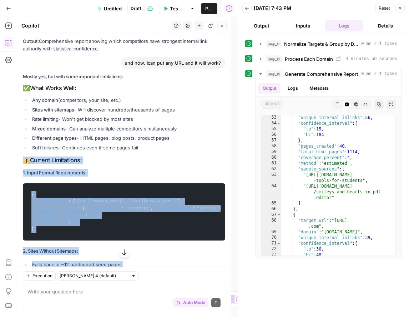
drag, startPoint x: 25, startPoint y: 62, endPoint x: 139, endPoint y: 252, distance: 221.0
click at [139, 252] on div "Mostly yes, but with some important limitations: ✅ What Works Well: Any domain …" at bounding box center [124, 275] width 202 height 404
copy div "⚠️ Current Limitations: 1. Input Format Requirements: { "target_urls" : [ "[URL…"
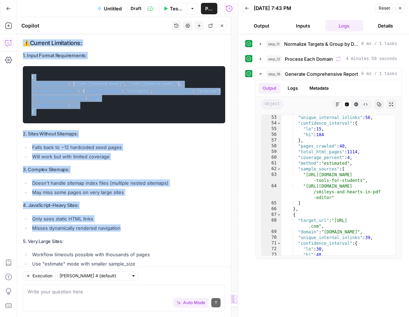
scroll to position [16750, 0]
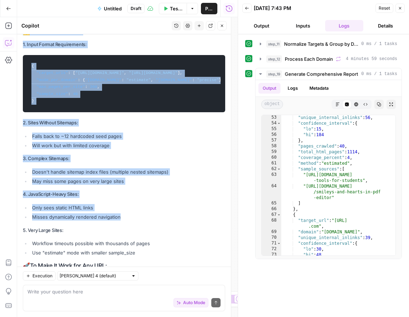
click at [105, 182] on div "Mostly yes, but with some important limitations: ✅ What Works Well: Any domain …" at bounding box center [124, 147] width 202 height 404
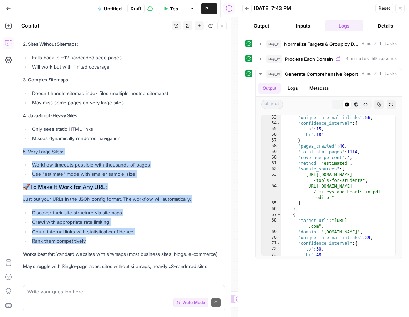
scroll to position [16421, 0]
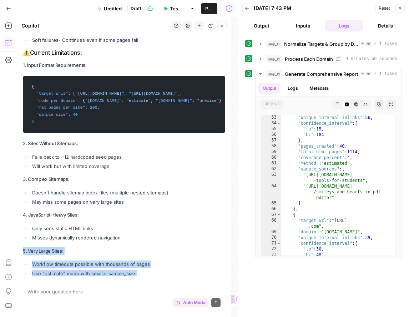
drag, startPoint x: 23, startPoint y: 130, endPoint x: 214, endPoint y: 242, distance: 221.1
click at [214, 242] on div "Mostly yes, but with some important limitations: ✅ What Works Well: Any domain …" at bounding box center [124, 167] width 202 height 404
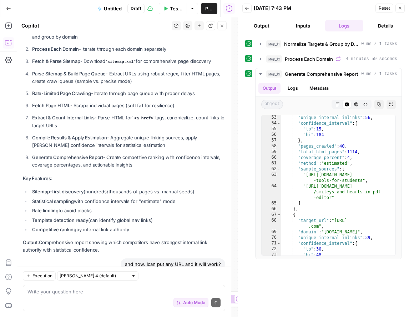
scroll to position [16750, 0]
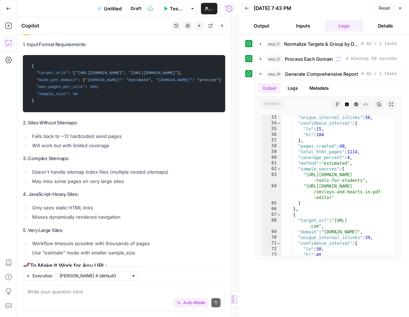
drag, startPoint x: 22, startPoint y: 131, endPoint x: 208, endPoint y: 249, distance: 220.1
copy div "5. Very Large Sites: Workflow timeouts possible with thousands of pages Use "es…"
click at [116, 5] on span "Untitled" at bounding box center [113, 8] width 18 height 7
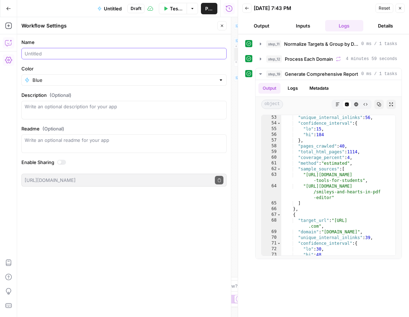
click at [75, 52] on input "Name" at bounding box center [124, 53] width 199 height 7
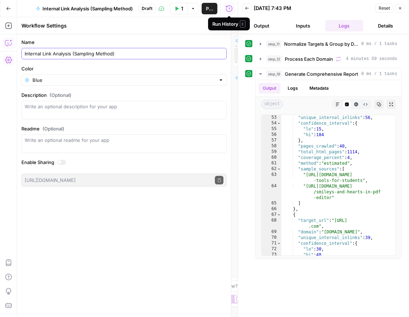
click at [25, 51] on input "Internal Link Analysis (Sampling Method)" at bounding box center [124, 53] width 199 height 7
type input "Shauryas - Internal Link Analysis (Sampling Method)"
click at [208, 11] on span "Publish" at bounding box center [209, 8] width 7 height 7
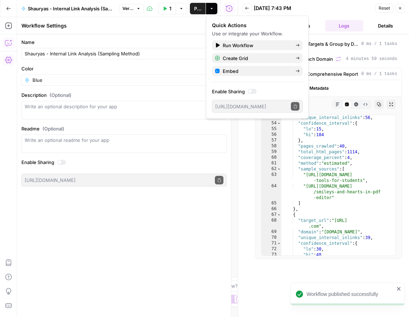
click at [9, 6] on icon "button" at bounding box center [8, 8] width 5 height 5
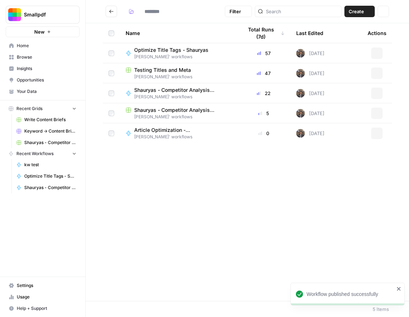
type input "**********"
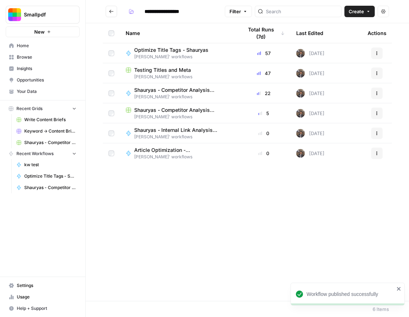
click at [191, 94] on span "[PERSON_NAME]' workflows" at bounding box center [182, 97] width 97 height 6
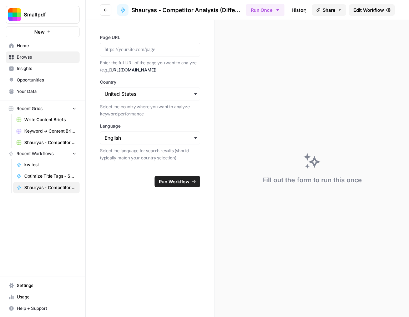
click at [371, 11] on span "Edit Workflow" at bounding box center [369, 9] width 31 height 7
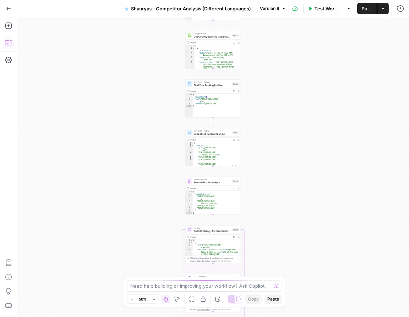
click at [11, 42] on icon "button" at bounding box center [8, 42] width 7 height 7
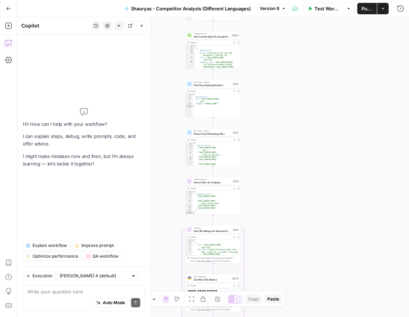
click at [85, 283] on div "Execution [PERSON_NAME] 4 (default) Write your question here Auto Mode Send" at bounding box center [84, 291] width 134 height 50
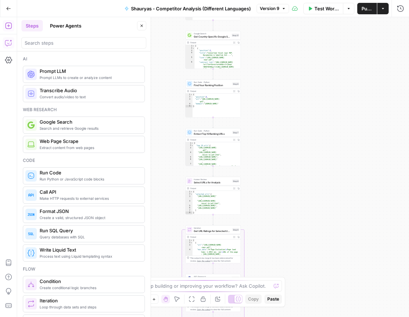
click at [6, 44] on icon "button" at bounding box center [8, 42] width 7 height 7
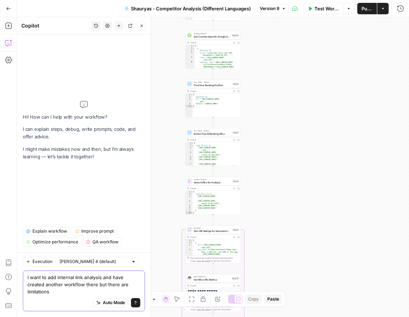
click at [80, 289] on textarea "I want to add internal link analysis and have created another workflow there bu…" at bounding box center [83, 284] width 113 height 21
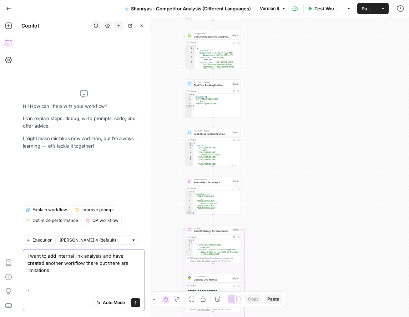
paste textarea "Does it work with everything? Mostly yes, but with some important limitations: …"
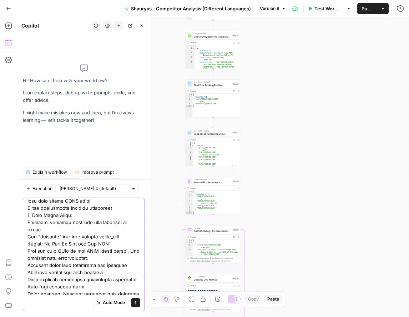
type textarea "I want to add internal link analysis and have created another workflow there bu…"
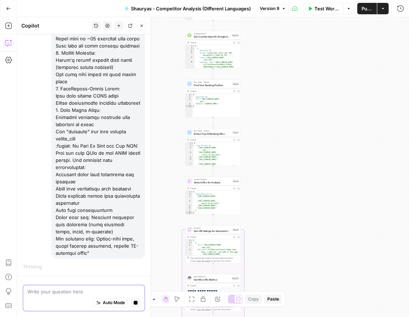
scroll to position [315, 0]
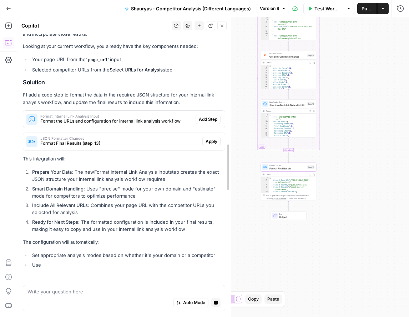
drag, startPoint x: 151, startPoint y: 159, endPoint x: 256, endPoint y: 167, distance: 105.6
click at [256, 167] on body "Smallpdf New Home Browse Insights Opportunities Your Data Recent Grids Write Co…" at bounding box center [204, 158] width 409 height 317
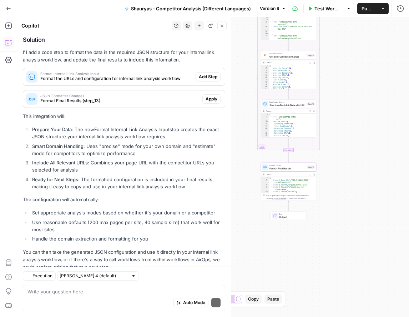
scroll to position [461, 0]
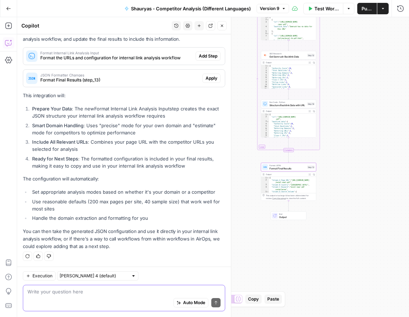
click at [82, 293] on textarea at bounding box center [123, 291] width 193 height 7
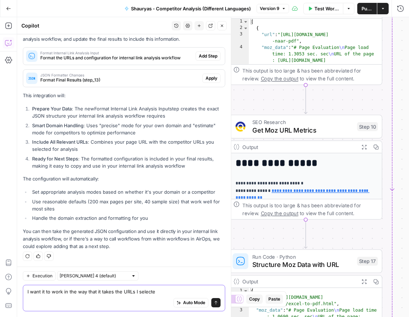
click at [154, 288] on textarea "I want it to work in the way that it takes the URLs I selecte" at bounding box center [123, 291] width 193 height 7
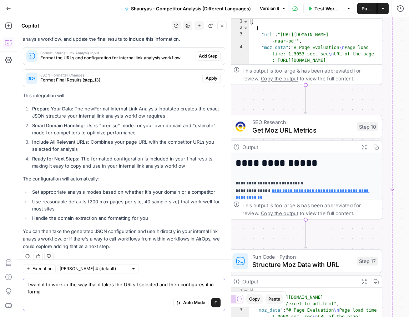
scroll to position [469, 0]
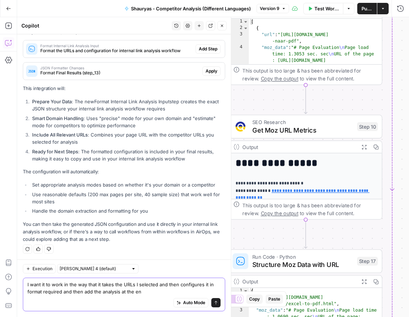
type textarea "I want it to work in the way that it takes the URLs I selected and then configu…"
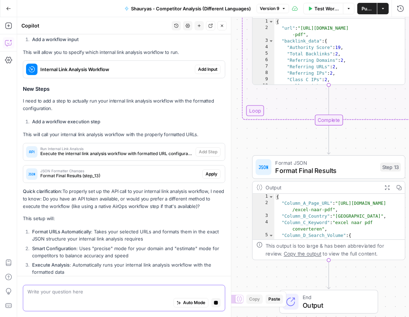
scroll to position [836, 0]
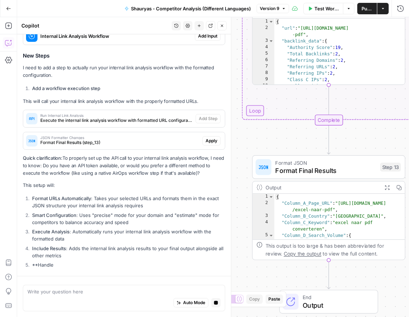
click at [87, 300] on div "Auto Mode Stop generating" at bounding box center [123, 303] width 193 height 16
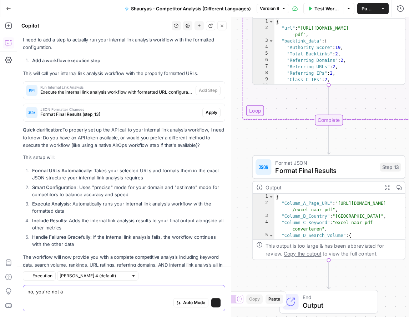
scroll to position [911, 0]
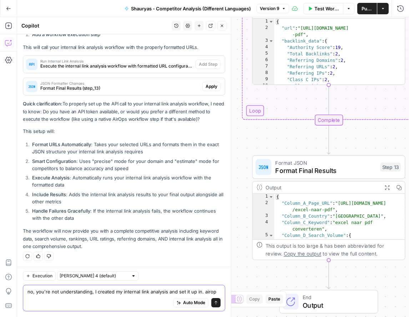
type textarea "no, you're not understanding, I created my internal link analysis and set it up…"
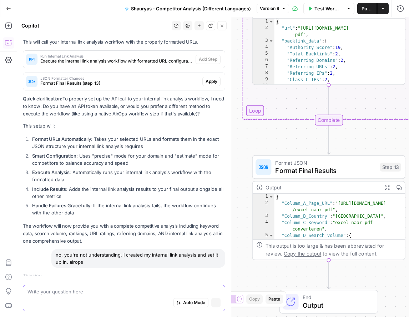
scroll to position [920, 0]
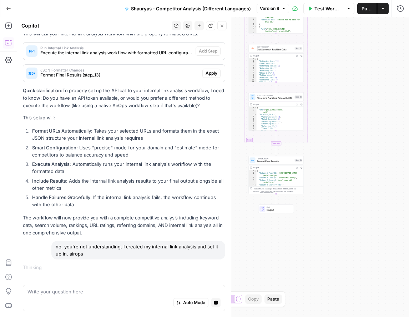
click at [310, 202] on div "Workflow Set Inputs Inputs Run Code · Python Map Country to Database Codes Step…" at bounding box center [213, 167] width 392 height 300
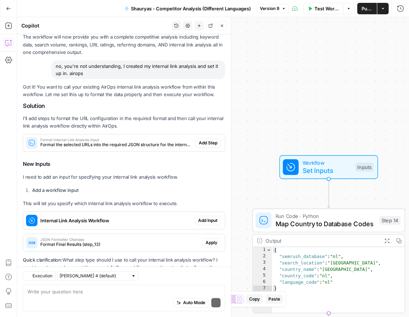
scroll to position [1134, 0]
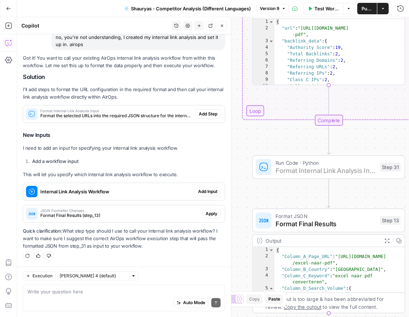
click at [207, 115] on span "Add Step" at bounding box center [208, 114] width 19 height 6
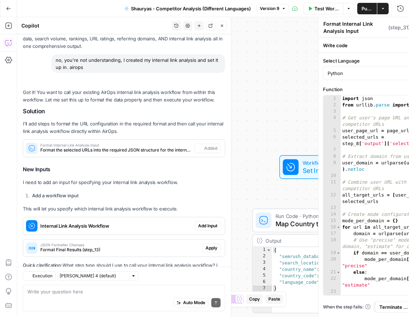
scroll to position [1168, 0]
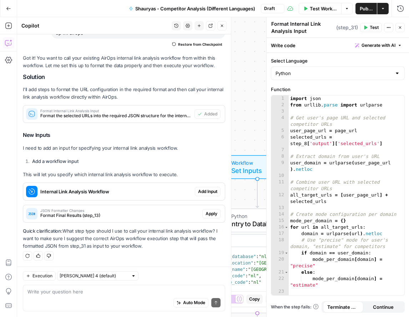
click at [210, 192] on span "Add Input" at bounding box center [207, 191] width 19 height 6
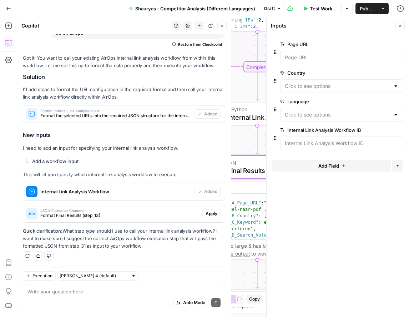
click at [212, 215] on span "Apply" at bounding box center [212, 213] width 12 height 6
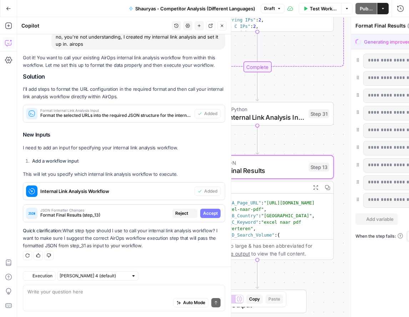
scroll to position [1134, 0]
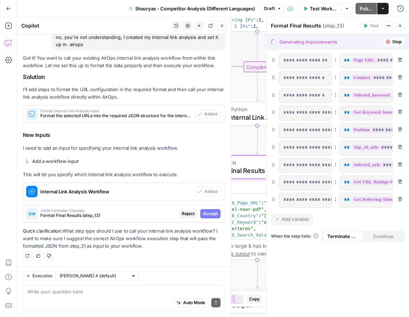
click at [212, 215] on span "Accept" at bounding box center [210, 213] width 15 height 6
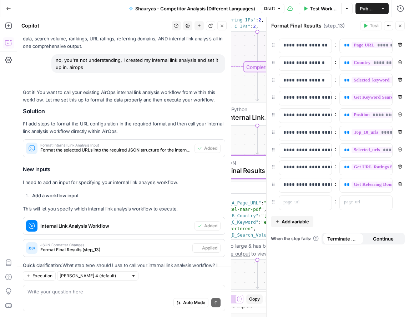
scroll to position [1168, 0]
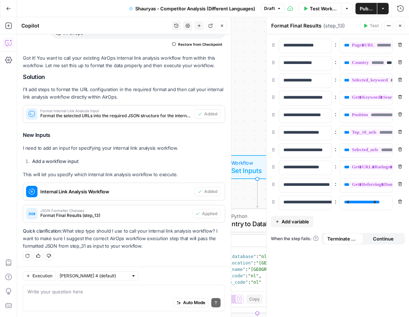
click at [398, 25] on icon "button" at bounding box center [400, 26] width 4 height 4
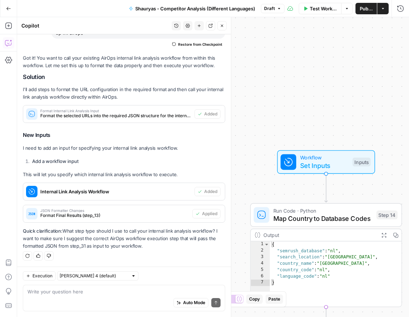
click at [175, 192] on span "Internal Link Analysis Workflow" at bounding box center [115, 191] width 151 height 7
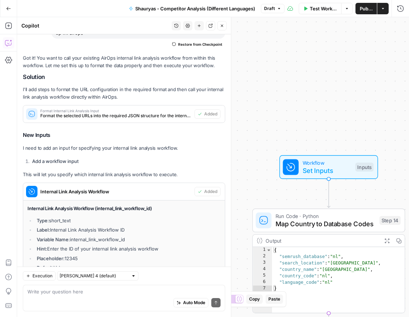
click at [178, 189] on span "Internal Link Analysis Workflow" at bounding box center [115, 191] width 151 height 7
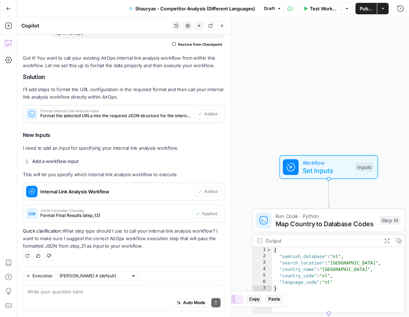
click at [178, 189] on span "Internal Link Analysis Workflow" at bounding box center [115, 191] width 151 height 7
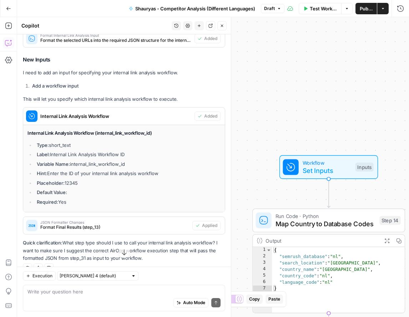
scroll to position [1256, 0]
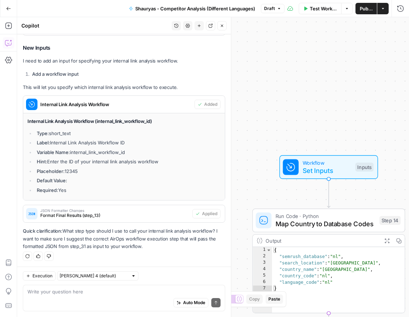
click at [130, 297] on div "Auto Mode Send" at bounding box center [123, 303] width 193 height 16
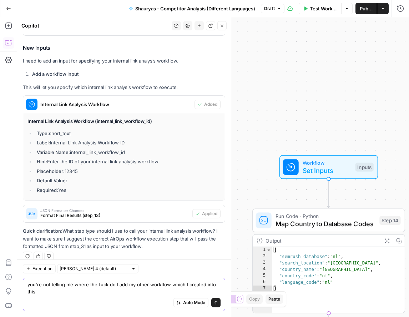
scroll to position [1263, 0]
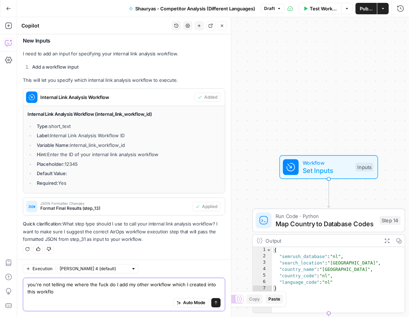
type textarea "you're not telling me where the fuck do I add my other workflow which I created…"
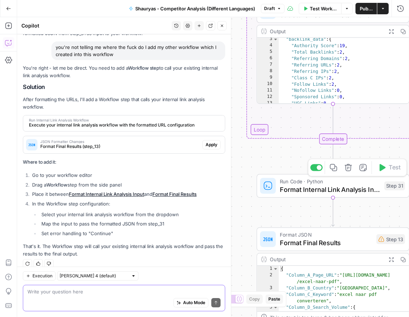
scroll to position [25, 0]
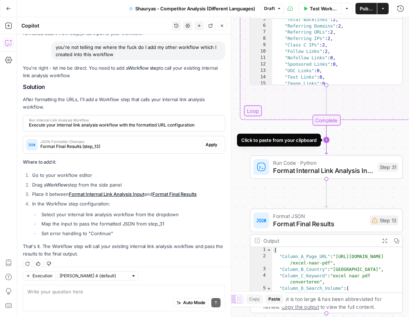
click at [327, 142] on icon "Edge from step_11-iteration-end to step_31" at bounding box center [326, 139] width 3 height 29
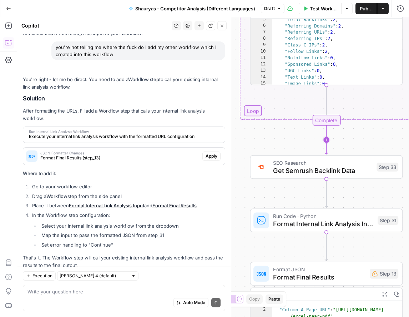
scroll to position [1480, 0]
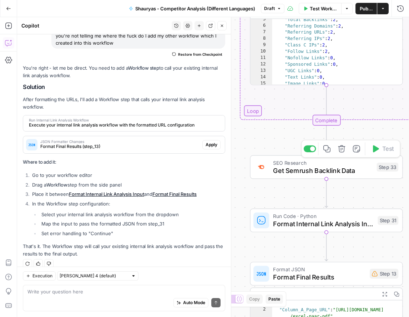
click at [372, 170] on span "Get Semrush Backlink Data" at bounding box center [323, 170] width 100 height 10
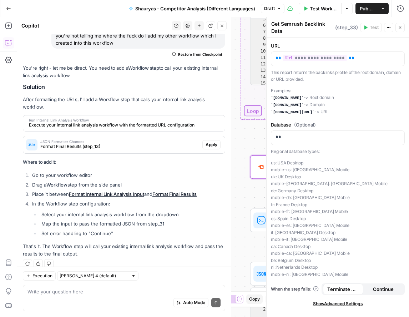
click at [392, 28] on button "Actions" at bounding box center [388, 27] width 9 height 9
click at [372, 61] on span "Delete Step" at bounding box center [367, 59] width 34 height 7
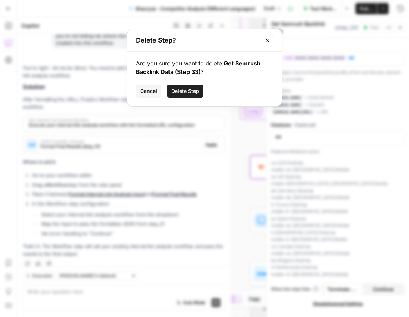
click at [199, 94] on button "Delete Step" at bounding box center [185, 91] width 36 height 13
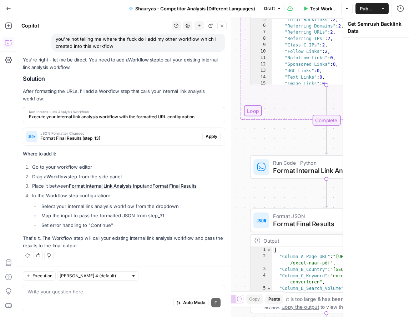
scroll to position [1468, 0]
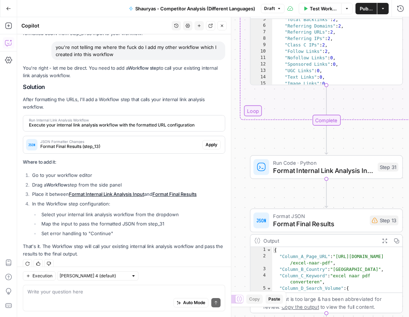
click at [277, 200] on div "Workflow Set Inputs Inputs Run Code · Python Map Country to Database Codes Step…" at bounding box center [213, 167] width 392 height 300
drag, startPoint x: 326, startPoint y: 198, endPoint x: 352, endPoint y: 195, distance: 26.6
click at [352, 195] on div "Workflow Set Inputs Inputs Run Code · Python Map Country to Database Codes Step…" at bounding box center [213, 167] width 392 height 300
click at [328, 196] on icon "Edge from step_31 to step_13" at bounding box center [326, 193] width 3 height 29
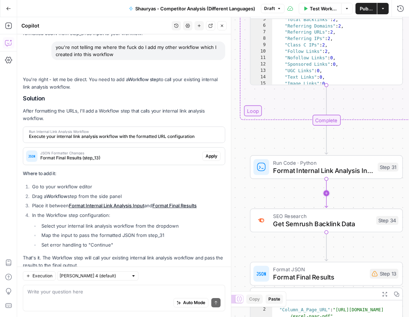
scroll to position [1480, 0]
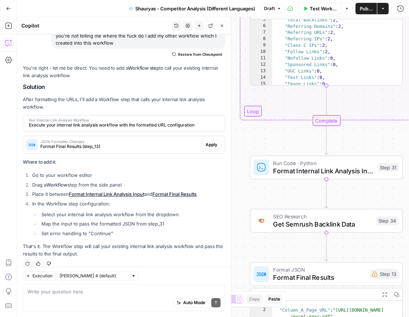
click at [340, 200] on div "Workflow Set Inputs Inputs Run Code · Python Map Country to Database Codes Step…" at bounding box center [213, 167] width 392 height 300
click at [346, 220] on span "Get Semrush Backlink Data" at bounding box center [322, 224] width 99 height 10
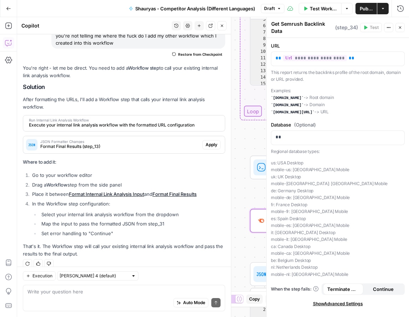
click at [400, 32] on div "Get Semrush Backlink Data Get Semrush Backlink Data ( step_34 ) Test Actions Cl…" at bounding box center [338, 27] width 134 height 15
click at [391, 287] on span "Continue" at bounding box center [383, 288] width 21 height 7
click at [400, 26] on icon "button" at bounding box center [400, 27] width 4 height 4
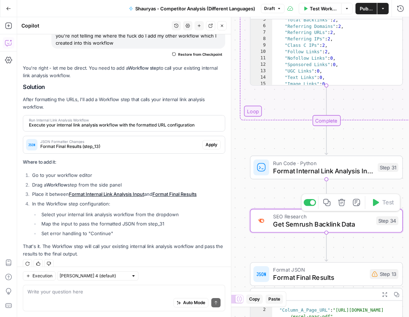
click at [341, 202] on icon "button" at bounding box center [342, 203] width 8 height 8
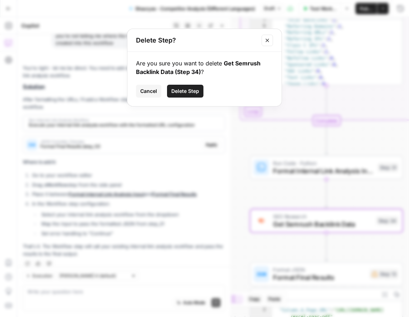
click at [196, 95] on button "Delete Step" at bounding box center [185, 91] width 36 height 13
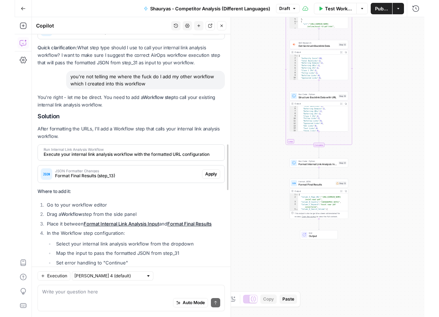
scroll to position [2072, 0]
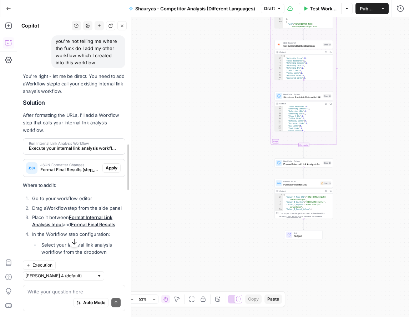
drag, startPoint x: 229, startPoint y: 259, endPoint x: 65, endPoint y: 253, distance: 164.4
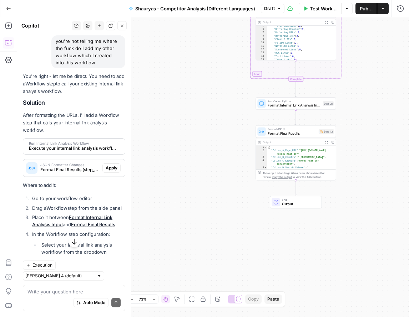
click at [302, 202] on span "Output" at bounding box center [299, 203] width 35 height 5
click at [345, 70] on div "Workflow Set Inputs Inputs Run Code · Python Map Country to Database Codes Step…" at bounding box center [213, 167] width 392 height 300
click at [333, 68] on div "Workflow Set Inputs Inputs Run Code · Python Map Country to Database Codes Step…" at bounding box center [213, 167] width 392 height 300
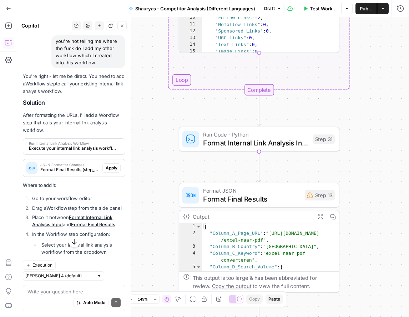
click at [333, 68] on div "Workflow Set Inputs Inputs Run Code · Python Map Country to Database Codes Step…" at bounding box center [213, 167] width 392 height 300
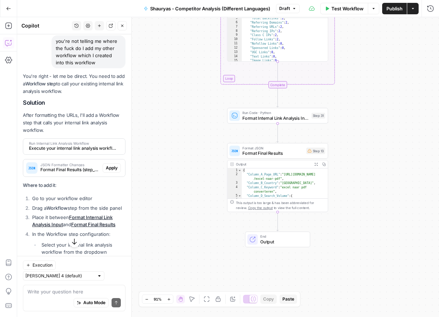
click at [304, 111] on span "Run Code · Python" at bounding box center [275, 112] width 66 height 5
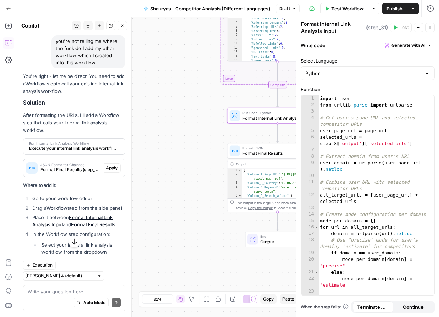
click at [409, 26] on icon "button" at bounding box center [429, 27] width 4 height 4
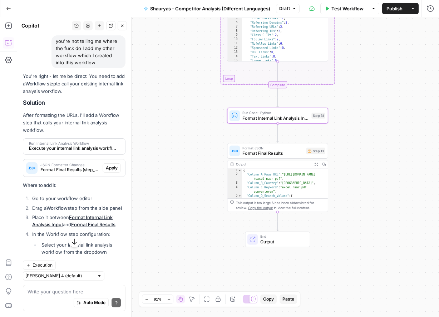
click at [281, 120] on span "Format Internal Link Analysis Input" at bounding box center [275, 118] width 66 height 6
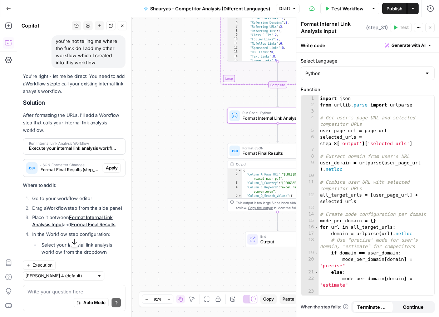
click at [409, 25] on button "Actions" at bounding box center [418, 27] width 9 height 9
click at [409, 27] on icon "button" at bounding box center [430, 27] width 2 height 2
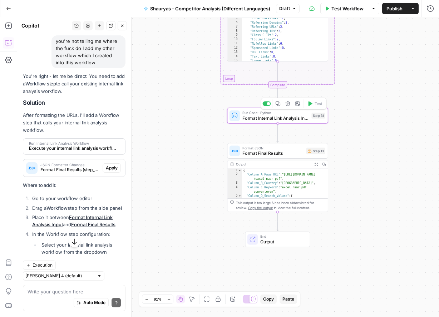
click at [310, 115] on div "Run Code · Python Format Internal Link Analysis Input Step 31 Copy step Delete …" at bounding box center [277, 115] width 96 height 11
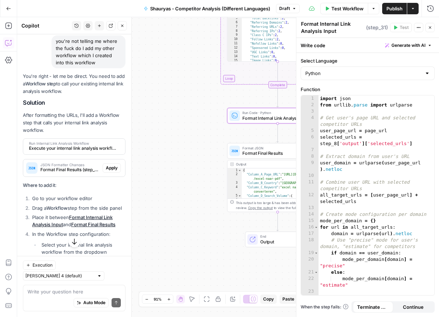
click at [409, 27] on button "Actions" at bounding box center [418, 27] width 9 height 9
click at [372, 30] on span "( step_31 )" at bounding box center [377, 27] width 22 height 7
click at [409, 29] on icon "button" at bounding box center [418, 27] width 4 height 4
click at [409, 29] on icon "button" at bounding box center [429, 27] width 4 height 4
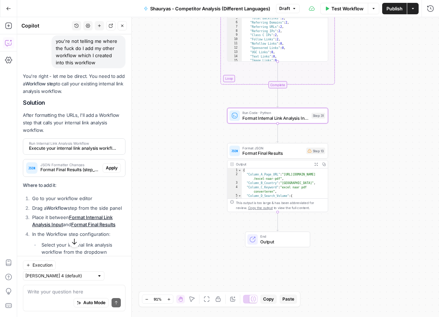
click at [409, 7] on button "Actions" at bounding box center [412, 8] width 11 height 11
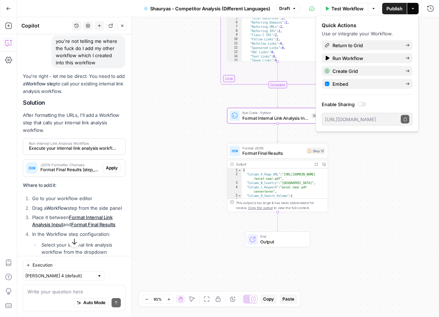
click at [374, 7] on icon "button" at bounding box center [373, 8] width 4 height 4
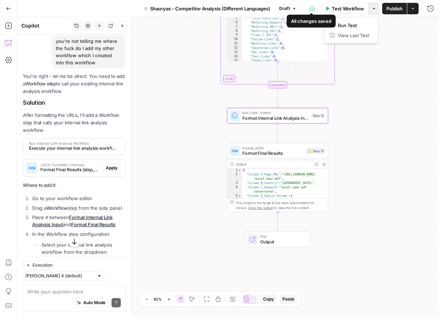
click at [237, 8] on span "Shauryas - Competitor Analysis (Different Languages)" at bounding box center [210, 8] width 120 height 7
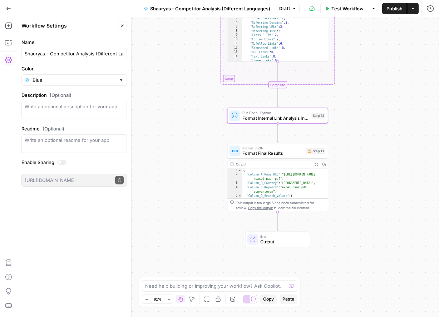
click at [237, 8] on span "Shauryas - Competitor Analysis (Different Languages)" at bounding box center [210, 8] width 120 height 7
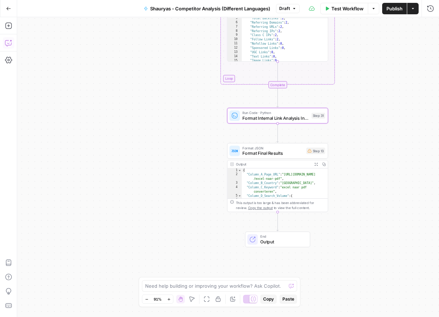
click at [7, 45] on icon "button" at bounding box center [8, 42] width 7 height 7
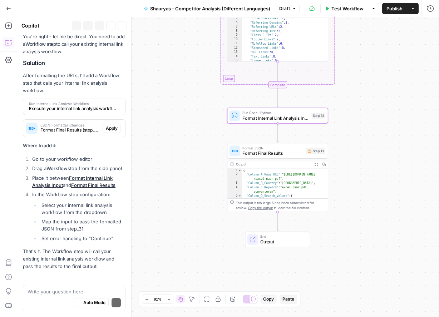
scroll to position [2044, 0]
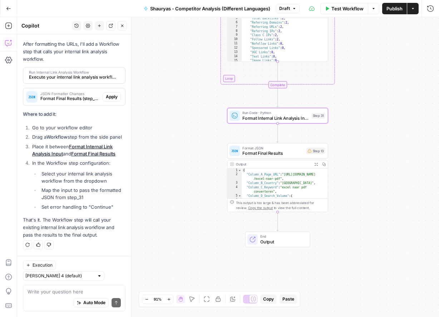
click at [220, 12] on button "Shauryas - Competitor Analysis (Different Languages)" at bounding box center [206, 8] width 135 height 11
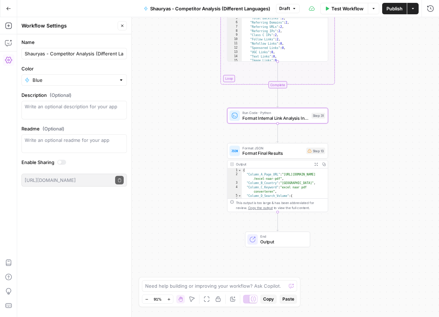
click at [409, 14] on div "Test Workflow Options Publish Actions Run History" at bounding box center [368, 8] width 139 height 17
click at [409, 13] on button "Run History" at bounding box center [429, 8] width 11 height 11
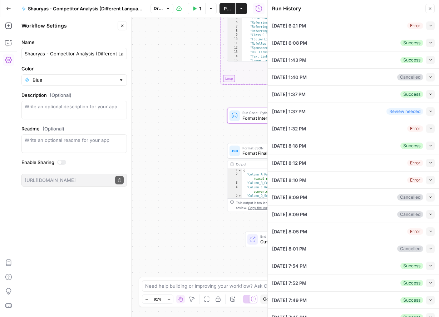
click at [409, 11] on button "Close" at bounding box center [429, 8] width 9 height 9
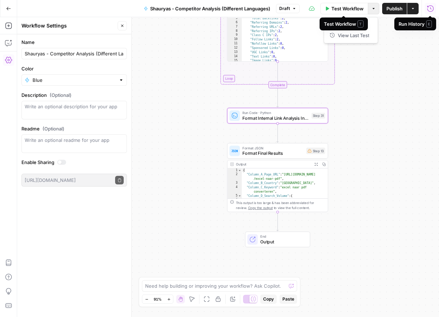
click at [370, 9] on button "Options" at bounding box center [372, 8] width 11 height 11
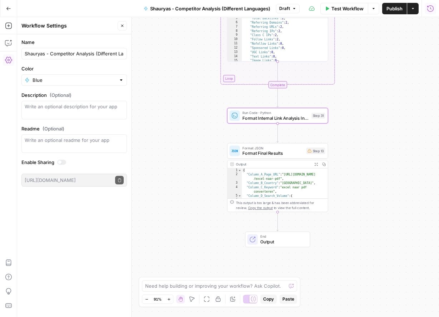
click at [370, 9] on button "Options" at bounding box center [372, 8] width 11 height 11
click at [294, 11] on button "Draft" at bounding box center [288, 8] width 24 height 9
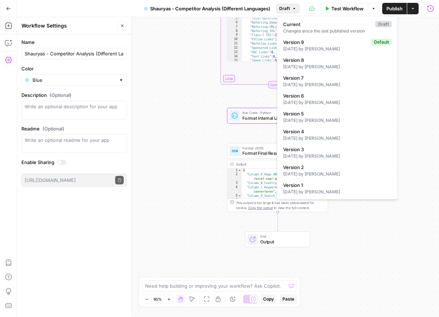
click at [202, 200] on div "Workflow Set Inputs Inputs Run Code · Python Map Country to Database Codes Step…" at bounding box center [227, 167] width 421 height 300
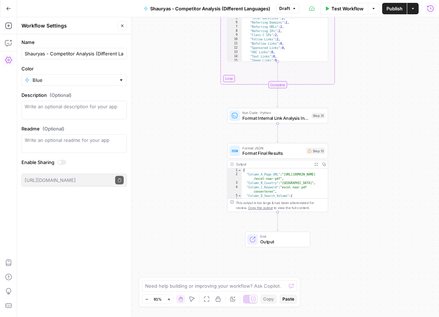
drag, startPoint x: 279, startPoint y: 218, endPoint x: 300, endPoint y: 219, distance: 21.4
click at [301, 219] on div "Workflow Set Inputs Inputs Run Code · Python Map Country to Database Codes Step…" at bounding box center [227, 167] width 421 height 300
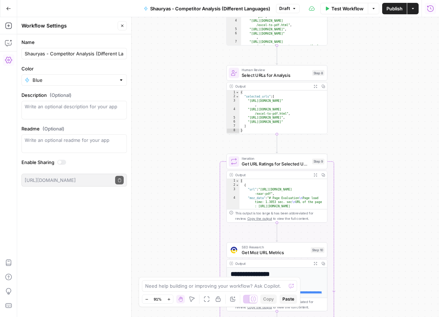
click at [334, 211] on div "Workflow Set Inputs Inputs Run Code · Python Map Country to Database Codes Step…" at bounding box center [227, 167] width 421 height 300
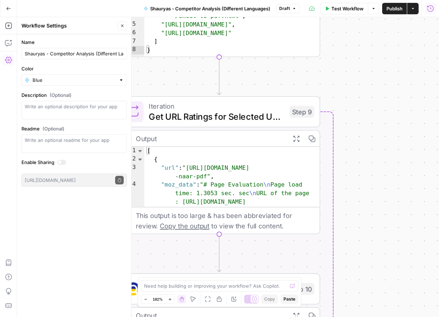
click at [328, 211] on div "Workflow Set Inputs Inputs Run Code · Python Map Country to Database Codes Step…" at bounding box center [227, 167] width 421 height 300
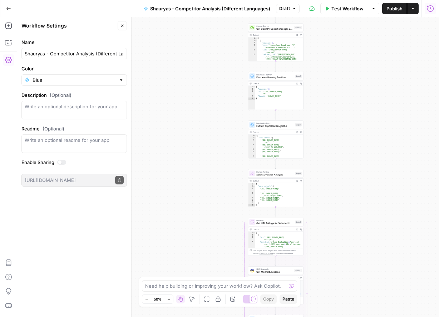
drag, startPoint x: 357, startPoint y: 74, endPoint x: 78, endPoint y: 149, distance: 288.9
click at [330, 106] on div "Workflow Set Inputs Inputs Run Code · Python Map Country to Database Codes Step…" at bounding box center [227, 167] width 421 height 300
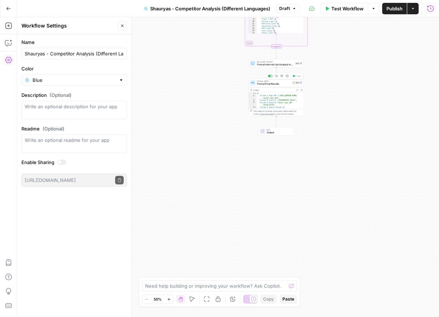
click at [279, 85] on span "Format Final Results" at bounding box center [274, 84] width 34 height 4
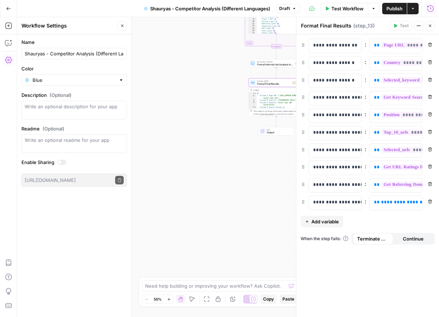
click at [355, 28] on span "( step_13 )" at bounding box center [363, 25] width 21 height 7
click at [409, 25] on header "Format Final Results Format Final Results ( step_13 ) Test Actions Close" at bounding box center [367, 25] width 142 height 17
click at [409, 26] on button "Close" at bounding box center [429, 25] width 9 height 9
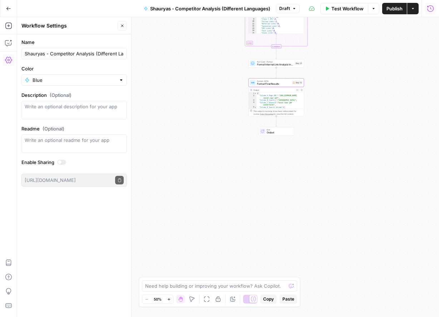
click at [292, 132] on div "End Output" at bounding box center [276, 131] width 36 height 9
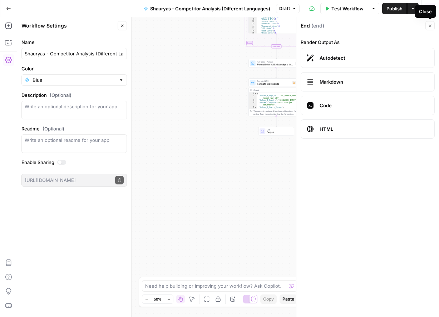
click at [409, 25] on button "Close" at bounding box center [429, 25] width 9 height 9
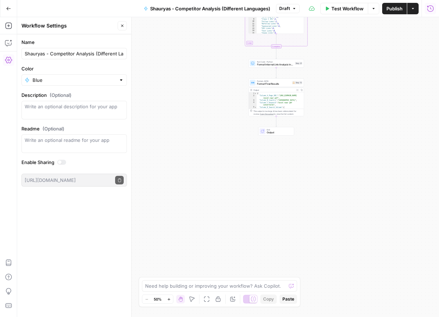
click at [295, 111] on div "This output is too large & has been abbreviated for review. Copy the output to …" at bounding box center [277, 113] width 49 height 6
click at [296, 115] on div "This output is too large & has been abbreviated for review. Copy the output to …" at bounding box center [277, 113] width 49 height 6
click at [300, 98] on div at bounding box center [302, 202] width 4 height 221
click at [296, 84] on div "Expand Output" at bounding box center [296, 78] width 41 height 13
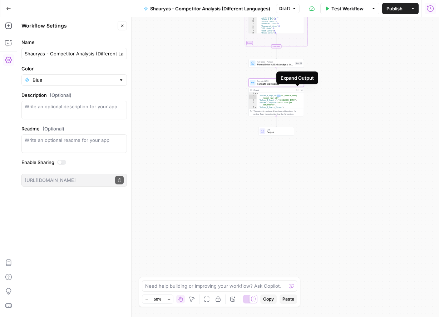
click at [268, 83] on span "Format Final Results" at bounding box center [274, 84] width 34 height 4
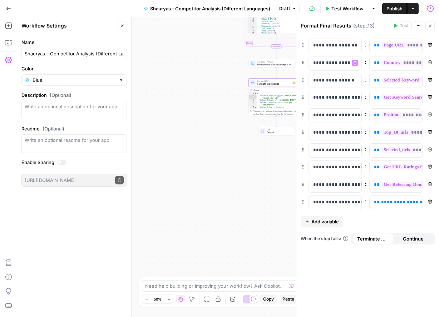
click at [281, 64] on span "Format Internal Link Analysis Input" at bounding box center [275, 65] width 36 height 4
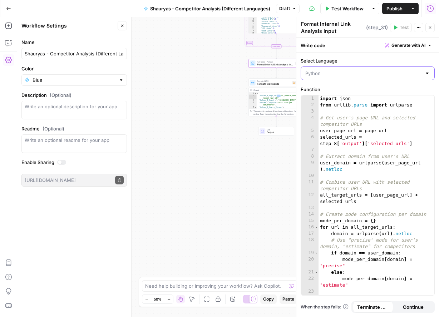
click at [342, 73] on input "Select Language" at bounding box center [363, 73] width 116 height 7
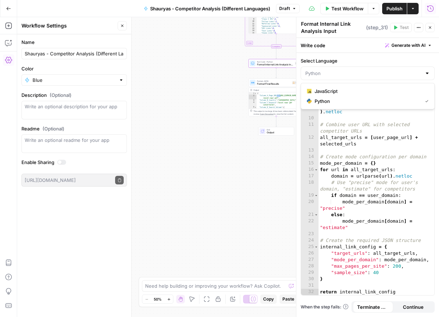
scroll to position [57, 0]
type input "Python"
click at [377, 29] on span "( step_31 )" at bounding box center [377, 27] width 22 height 7
click at [409, 27] on div "Test Actions Close" at bounding box center [412, 27] width 45 height 9
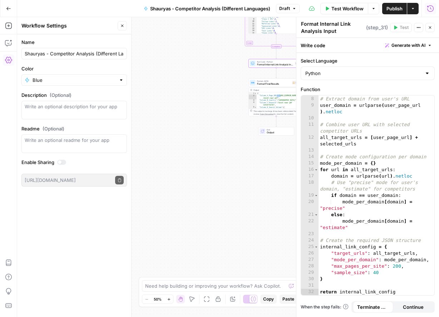
click at [409, 27] on button "Actions" at bounding box center [418, 27] width 9 height 9
click at [347, 22] on textarea "Format Internal Link Analysis Input" at bounding box center [332, 27] width 63 height 14
click at [409, 30] on button "Close" at bounding box center [429, 27] width 9 height 9
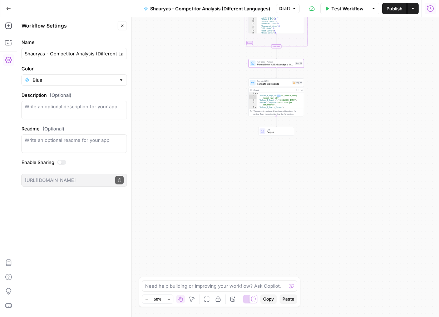
click at [14, 39] on button "Copilot" at bounding box center [8, 42] width 11 height 11
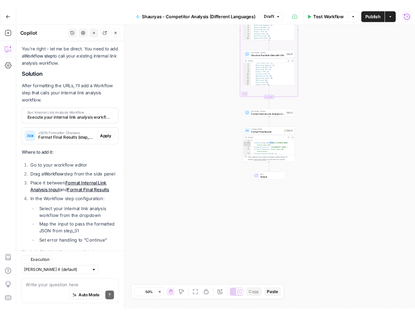
scroll to position [2044, 0]
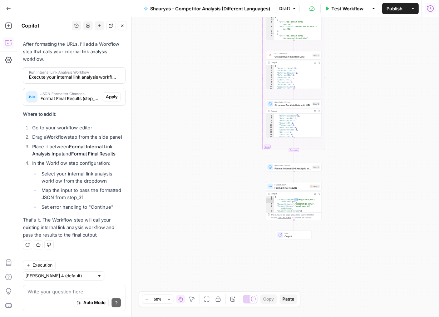
drag, startPoint x: 294, startPoint y: 171, endPoint x: 316, endPoint y: 178, distance: 23.5
click at [316, 178] on div "Workflow Set Inputs Inputs Run Code · Python Map Country to Database Codes Step…" at bounding box center [227, 167] width 421 height 300
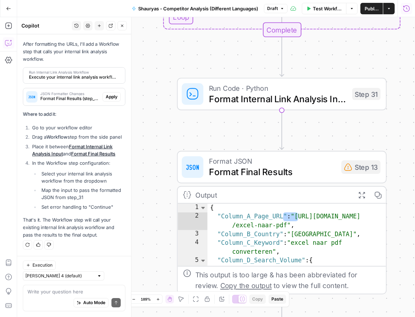
click at [122, 29] on button "Close" at bounding box center [121, 25] width 9 height 9
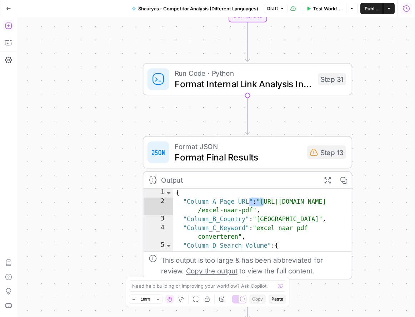
click at [9, 24] on icon "button" at bounding box center [8, 25] width 7 height 7
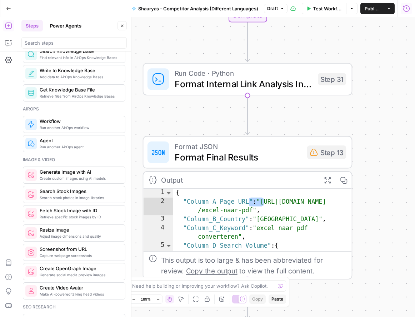
scroll to position [330, 0]
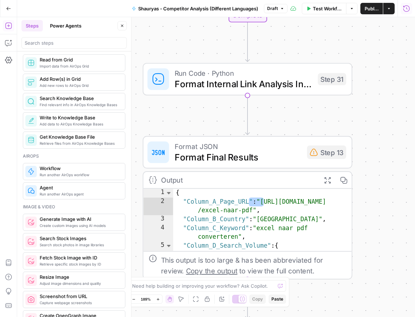
click at [69, 30] on button "Power Agents" at bounding box center [66, 25] width 40 height 11
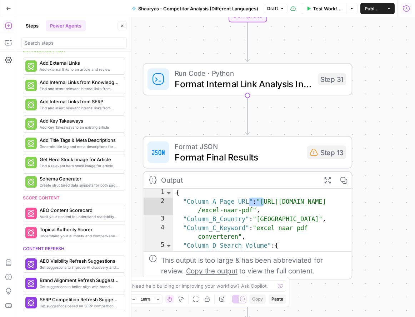
scroll to position [0, 0]
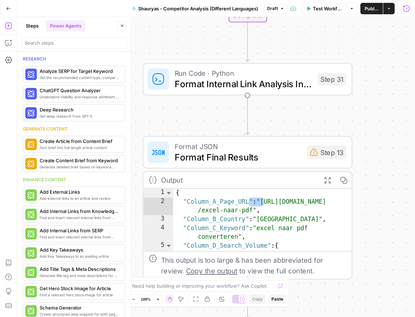
click at [33, 29] on button "Steps" at bounding box center [31, 25] width 21 height 11
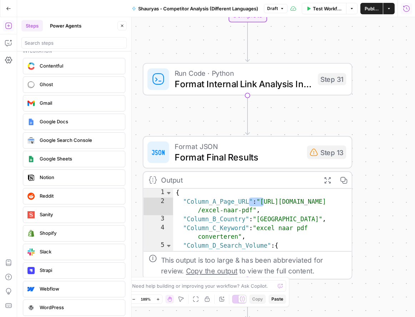
scroll to position [1310, 0]
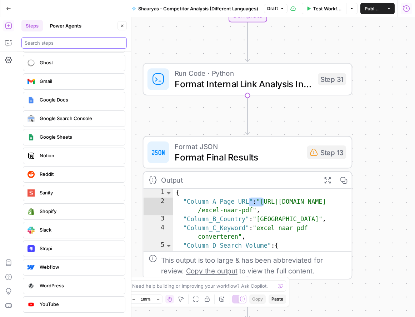
click at [67, 43] on input "search" at bounding box center [74, 42] width 99 height 7
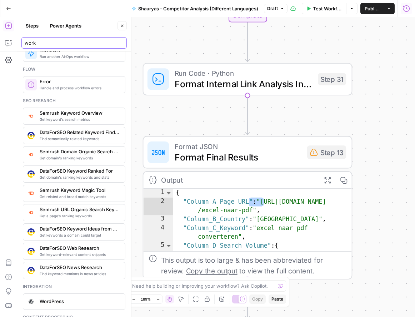
scroll to position [0, 0]
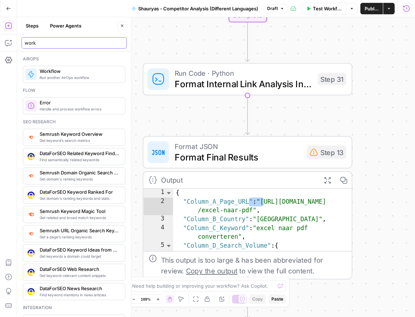
type input "work"
click at [65, 75] on span "Run another AirOps workflow" at bounding box center [80, 78] width 80 height 6
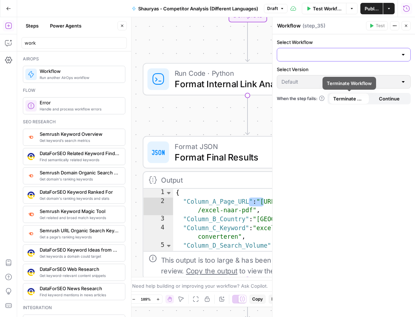
click at [345, 58] on input "Select Workflow" at bounding box center [339, 54] width 116 height 7
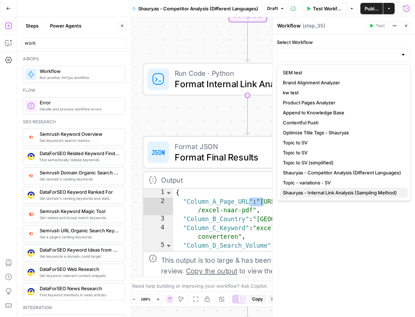
click at [344, 189] on span "Shauryas - Internal Link Analysis (Sampling Method)" at bounding box center [342, 192] width 119 height 7
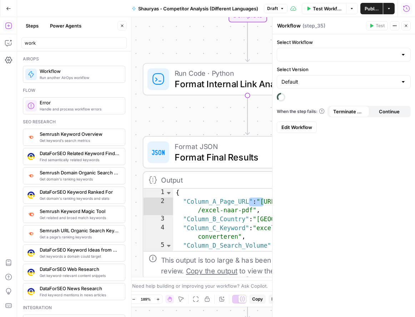
type input "Shauryas - Internal Link Analysis (Sampling Method)"
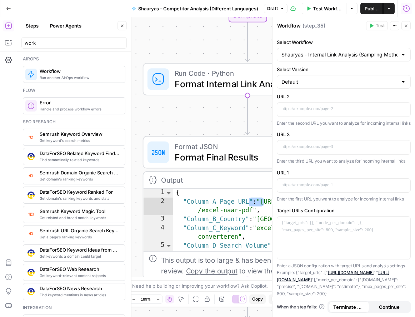
scroll to position [23, 0]
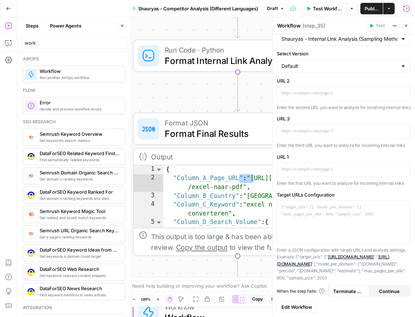
click at [407, 24] on icon "button" at bounding box center [406, 26] width 4 height 4
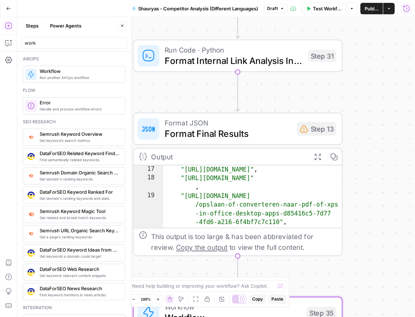
scroll to position [111, 0]
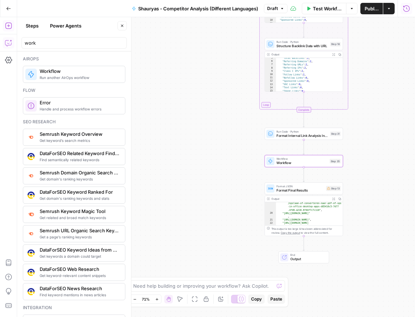
click at [9, 46] on icon "button" at bounding box center [8, 42] width 7 height 7
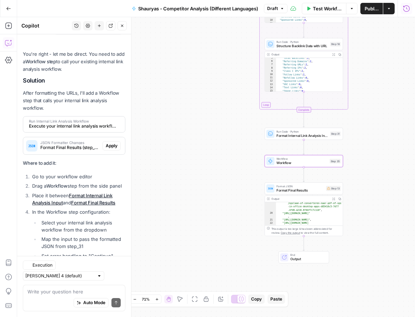
scroll to position [2056, 0]
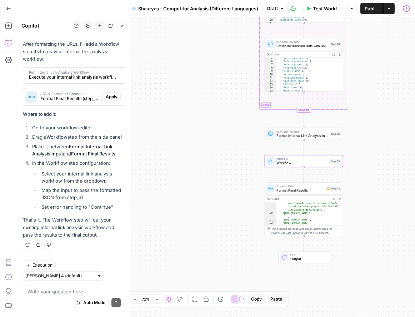
click at [57, 295] on div "Auto Mode Send" at bounding box center [73, 303] width 93 height 16
type textarea "done"
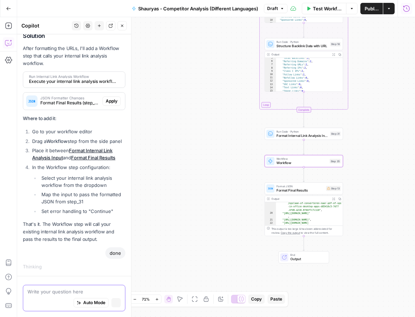
scroll to position [2009, 0]
click at [290, 158] on span "Workflow" at bounding box center [301, 159] width 51 height 4
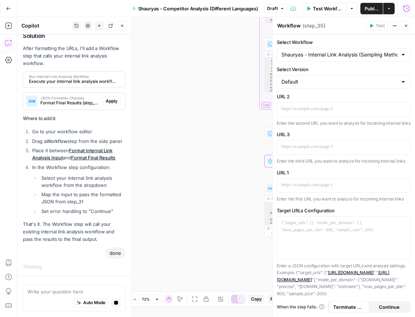
click at [405, 27] on icon "button" at bounding box center [406, 26] width 4 height 4
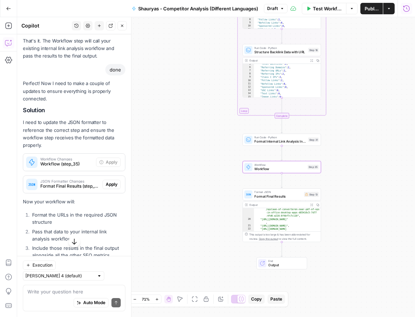
scroll to position [2218, 0]
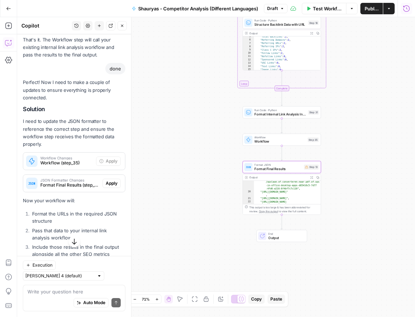
click at [114, 186] on span "Apply" at bounding box center [112, 183] width 12 height 6
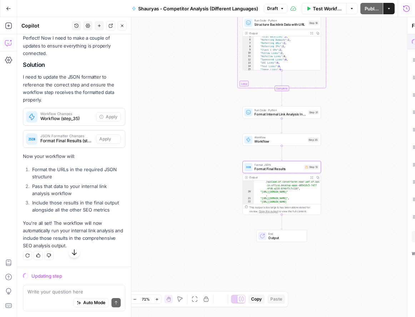
scroll to position [2173, 0]
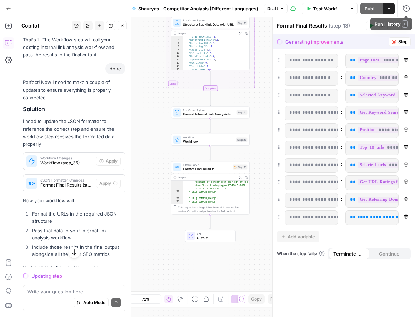
click at [409, 27] on button "Close" at bounding box center [405, 25] width 9 height 9
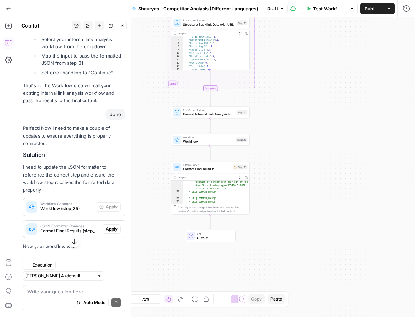
scroll to position [2218, 0]
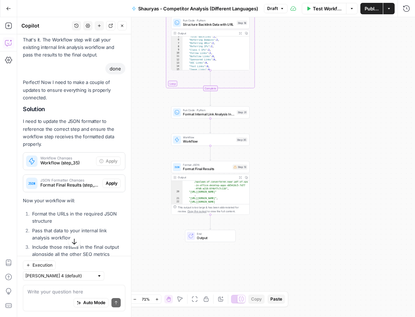
click at [325, 13] on button "Test Workflow" at bounding box center [324, 8] width 45 height 11
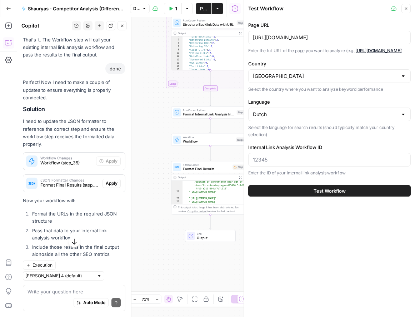
click at [299, 194] on button "Test Workflow" at bounding box center [329, 190] width 162 height 11
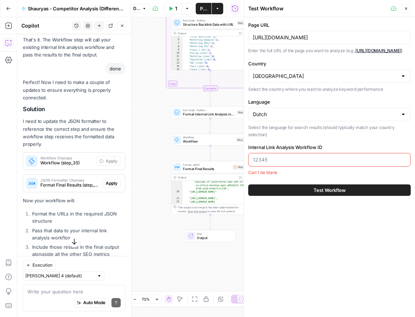
click at [294, 166] on div at bounding box center [329, 160] width 162 height 14
drag, startPoint x: 248, startPoint y: 154, endPoint x: 356, endPoint y: 175, distance: 109.8
click at [356, 175] on div "Internal Link Analysis Workflow ID Can't be blank" at bounding box center [329, 160] width 162 height 32
copy div "Internal Link Analysis Workflow ID"
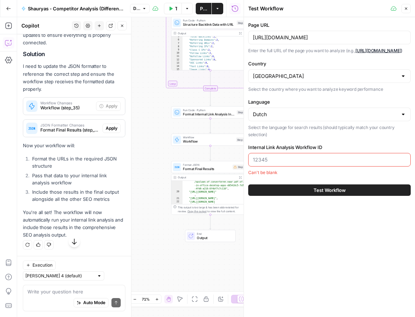
scroll to position [2290, 0]
click at [69, 292] on textarea at bounding box center [73, 291] width 93 height 7
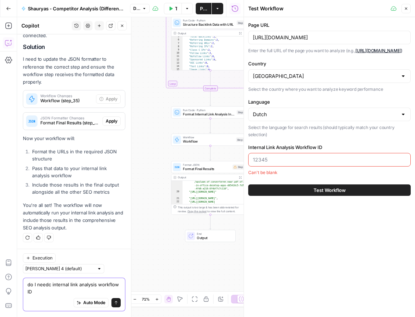
type textarea "do I needc internal link analysis workflow ID?"
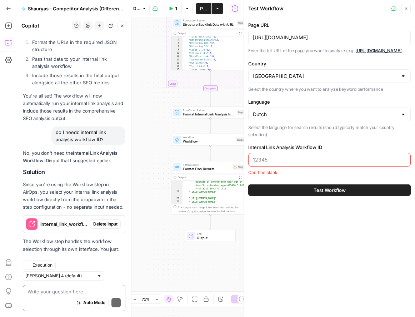
scroll to position [2464, 0]
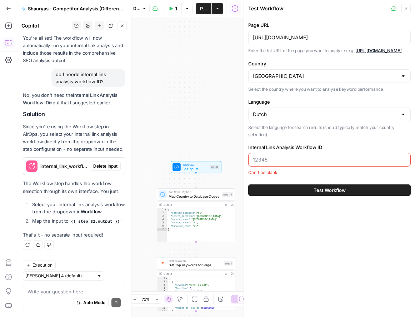
click at [99, 169] on span "Delete Input" at bounding box center [105, 166] width 24 height 6
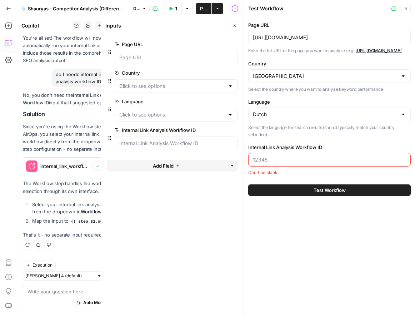
click at [409, 6] on button "Close" at bounding box center [405, 8] width 9 height 9
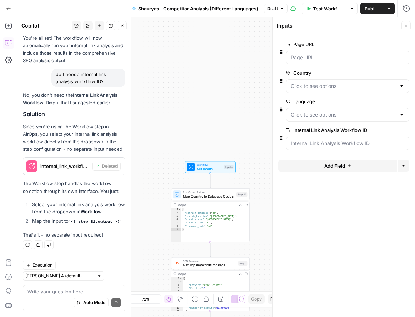
click at [409, 24] on button "Close" at bounding box center [405, 25] width 9 height 9
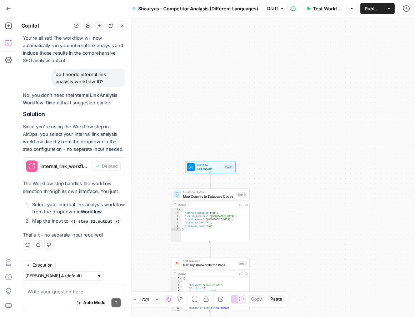
click at [325, 10] on span "Test Workflow" at bounding box center [327, 8] width 29 height 7
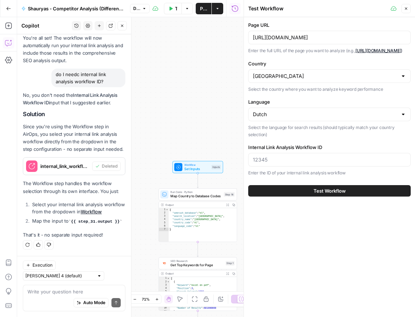
click at [121, 164] on div "No, you don't need the Internal Link Analysis Workflow ID input that I suggeste…" at bounding box center [74, 164] width 102 height 147
click at [354, 151] on label "Internal Link Analysis Workflow ID" at bounding box center [329, 147] width 162 height 7
click at [354, 156] on input "Internal Link Analysis Workflow ID" at bounding box center [329, 159] width 153 height 7
click at [405, 9] on icon "button" at bounding box center [406, 8] width 2 height 2
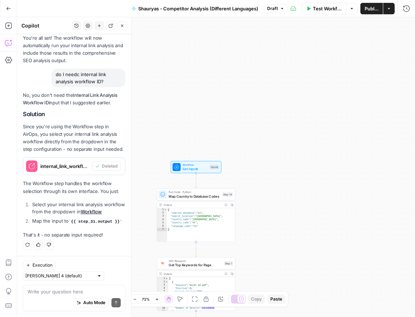
click at [200, 167] on span "Set Inputs" at bounding box center [194, 168] width 25 height 5
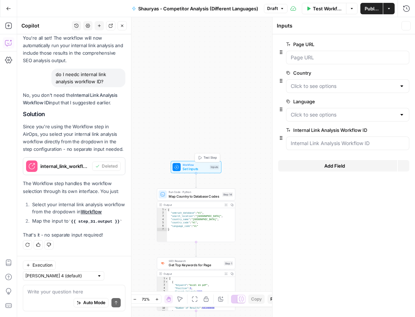
click at [200, 167] on span "Set Inputs" at bounding box center [194, 168] width 25 height 5
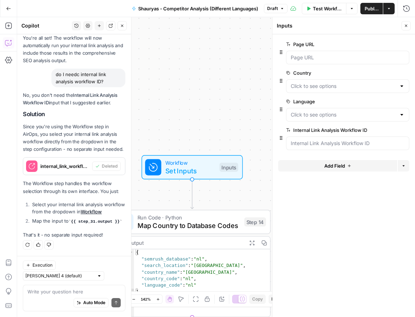
click at [405, 131] on icon "button" at bounding box center [405, 130] width 4 height 4
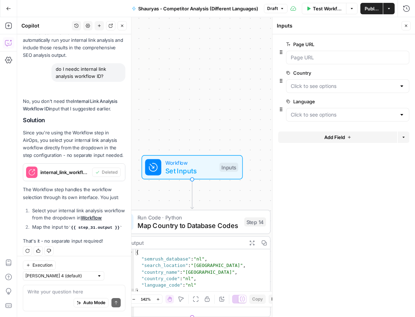
scroll to position [2487, 0]
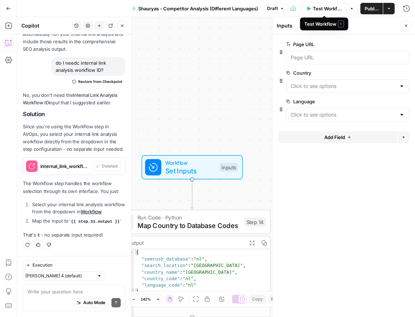
click at [334, 7] on span "Test Workflow" at bounding box center [327, 8] width 29 height 7
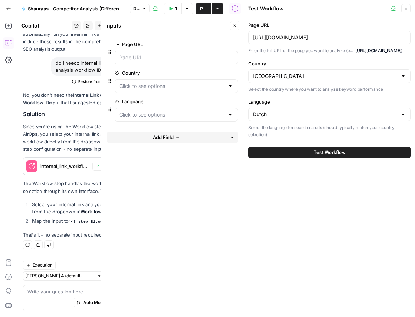
click at [326, 156] on span "Test Workflow" at bounding box center [330, 152] width 32 height 7
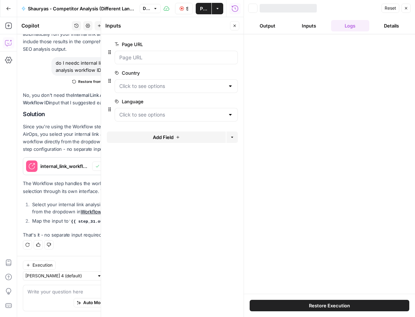
click at [234, 26] on icon "button" at bounding box center [234, 26] width 4 height 4
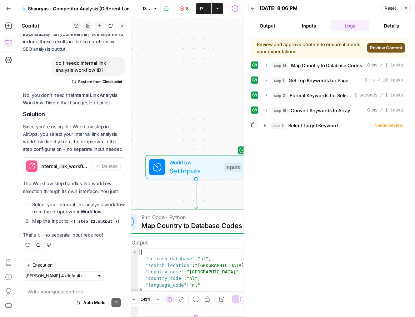
click at [385, 50] on span "Review Content" at bounding box center [386, 48] width 32 height 6
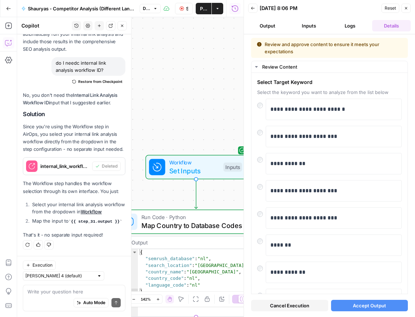
click at [359, 310] on button "Accept Output" at bounding box center [369, 305] width 77 height 11
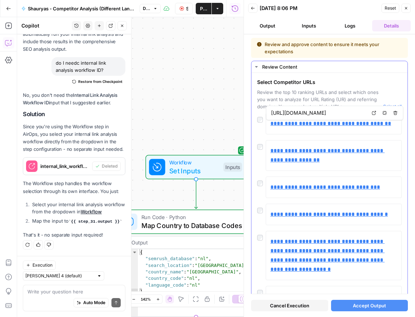
click at [262, 178] on div at bounding box center [261, 181] width 9 height 10
click at [352, 24] on button "Logs" at bounding box center [350, 25] width 39 height 11
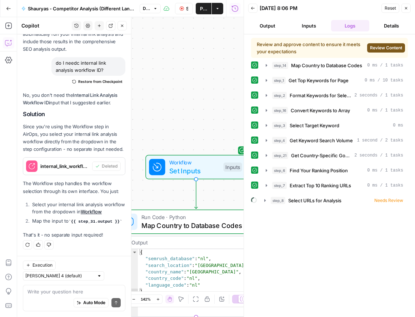
click at [375, 27] on button "Details" at bounding box center [391, 25] width 39 height 11
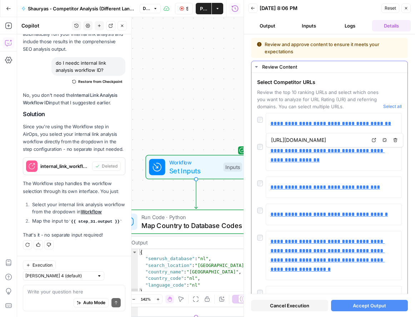
click at [263, 185] on div at bounding box center [261, 181] width 9 height 10
click at [363, 302] on span "Accept Output" at bounding box center [369, 305] width 33 height 7
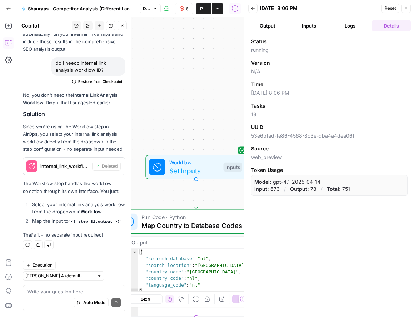
click at [324, 28] on button "Inputs" at bounding box center [309, 25] width 39 height 11
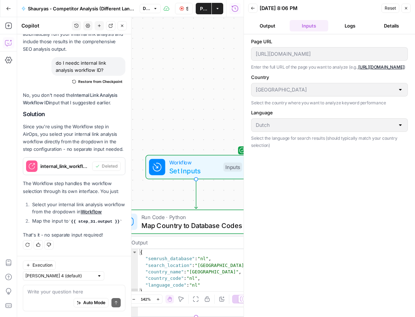
click at [346, 31] on button "Logs" at bounding box center [350, 25] width 39 height 11
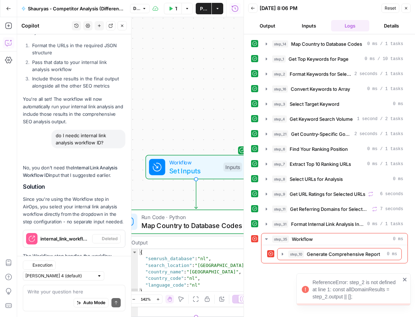
scroll to position [2487, 0]
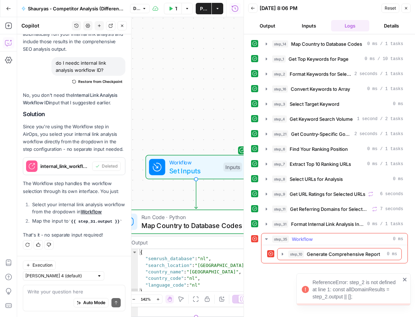
click at [343, 238] on div "step_35 Workflow 0 ms" at bounding box center [337, 238] width 131 height 7
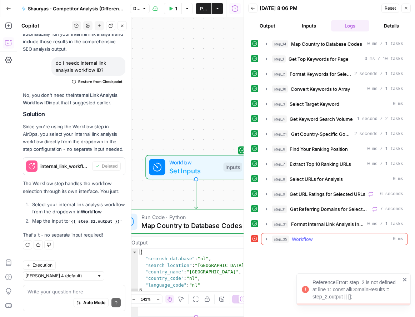
click at [266, 238] on icon "button" at bounding box center [266, 238] width 1 height 2
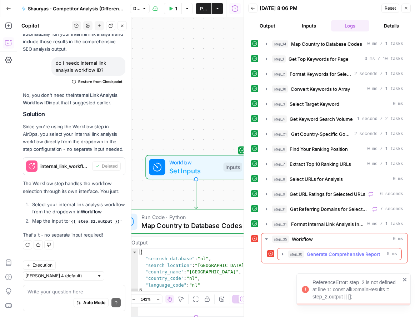
click at [280, 252] on icon "button" at bounding box center [283, 254] width 6 height 6
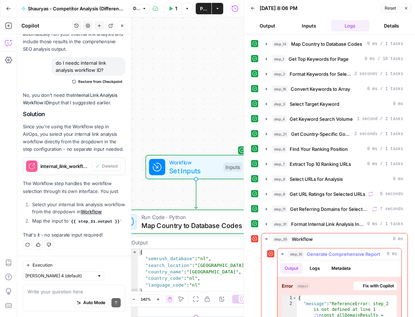
scroll to position [29, 0]
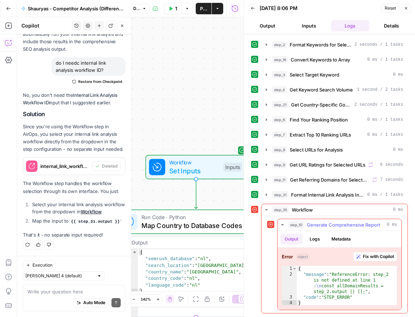
click at [365, 256] on span "Fix with Copilot" at bounding box center [378, 256] width 31 height 6
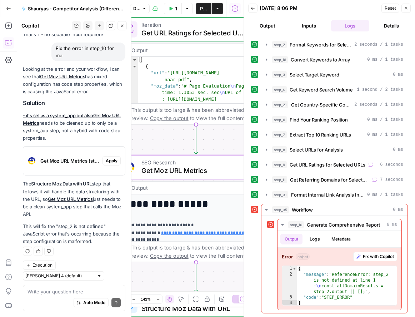
scroll to position [2659, 0]
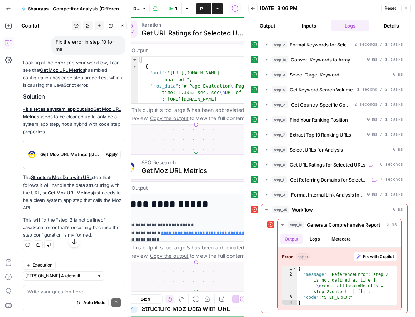
scroll to position [2687, 0]
click at [73, 288] on textarea at bounding box center [73, 291] width 93 height 7
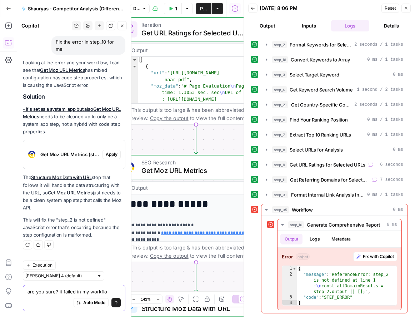
type textarea "are you sure? it failed in my workflow"
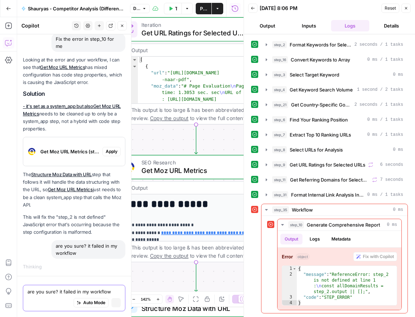
scroll to position [2624, 0]
click at [267, 208] on icon "button" at bounding box center [267, 210] width 6 height 6
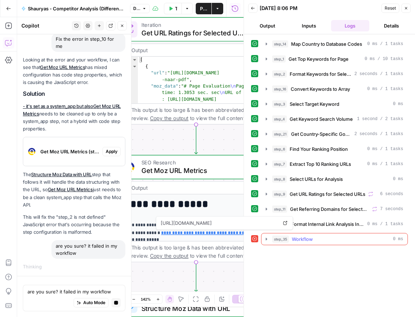
click at [268, 240] on icon "button" at bounding box center [267, 239] width 6 height 6
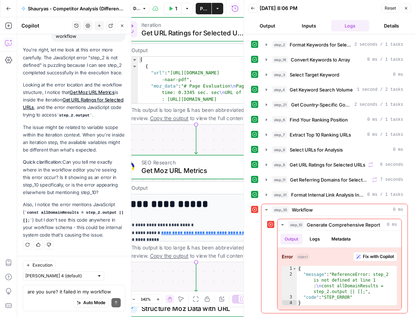
scroll to position [2906, 0]
click at [59, 292] on textarea "are you sure? it failed in my workflow" at bounding box center [73, 291] width 93 height 7
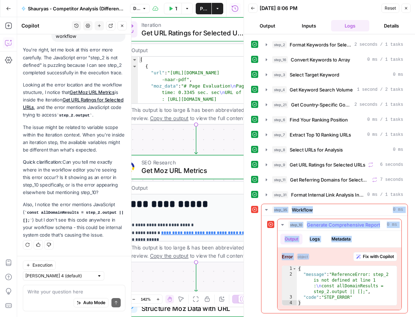
copy div "step_35 Workflow 0 ms step_10 Generate Comprehensive Report 0 ms Output Logs Me…"
drag, startPoint x: 249, startPoint y: 203, endPoint x: 389, endPoint y: 302, distance: 171.9
click at [389, 302] on div "step_14 Map Country to Database Codes 0 ms / 1 tasks step_1 Get Top Keywords fo…" at bounding box center [329, 175] width 171 height 282
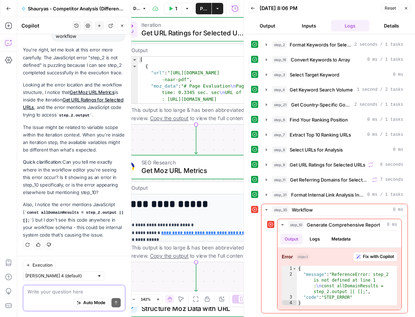
click at [40, 291] on textarea at bounding box center [73, 291] width 93 height 7
paste textarea "step_35 Workflow 0 ms step_10 Generate Comprehensive Report 0 ms Output Logs Me…"
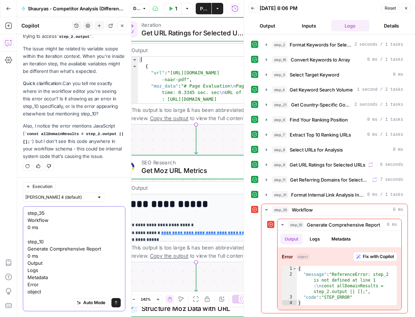
click at [47, 234] on textarea "step_35 Workflow 0 ms step_10 Generate Comprehensive Report 0 ms Output Logs Me…" at bounding box center [73, 252] width 93 height 86
type textarea "step_35 Workflow 0 ms >> step_10 Generate Comprehensive Report 0 ms Output Logs…"
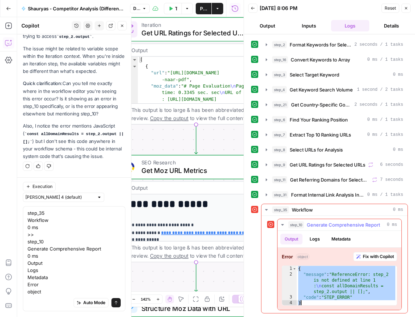
drag, startPoint x: 298, startPoint y: 269, endPoint x: 339, endPoint y: 304, distance: 54.4
click at [340, 305] on div "{ "message" : "ReferenceError: step_2 is not defined at line 1 : \n const allDo…" at bounding box center [347, 291] width 100 height 51
type textarea "**********"
click at [51, 290] on textarea "step_35 Workflow 0 ms >> step_10 Generate Comprehensive Report 0 ms Output Logs…" at bounding box center [73, 252] width 93 height 86
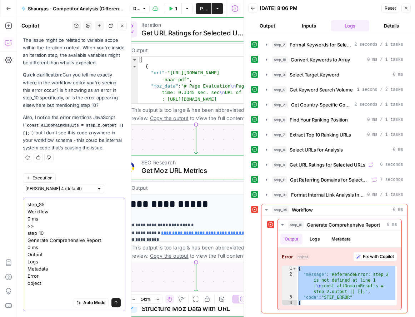
paste textarea "{ "message": "ReferenceError: step_2 is not defined at line 1:\nconst allDomain…"
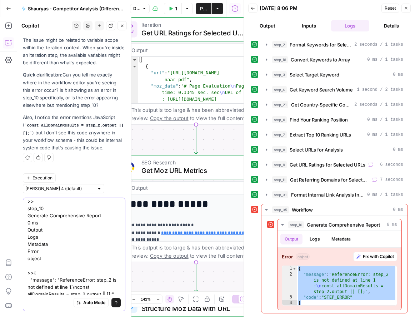
type textarea "step_35 Workflow 0 ms >> step_10 Generate Comprehensive Report 0 ms Output Logs…"
click at [113, 304] on button "Send" at bounding box center [115, 302] width 9 height 9
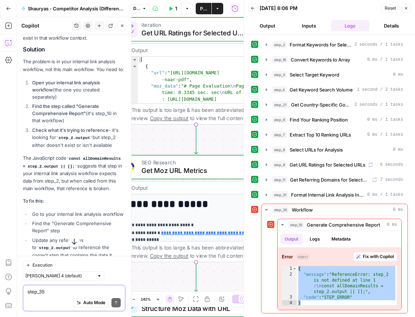
scroll to position [3402, 0]
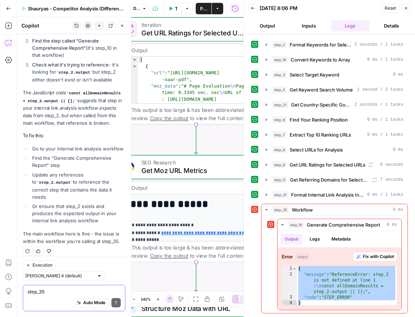
click at [67, 291] on textarea "step_35 Workflow 0 ms >> step_10 Generate Comprehensive Report 0 ms Output Logs…" at bounding box center [73, 291] width 93 height 7
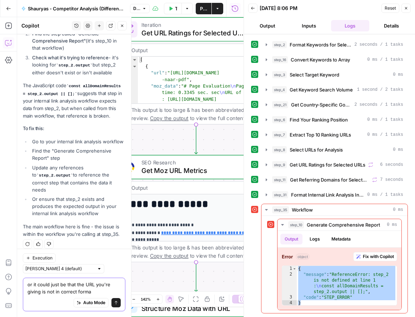
type textarea "or it could just be that the URL you're giving is not in correct formar"
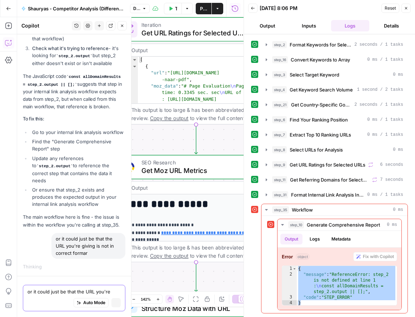
scroll to position [3346, 0]
click at [265, 196] on icon "button" at bounding box center [267, 195] width 6 height 6
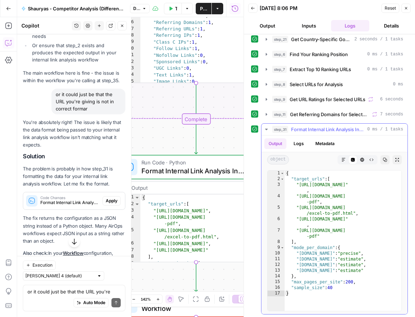
scroll to position [104, 0]
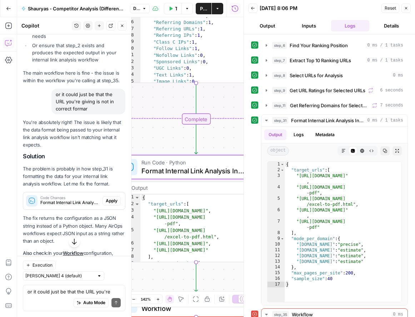
click at [112, 204] on span "Apply" at bounding box center [112, 200] width 12 height 6
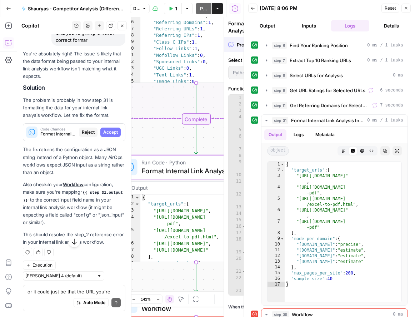
scroll to position [3494, 0]
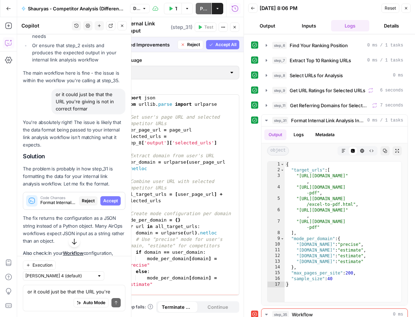
click at [114, 202] on span "Accept" at bounding box center [110, 200] width 15 height 6
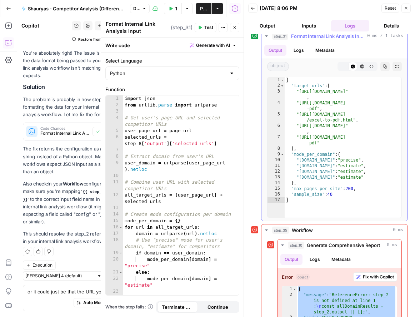
scroll to position [181, 0]
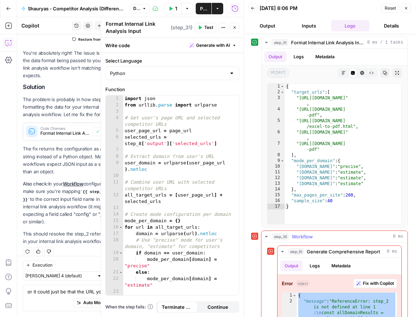
click at [267, 235] on icon "button" at bounding box center [267, 237] width 6 height 6
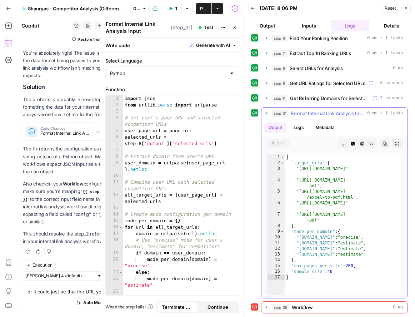
scroll to position [111, 0]
click at [177, 10] on button "Test Workflow" at bounding box center [173, 8] width 18 height 11
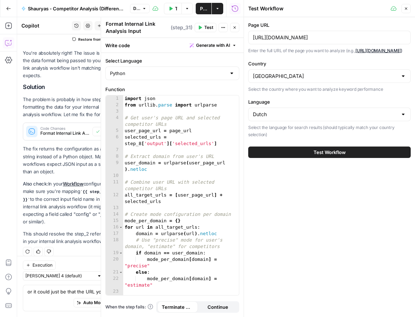
click at [309, 156] on button "Test Workflow" at bounding box center [329, 151] width 162 height 11
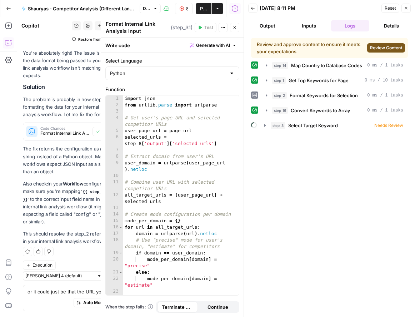
click at [386, 45] on span "Review Content" at bounding box center [386, 48] width 32 height 6
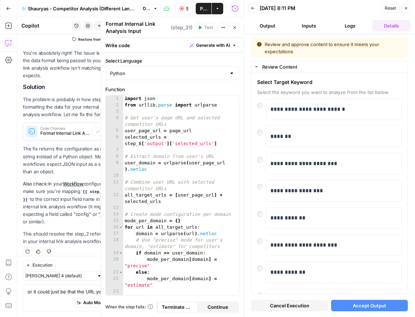
click at [378, 307] on span "Accept Output" at bounding box center [369, 305] width 33 height 7
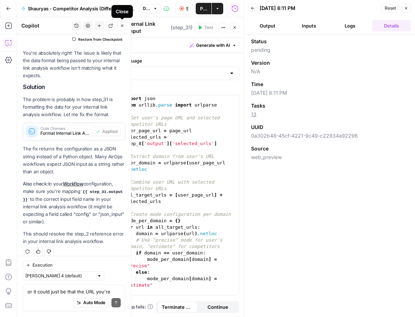
click at [123, 29] on button "Close" at bounding box center [121, 25] width 9 height 9
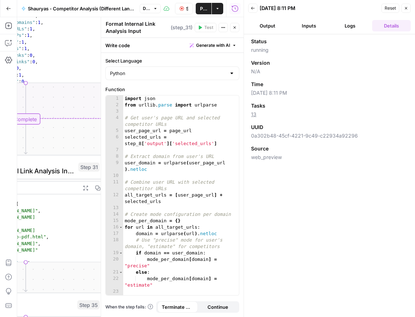
click at [343, 24] on button "Logs" at bounding box center [350, 25] width 39 height 11
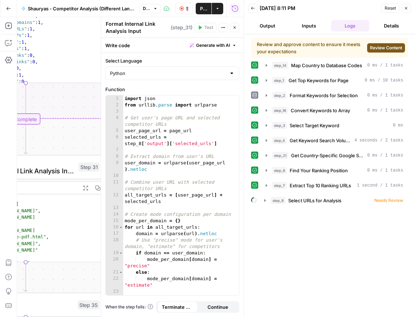
click at [374, 49] on span "Review Content" at bounding box center [386, 48] width 32 height 6
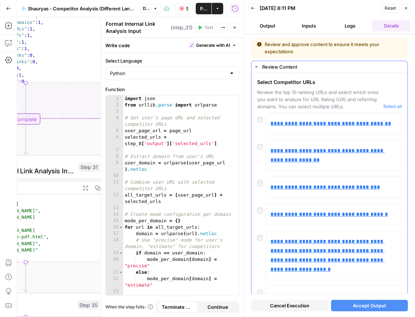
click at [261, 123] on div "**********" at bounding box center [329, 123] width 145 height 21
click at [260, 151] on div "**********" at bounding box center [329, 155] width 145 height 31
click at [362, 310] on button "Accept Output" at bounding box center [369, 305] width 77 height 11
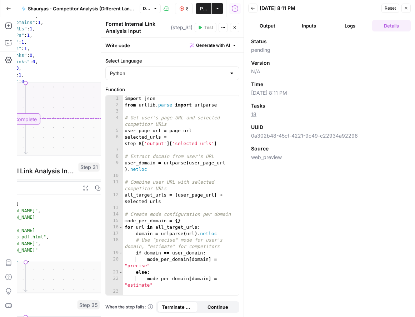
click at [350, 27] on button "Logs" at bounding box center [350, 25] width 39 height 11
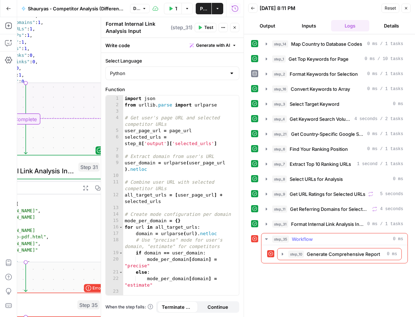
click at [268, 238] on icon "button" at bounding box center [267, 239] width 6 height 6
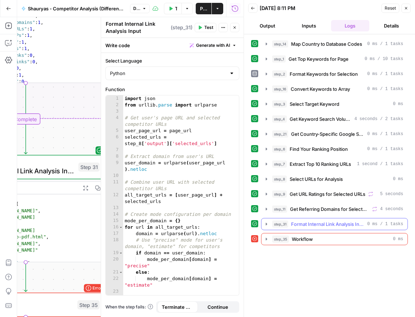
click at [267, 224] on icon "button" at bounding box center [267, 224] width 6 height 6
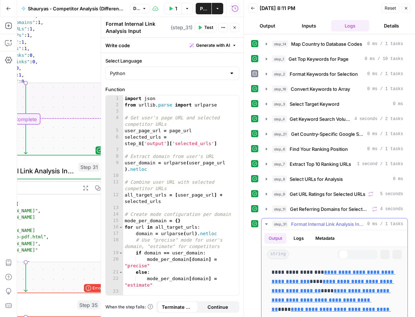
scroll to position [68, 0]
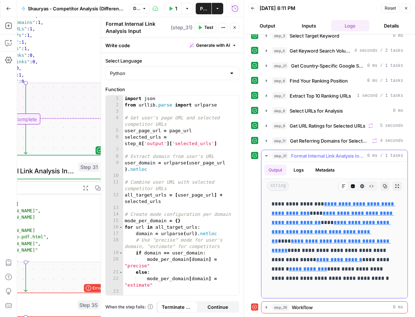
click at [386, 187] on icon "button" at bounding box center [385, 186] width 4 height 4
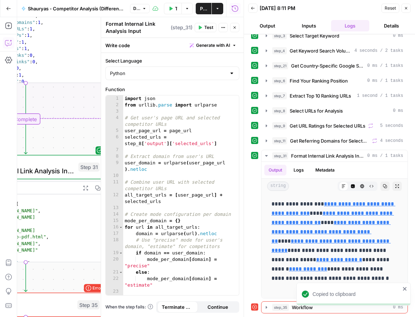
click at [7, 42] on icon "button" at bounding box center [8, 42] width 7 height 7
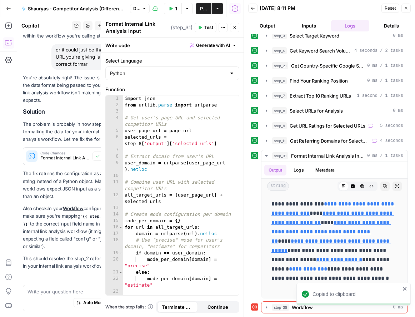
scroll to position [3677, 0]
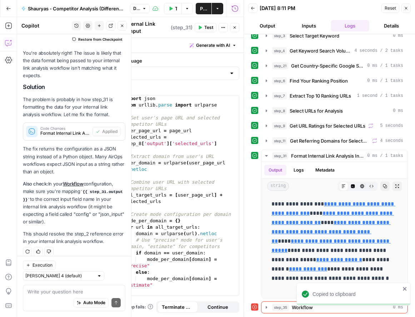
click at [62, 286] on div "Write your question here Auto Mode Send" at bounding box center [74, 298] width 102 height 26
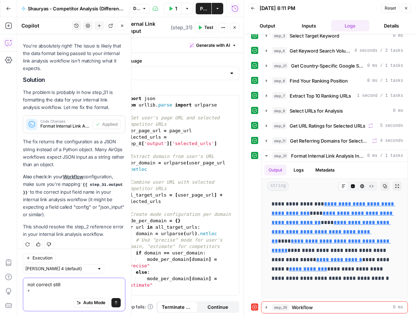
paste textarea "Almost perfect ✅ — you’ve got the right structure, but you’re missing the other…"
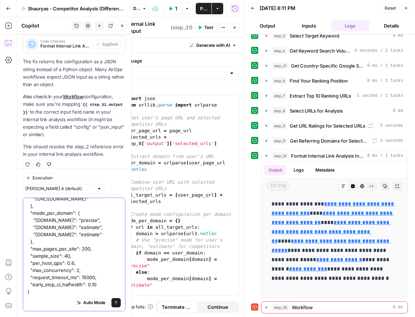
type textarea "not correct still "Almost perfect ✅ — you’ve got the right structure, but you’r…"
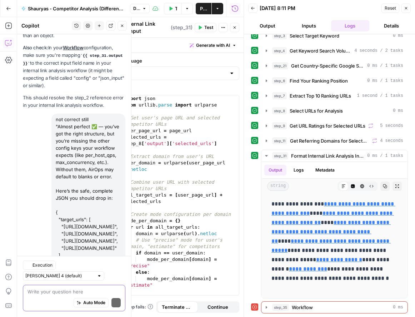
scroll to position [3956, 0]
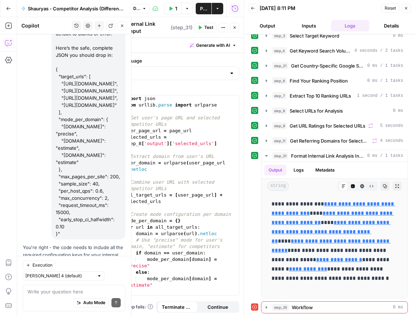
click at [110, 276] on span "Apply" at bounding box center [112, 279] width 12 height 6
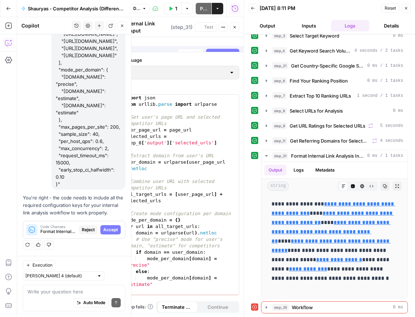
scroll to position [3842, 0]
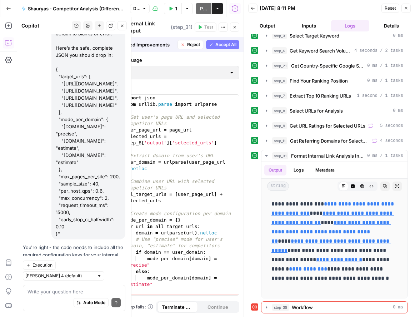
click at [110, 276] on span "Accept" at bounding box center [110, 279] width 15 height 6
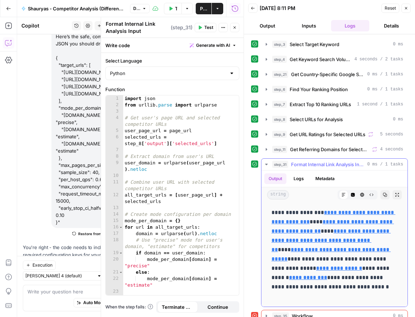
scroll to position [68, 0]
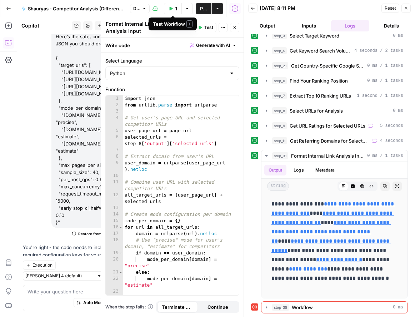
click at [176, 8] on span "Test Workflow" at bounding box center [176, 8] width 2 height 7
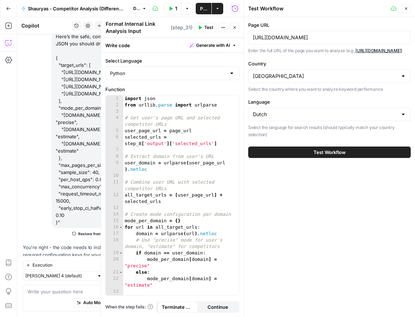
click at [284, 154] on button "Test Workflow" at bounding box center [329, 151] width 162 height 11
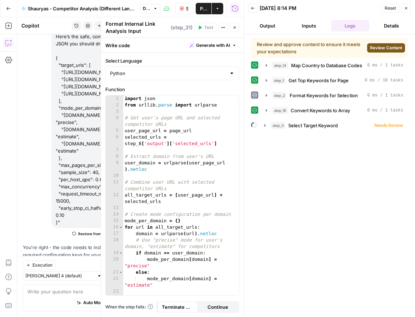
click at [382, 50] on span "Review Content" at bounding box center [386, 48] width 32 height 6
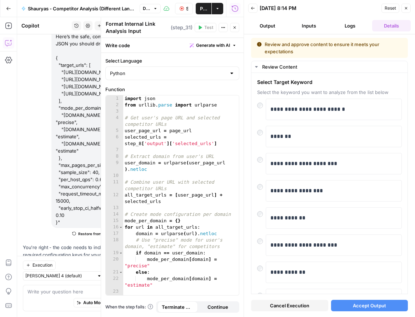
click at [355, 301] on button "Accept Output" at bounding box center [369, 305] width 77 height 11
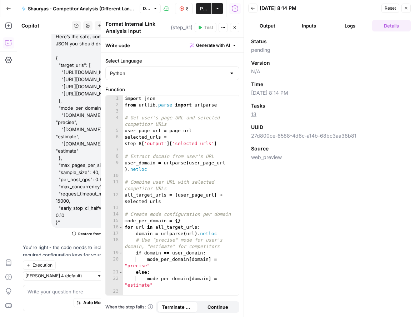
click at [349, 27] on button "Logs" at bounding box center [350, 25] width 39 height 11
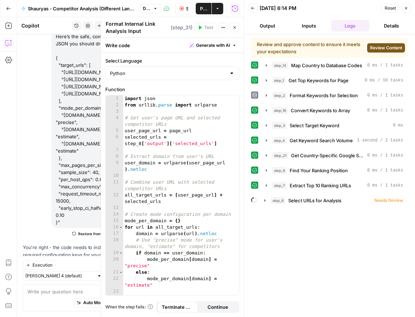
click at [388, 46] on span "Review Content" at bounding box center [386, 48] width 32 height 6
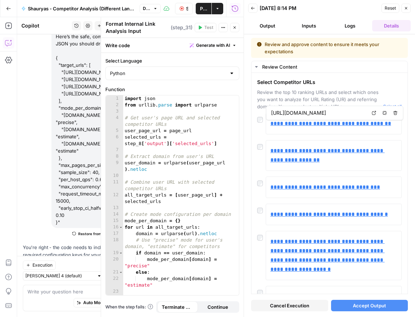
click at [368, 312] on div "Cancel Execution Accept Output" at bounding box center [329, 303] width 157 height 19
click at [367, 303] on span "Accept Output" at bounding box center [369, 305] width 33 height 7
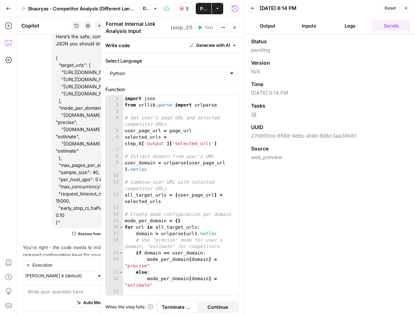
click at [355, 34] on div "Status pending Version N/A Time 09/24/25 at 8:14 PM Tasks 18 UUID 27d800ce-6588…" at bounding box center [329, 175] width 171 height 282
click at [354, 26] on button "Logs" at bounding box center [350, 25] width 39 height 11
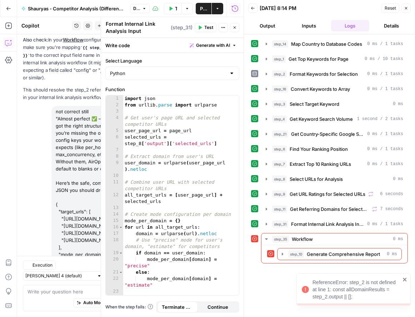
scroll to position [3968, 0]
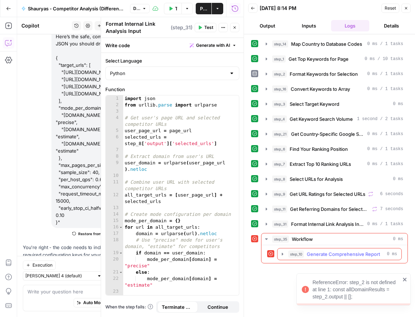
click at [281, 252] on icon "button" at bounding box center [283, 254] width 6 height 6
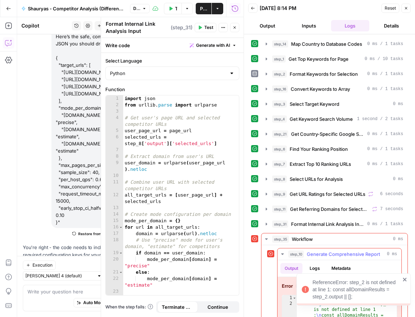
scroll to position [29, 0]
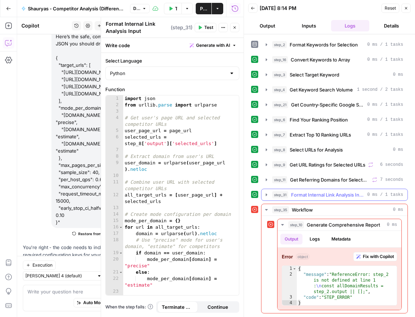
click at [265, 195] on icon "button" at bounding box center [267, 195] width 6 height 6
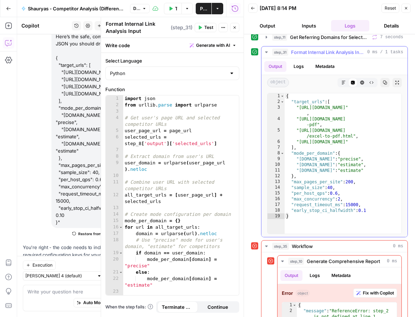
scroll to position [175, 0]
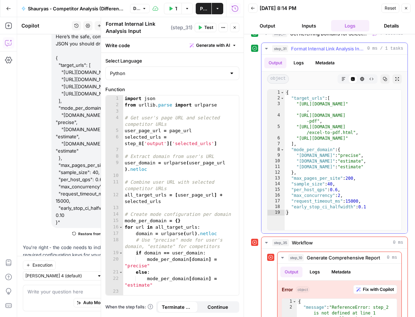
click at [384, 81] on button "Copy" at bounding box center [384, 78] width 9 height 9
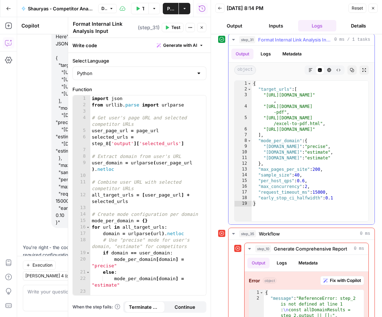
scroll to position [208, 0]
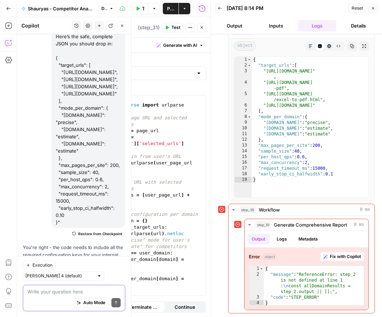
click at [75, 292] on textarea at bounding box center [73, 291] width 93 height 7
paste textarea "I see exactly what happened from your screenshot 👇 step_31 is producing your ni…"
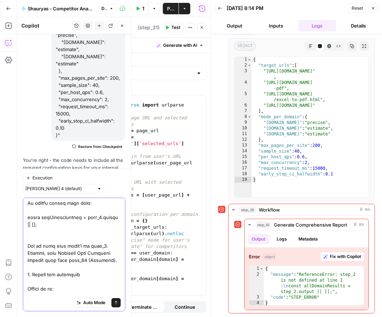
scroll to position [0, 0]
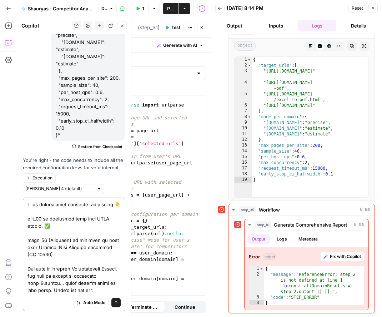
type textarea "I see exactly what happened 👇 step_31 is producing your nice JSON config. ✅ ste…"
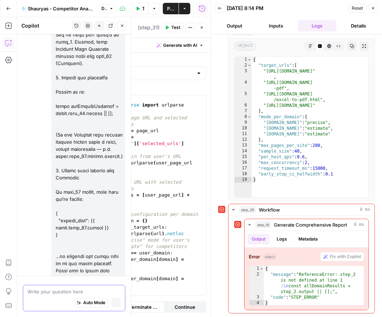
scroll to position [4312, 0]
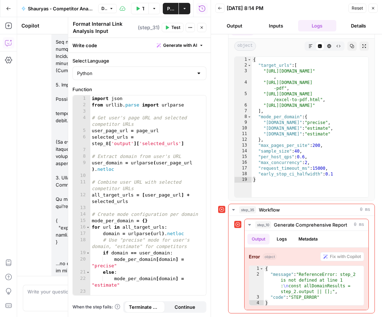
click at [204, 29] on icon "button" at bounding box center [202, 27] width 4 height 4
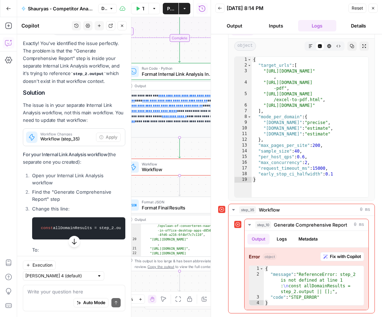
scroll to position [4710, 0]
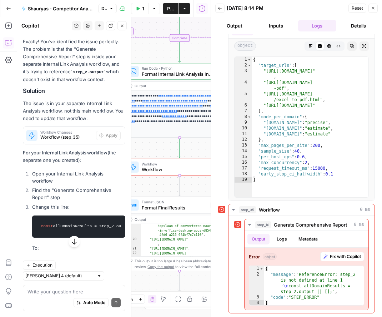
click at [374, 11] on button "Close" at bounding box center [373, 8] width 9 height 9
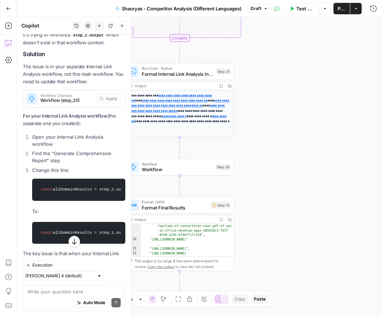
scroll to position [4773, 0]
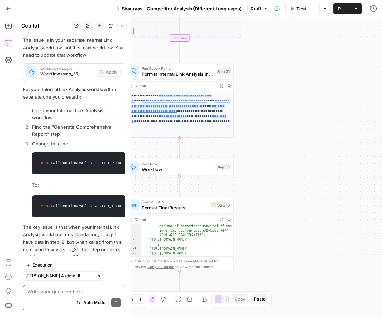
click at [64, 292] on textarea at bounding box center [73, 291] width 93 height 7
type textarea "is there a"
click at [325, 9] on icon "button" at bounding box center [325, 8] width 4 height 4
click at [263, 10] on button "Draft" at bounding box center [259, 8] width 24 height 9
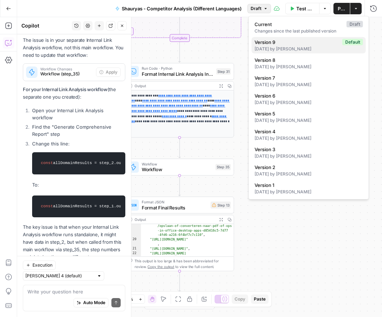
click at [290, 45] on span "Version 9" at bounding box center [297, 42] width 85 height 7
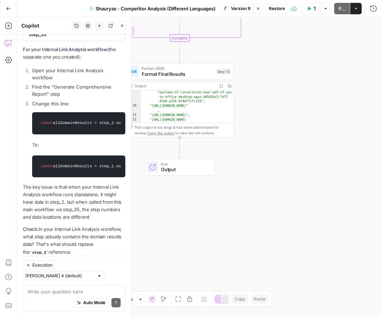
scroll to position [4733, 0]
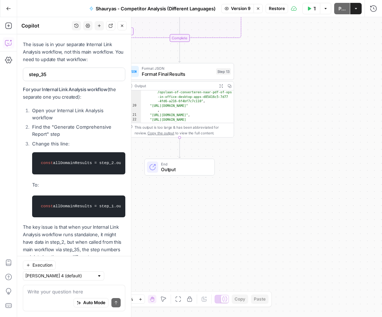
click at [276, 9] on span "Restore" at bounding box center [277, 8] width 16 height 6
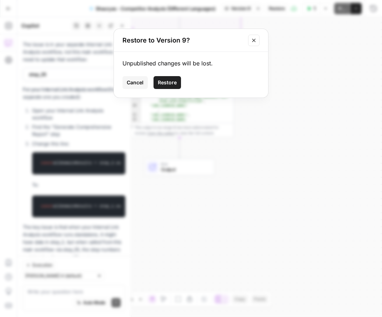
click at [165, 85] on span "Restore" at bounding box center [167, 82] width 19 height 7
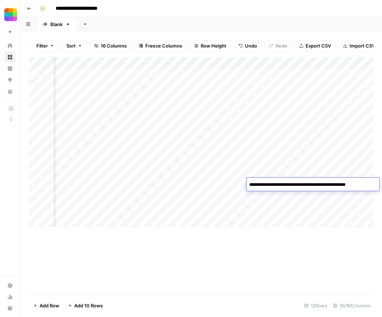
scroll to position [0, 212]
click at [12, 16] on img "Workspace: Smallpdf" at bounding box center [10, 14] width 13 height 13
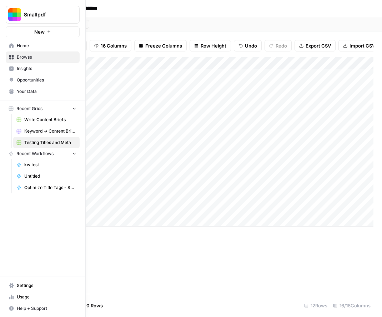
click at [12, 14] on img "Workspace: Smallpdf" at bounding box center [14, 14] width 13 height 13
click at [14, 15] on img "Workspace: Smallpdf" at bounding box center [14, 14] width 13 height 13
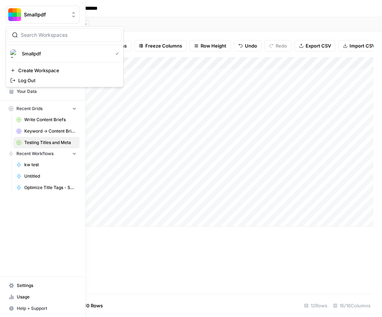
click at [14, 15] on img "Workspace: Smallpdf" at bounding box center [14, 14] width 13 height 13
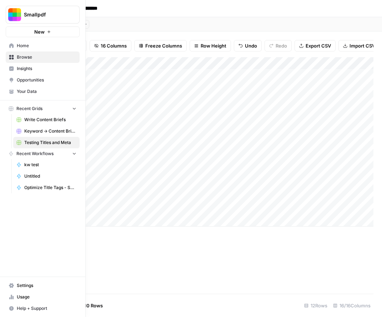
click at [37, 60] on span "Browse" at bounding box center [47, 57] width 60 height 6
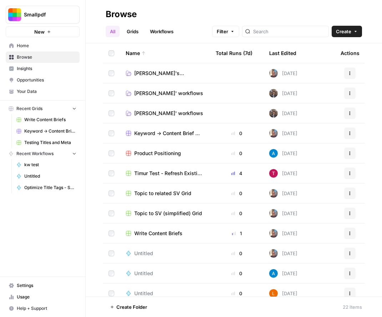
click at [166, 90] on span "[PERSON_NAME]' workflows" at bounding box center [168, 93] width 69 height 7
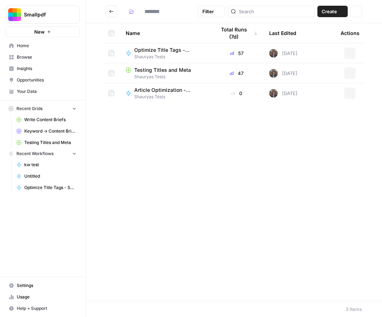
type input "**********"
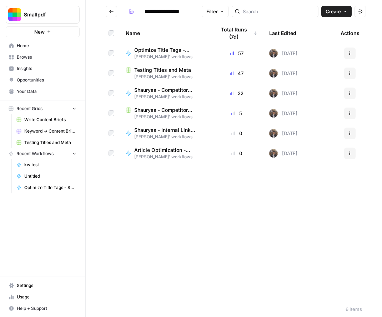
click at [162, 127] on span "Shauryas - Internal Link Analysis (Sampling Method)" at bounding box center [166, 129] width 64 height 7
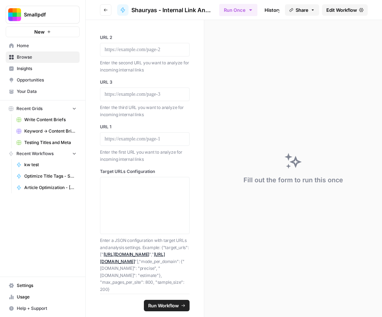
click at [345, 9] on span "Edit Workflow" at bounding box center [341, 9] width 31 height 7
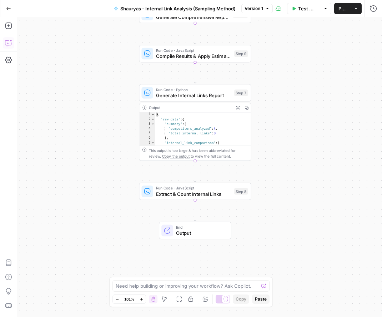
click at [9, 46] on button "Copilot" at bounding box center [8, 42] width 11 height 11
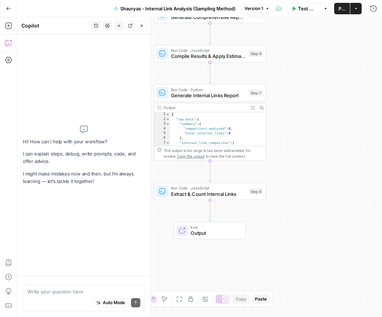
click at [69, 292] on textarea at bounding box center [83, 291] width 113 height 7
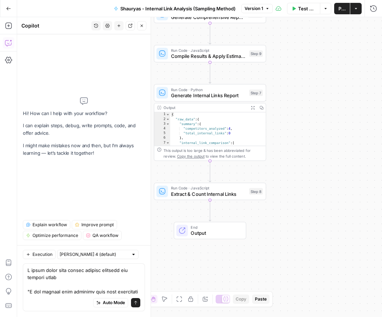
scroll to position [1753, 0]
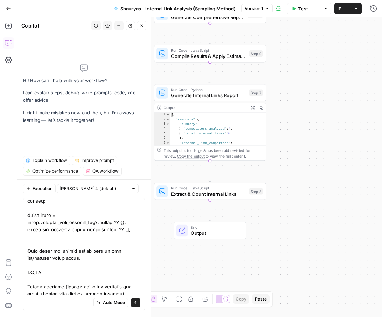
type textarea "L ipsum dolor sita consec adipisc elitsedd eiu tempori utlab "E dol magnaal eni…"
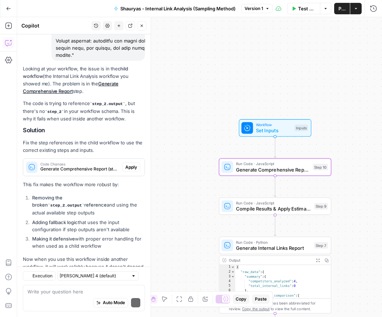
scroll to position [1941, 0]
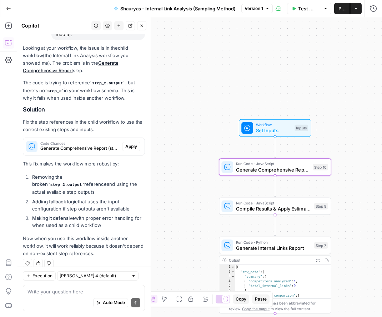
click at [134, 147] on span "Apply" at bounding box center [131, 146] width 12 height 6
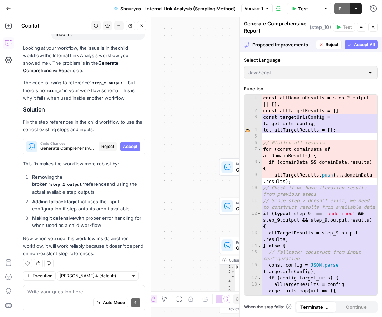
click at [363, 40] on button "Accept All" at bounding box center [361, 44] width 33 height 9
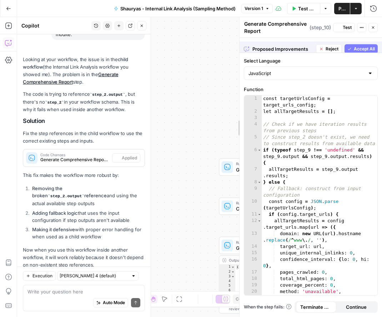
scroll to position [1953, 0]
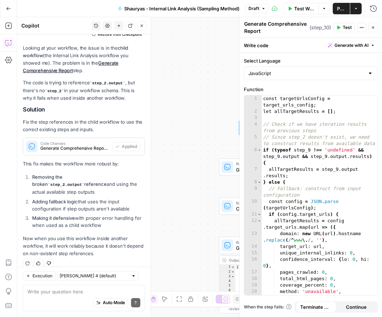
click at [200, 121] on div "Workflow Set Inputs Inputs Run Code · JavaScript Generate Comprehensive Report …" at bounding box center [199, 167] width 365 height 300
click at [374, 27] on icon "button" at bounding box center [373, 27] width 2 height 2
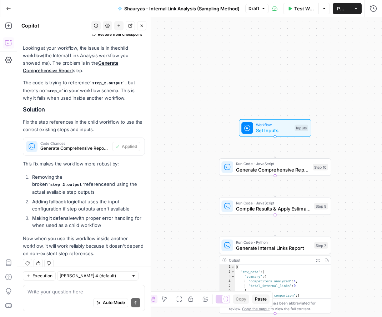
click at [292, 12] on button "Test Workflow" at bounding box center [301, 8] width 36 height 11
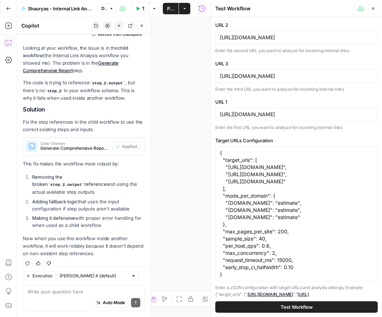
click at [330, 307] on button "Test Workflow" at bounding box center [296, 306] width 162 height 11
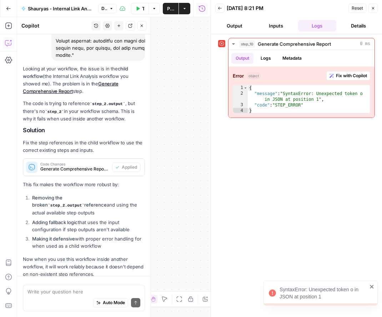
scroll to position [1953, 0]
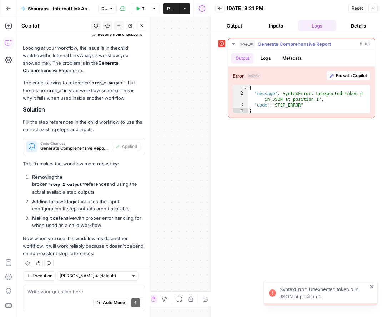
click at [346, 82] on div "Error object Fix with Copilot 1 2 3 4 { "message" : "SyntaxError: Unexpected to…" at bounding box center [302, 92] width 146 height 51
click at [345, 79] on button "Fix with Copilot" at bounding box center [348, 75] width 44 height 9
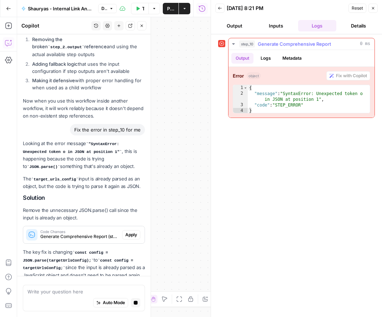
scroll to position [2111, 0]
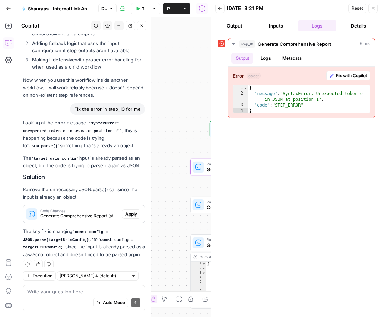
click at [134, 211] on span "Apply" at bounding box center [131, 214] width 12 height 6
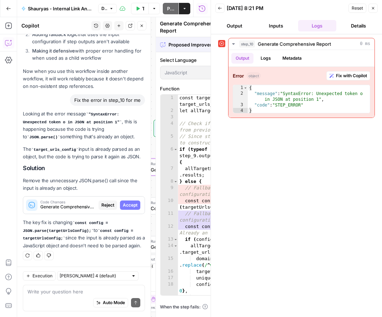
scroll to position [2099, 0]
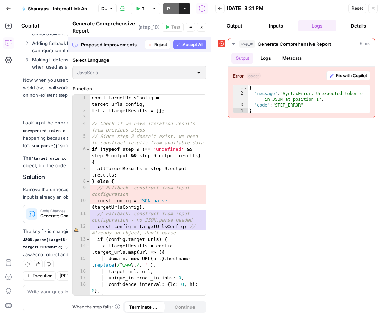
click at [200, 42] on span "Accept All" at bounding box center [192, 44] width 21 height 6
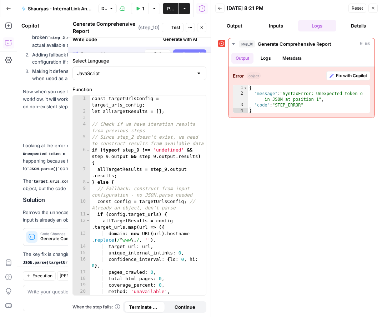
scroll to position [2122, 0]
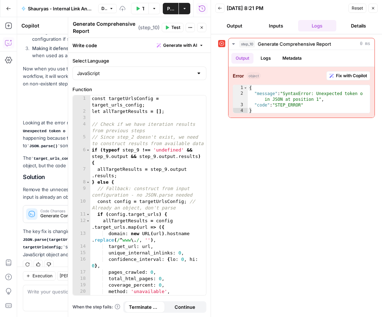
click at [139, 6] on icon "button" at bounding box center [138, 8] width 4 height 4
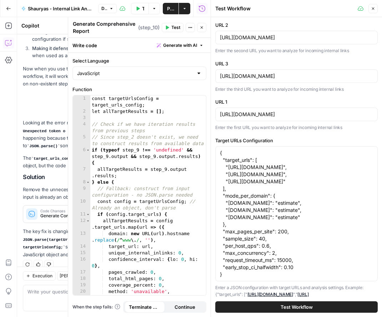
click at [278, 306] on button "Test Workflow" at bounding box center [296, 306] width 162 height 11
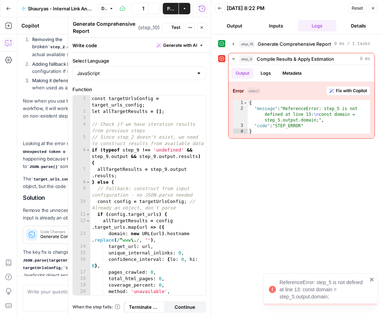
scroll to position [2122, 0]
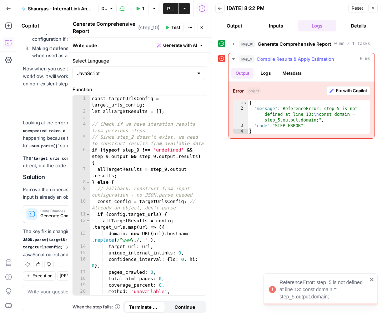
click at [353, 91] on span "Fix with Copilot" at bounding box center [351, 90] width 31 height 6
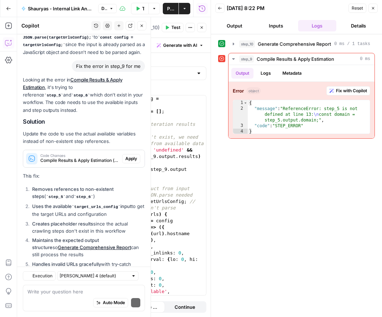
scroll to position [2368, 0]
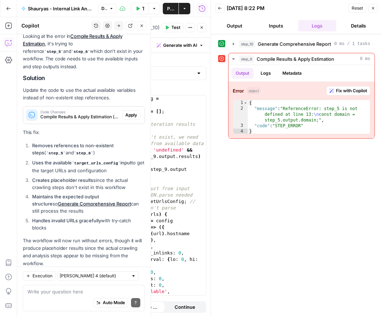
click at [136, 112] on span "Apply" at bounding box center [131, 115] width 12 height 6
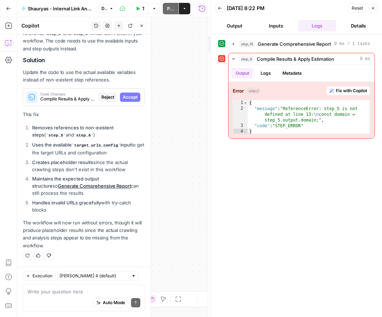
scroll to position [2345, 0]
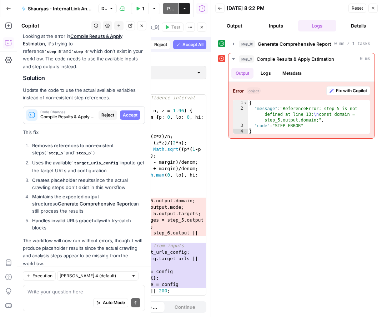
click at [132, 112] on span "Accept" at bounding box center [130, 115] width 15 height 6
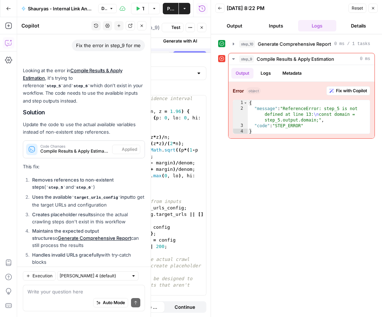
scroll to position [2379, 0]
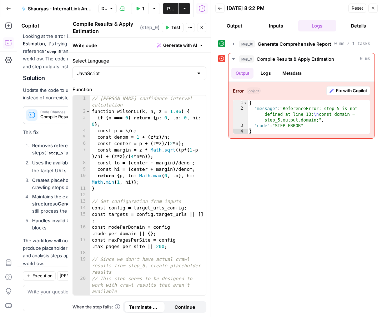
click at [143, 12] on button "Test Workflow" at bounding box center [140, 8] width 18 height 11
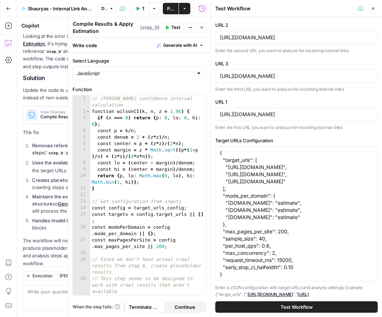
click at [328, 306] on button "Test Workflow" at bounding box center [296, 306] width 162 height 11
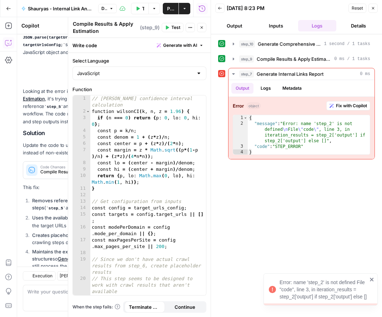
scroll to position [2379, 0]
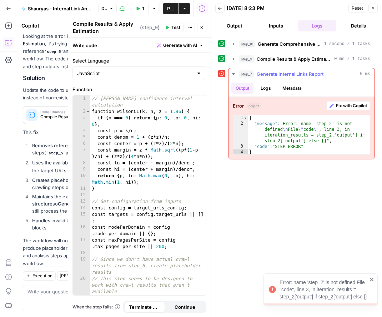
click at [344, 109] on button "Fix with Copilot" at bounding box center [348, 105] width 44 height 9
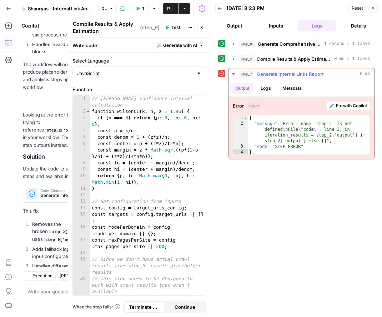
scroll to position [2610, 0]
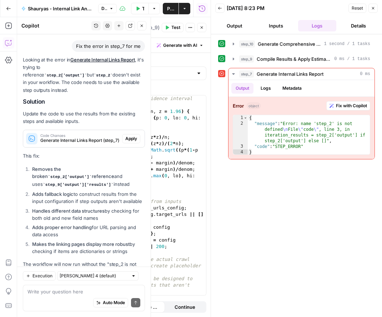
click at [130, 134] on button "Apply" at bounding box center [131, 138] width 18 height 9
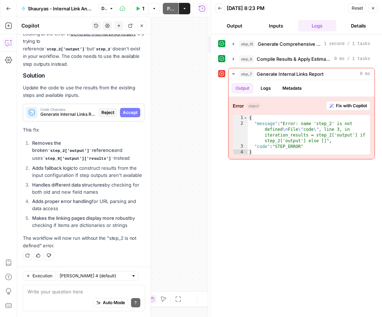
scroll to position [2576, 0]
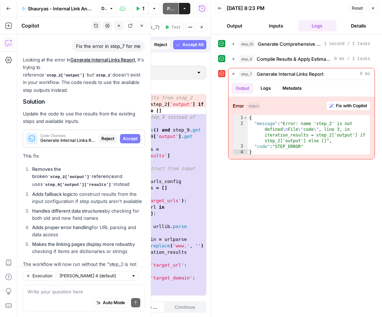
click at [102, 135] on span "Reject" at bounding box center [107, 138] width 13 height 6
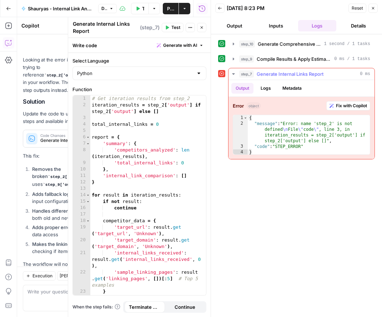
click at [343, 106] on span "Fix with Copilot" at bounding box center [351, 105] width 31 height 6
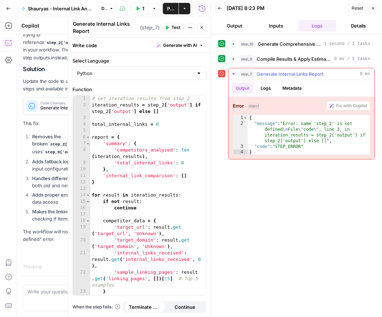
scroll to position [2583, 0]
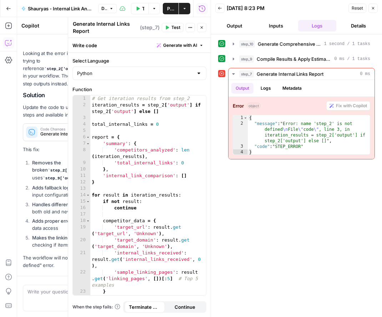
click at [218, 9] on icon "button" at bounding box center [220, 8] width 4 height 4
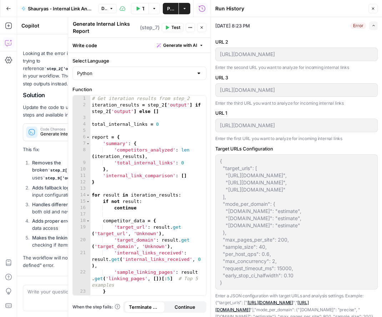
click at [376, 6] on button "Close" at bounding box center [373, 8] width 9 height 9
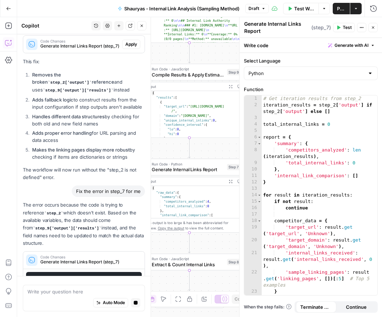
click at [262, 9] on button "Draft" at bounding box center [257, 8] width 24 height 9
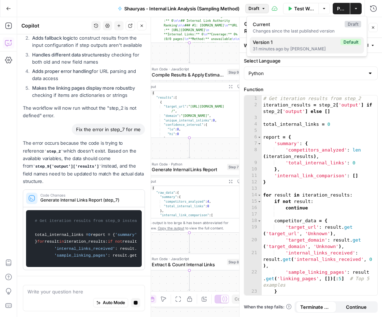
click at [294, 44] on span "Version 1" at bounding box center [295, 42] width 85 height 7
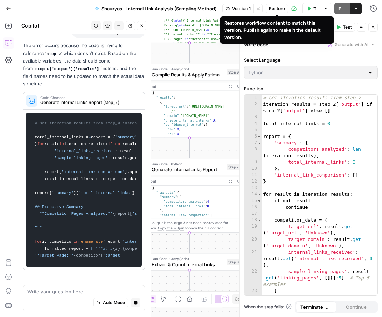
click at [276, 10] on span "Restore" at bounding box center [277, 8] width 16 height 6
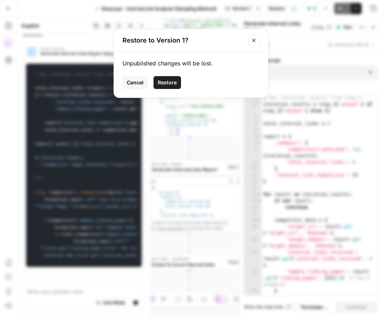
click at [162, 82] on span "Restore" at bounding box center [167, 82] width 19 height 7
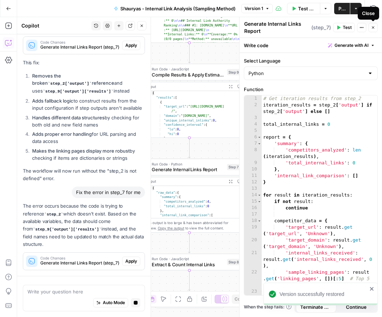
scroll to position [2635, 0]
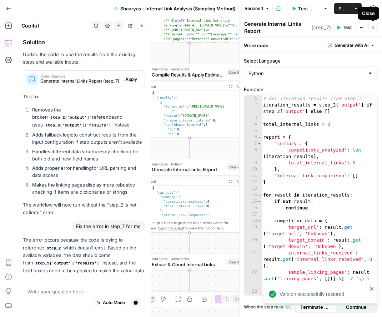
click at [372, 27] on icon "button" at bounding box center [373, 27] width 4 height 4
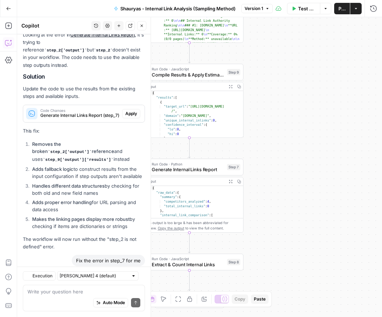
scroll to position [2702, 0]
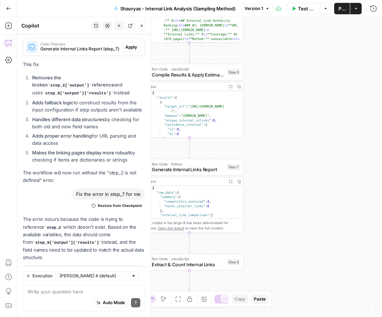
click at [5, 9] on button "Go Back" at bounding box center [8, 8] width 13 height 13
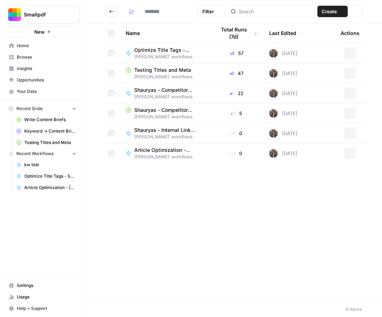
type input "**********"
